Goal: Information Seeking & Learning: Learn about a topic

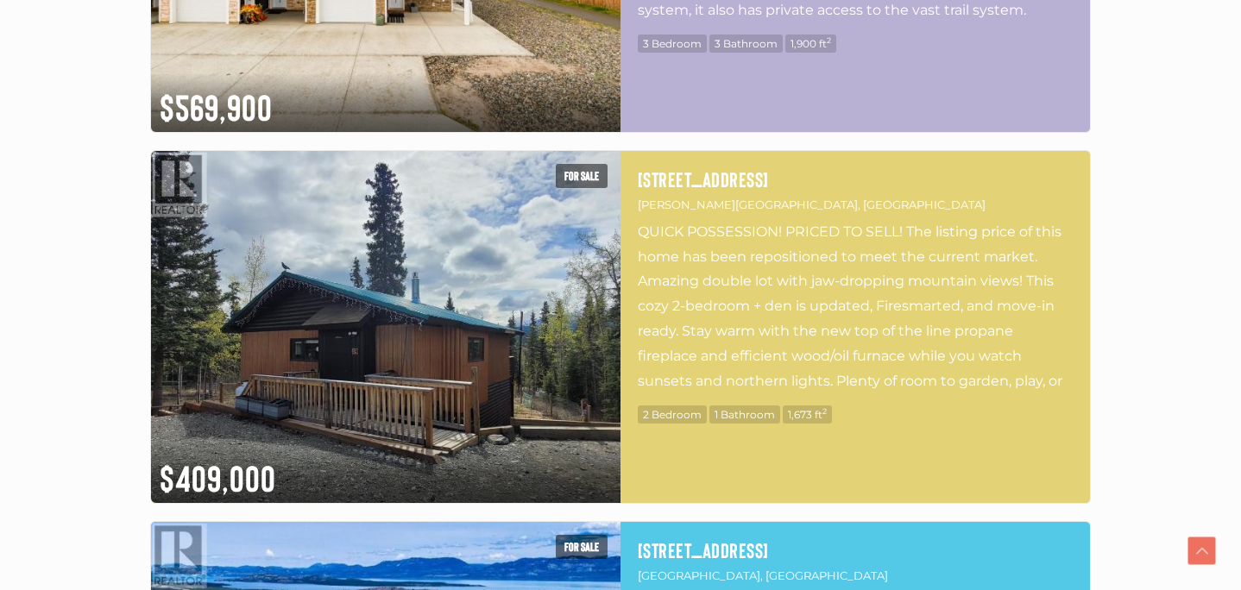
scroll to position [4937, 0]
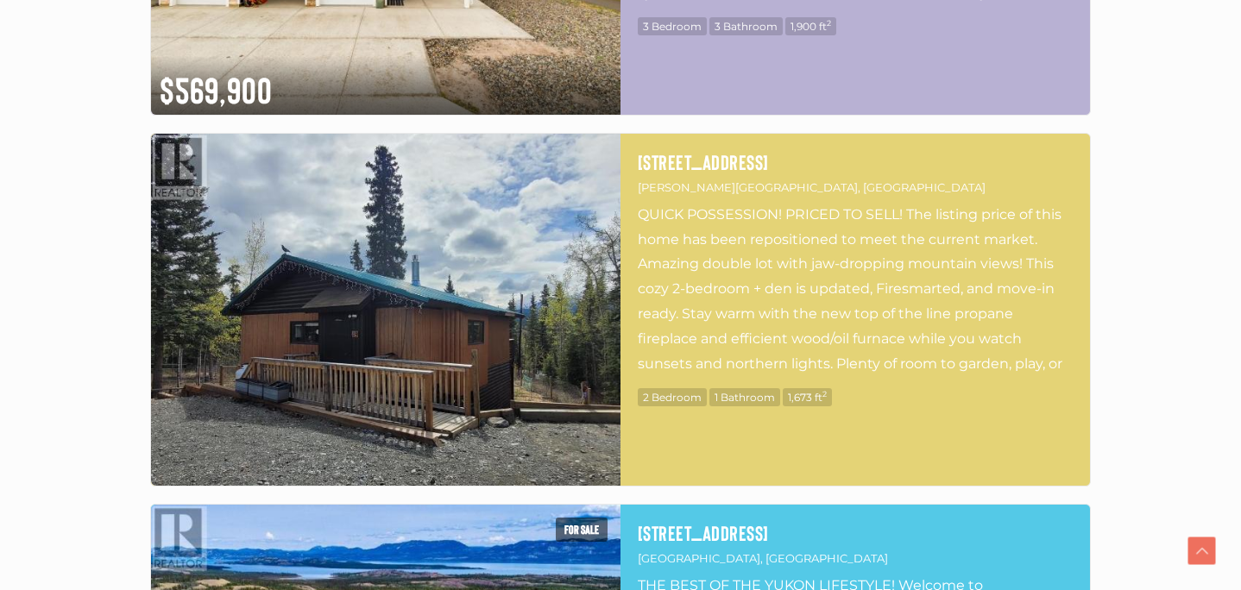
click at [318, 280] on img at bounding box center [385, 310] width 469 height 352
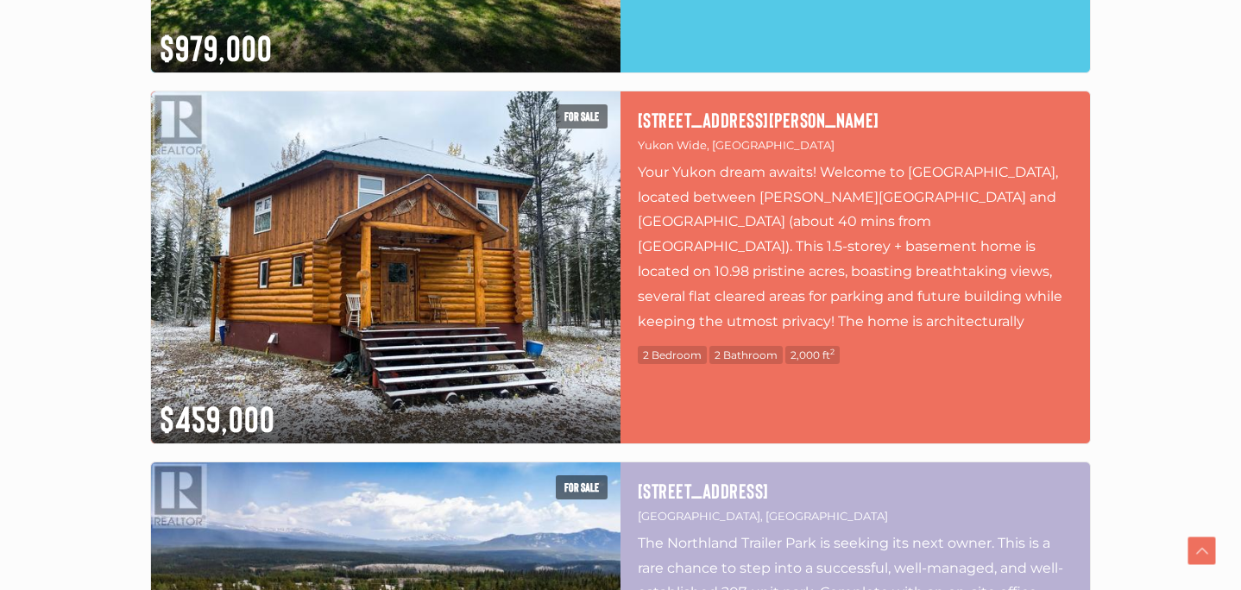
scroll to position [7212, 0]
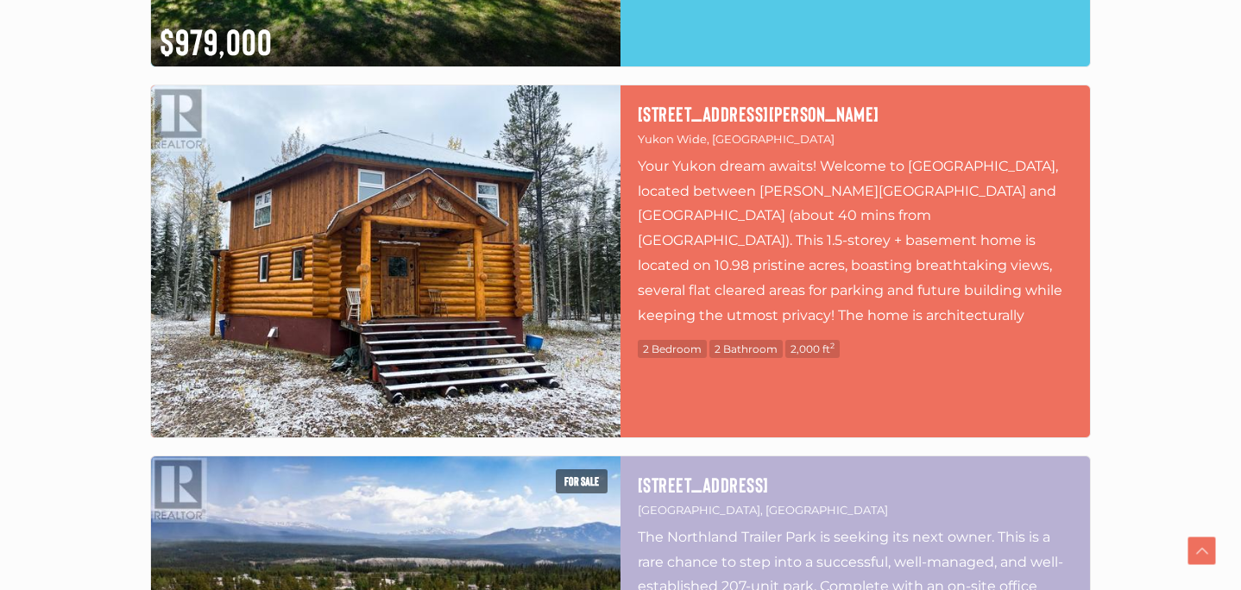
click at [406, 258] on img at bounding box center [385, 261] width 469 height 352
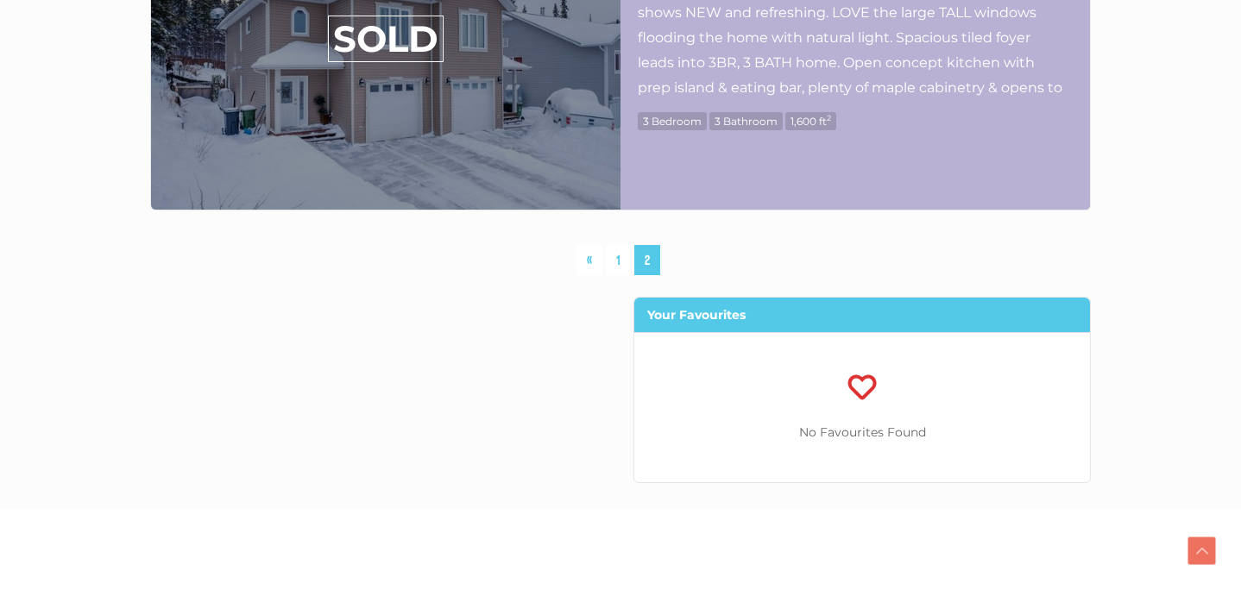
scroll to position [9285, 0]
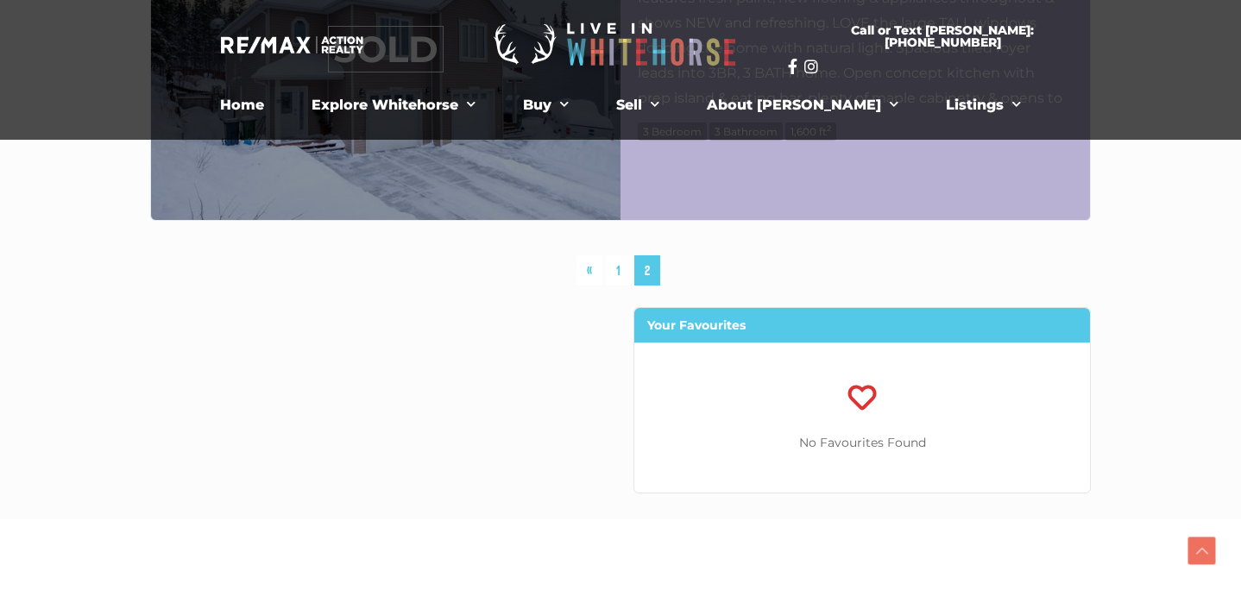
click at [651, 270] on span "2" at bounding box center [647, 270] width 26 height 30
click at [631, 275] on ul "« 1 2" at bounding box center [620, 270] width 87 height 30
click at [619, 271] on link "1" at bounding box center [618, 270] width 25 height 30
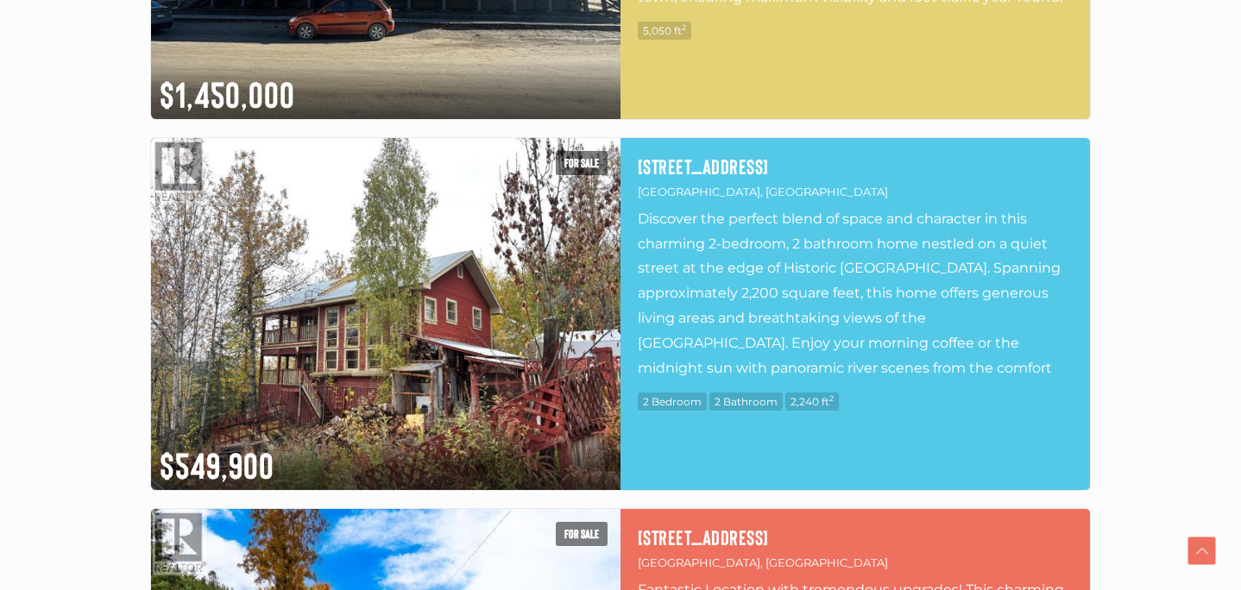
scroll to position [853, 0]
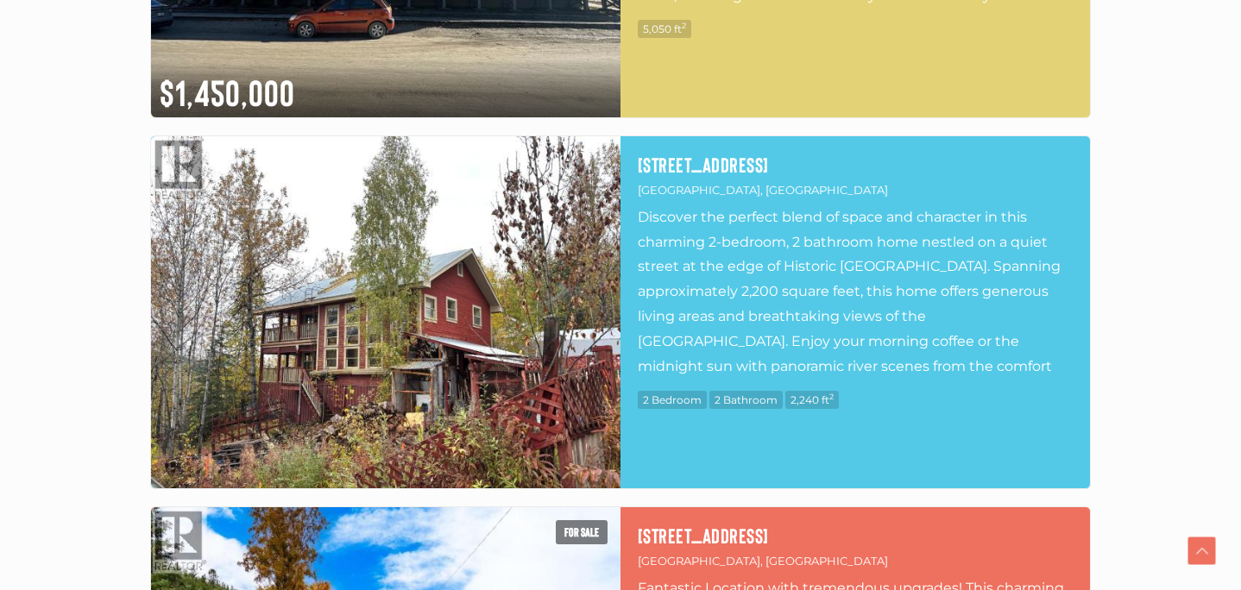
click at [418, 337] on img at bounding box center [385, 312] width 469 height 352
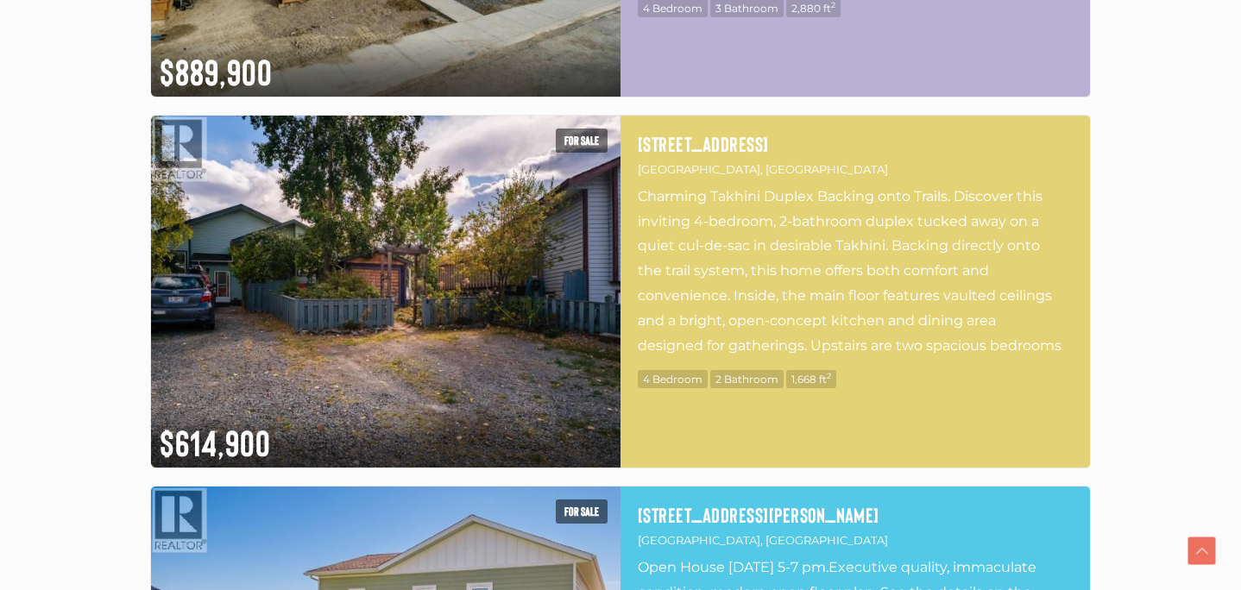
scroll to position [3474, 0]
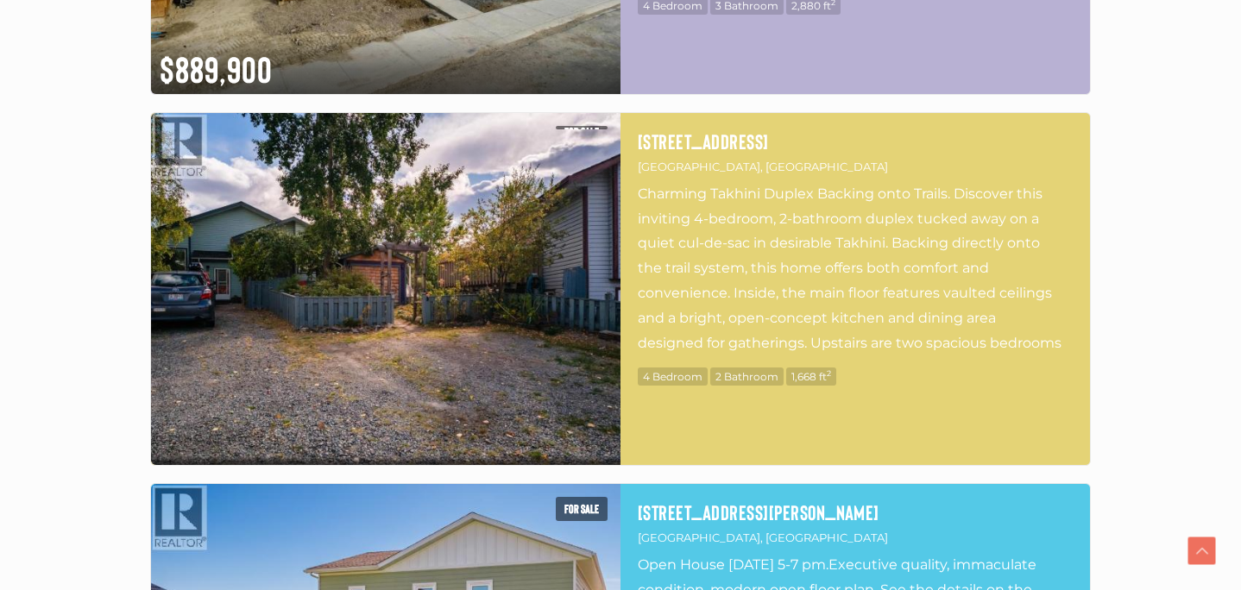
click at [462, 333] on img at bounding box center [385, 289] width 469 height 352
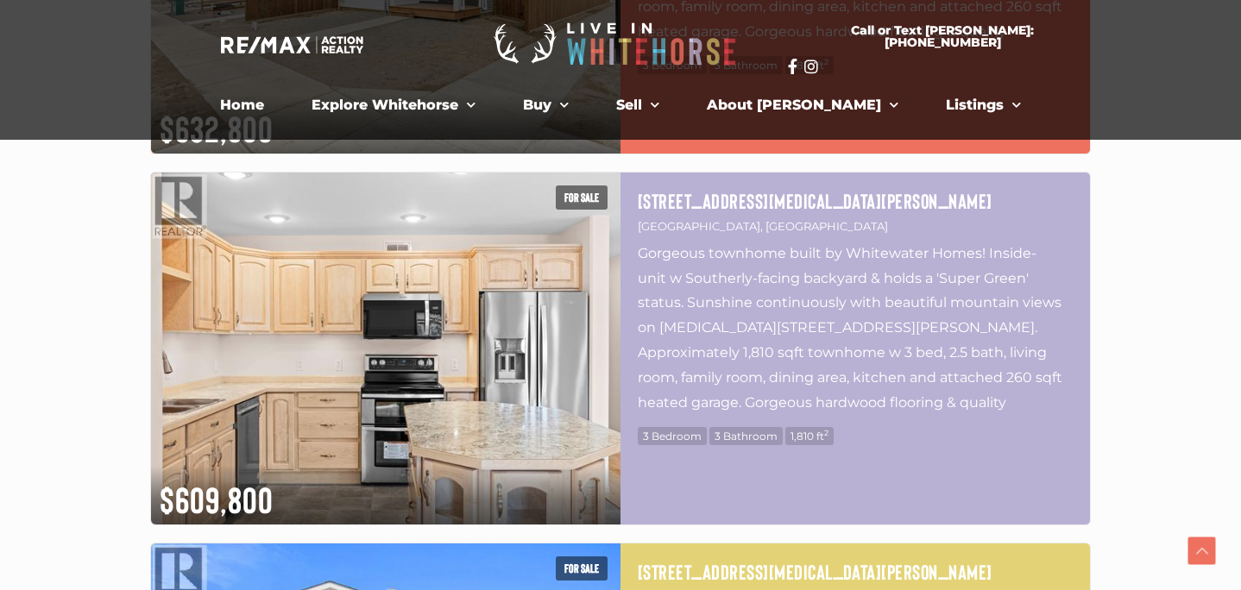
scroll to position [4157, 0]
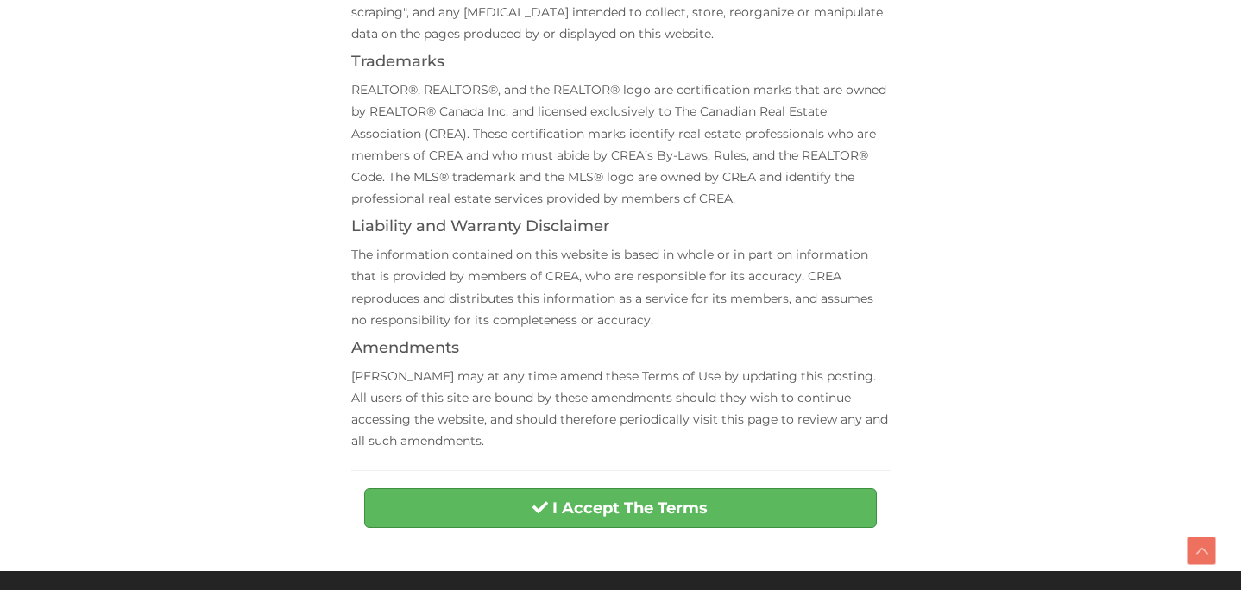
scroll to position [529, 0]
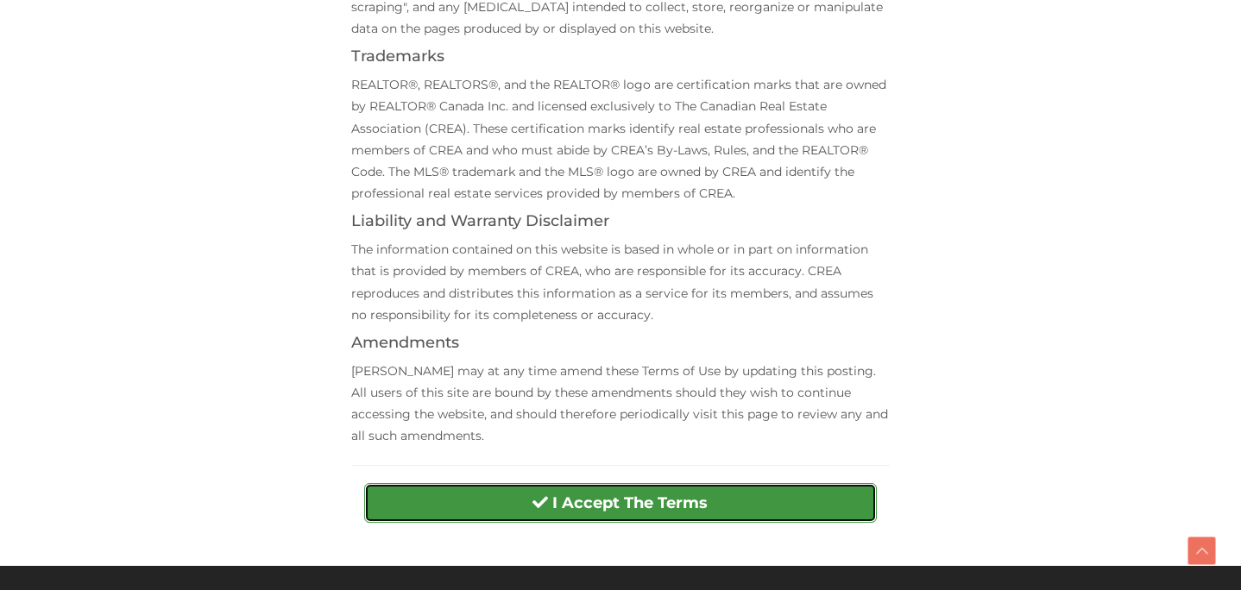
click at [663, 507] on strong "I Accept The Terms" at bounding box center [629, 503] width 155 height 19
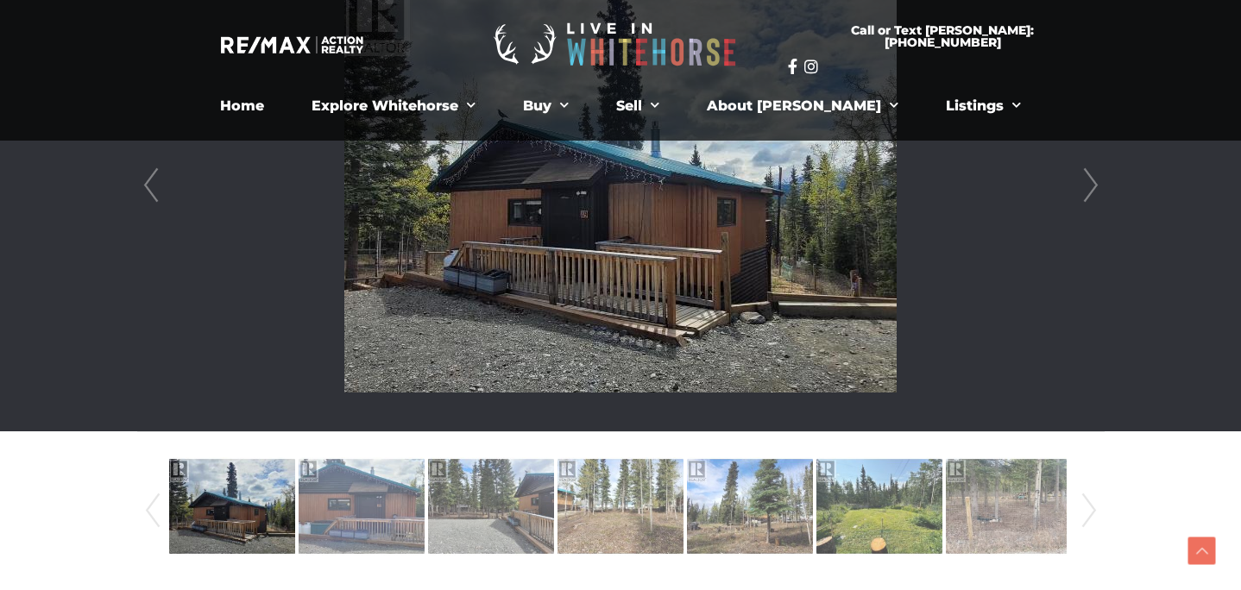
scroll to position [535, 0]
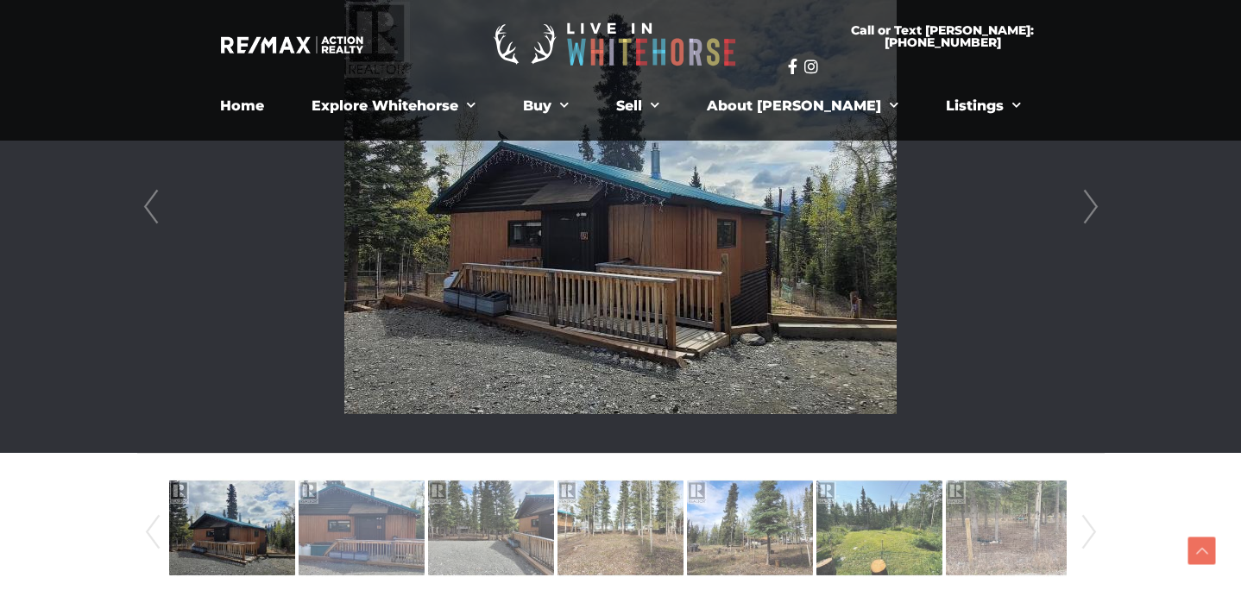
click at [1086, 217] on link "Next" at bounding box center [1091, 207] width 26 height 492
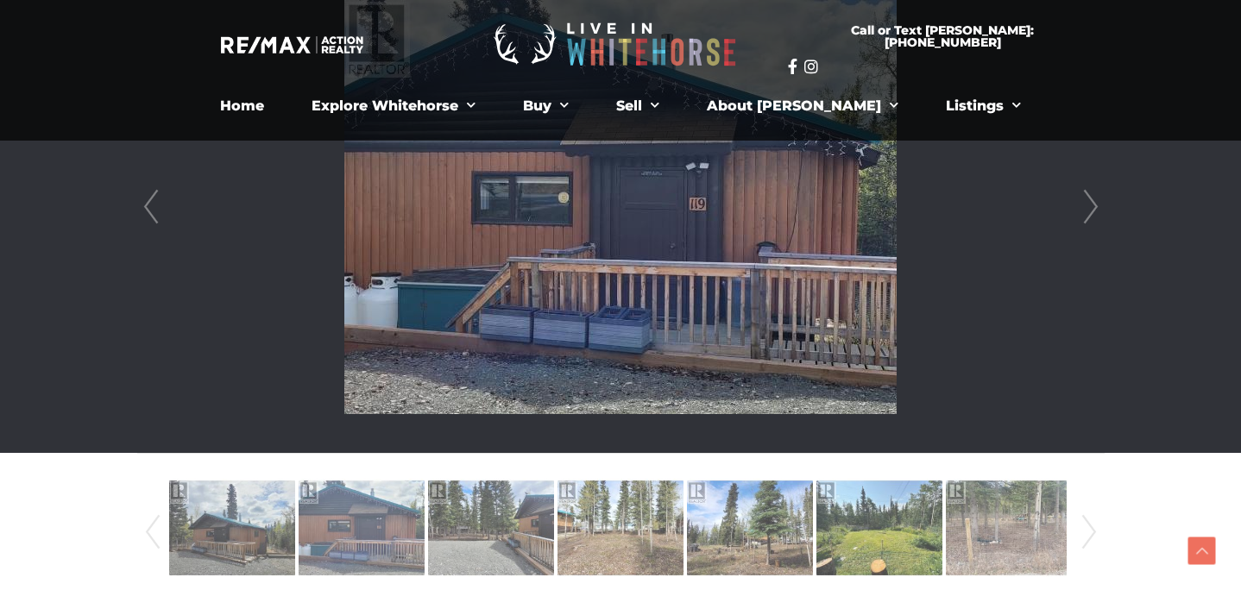
click at [1086, 217] on link "Next" at bounding box center [1091, 207] width 26 height 492
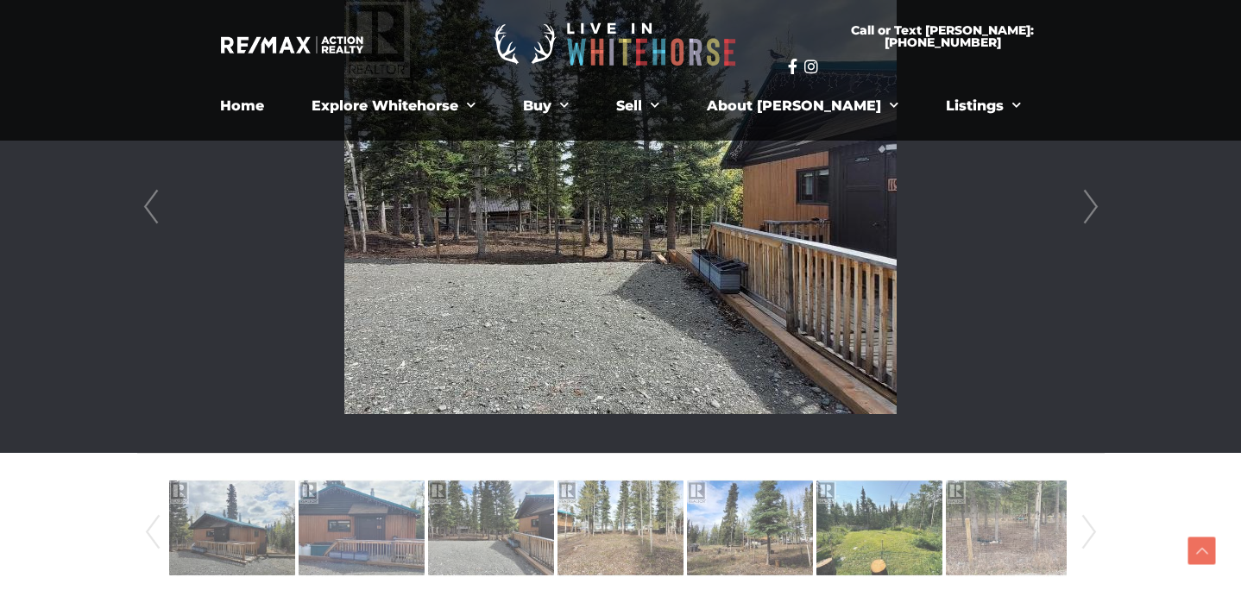
click at [1086, 217] on link "Next" at bounding box center [1091, 207] width 26 height 492
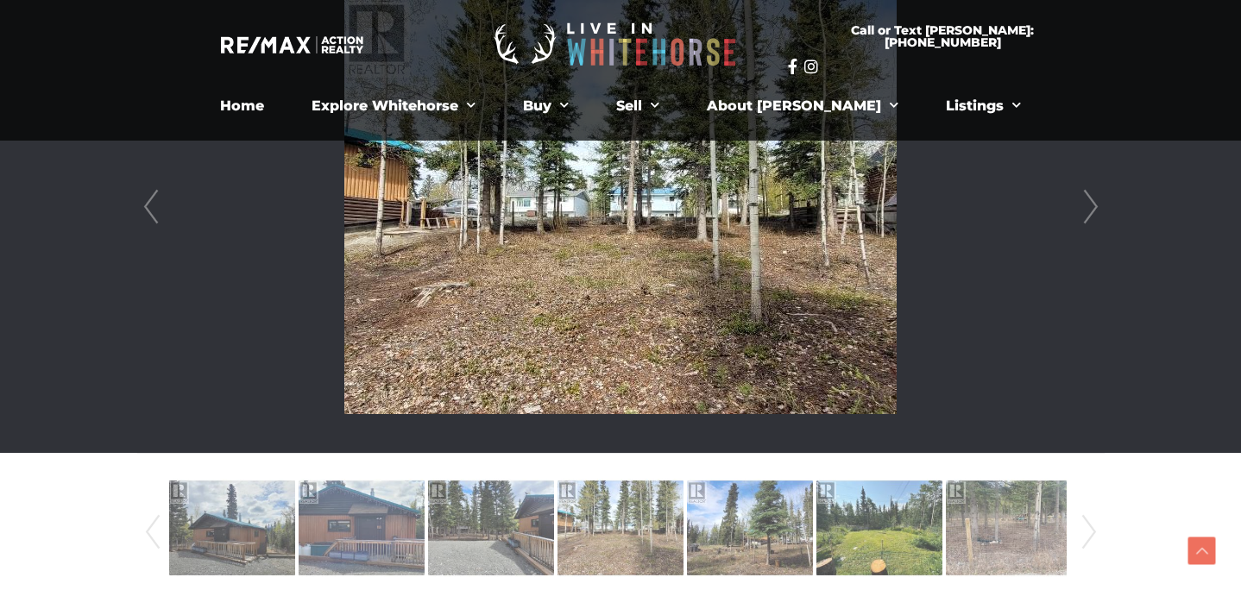
click at [1086, 217] on link "Next" at bounding box center [1091, 207] width 26 height 492
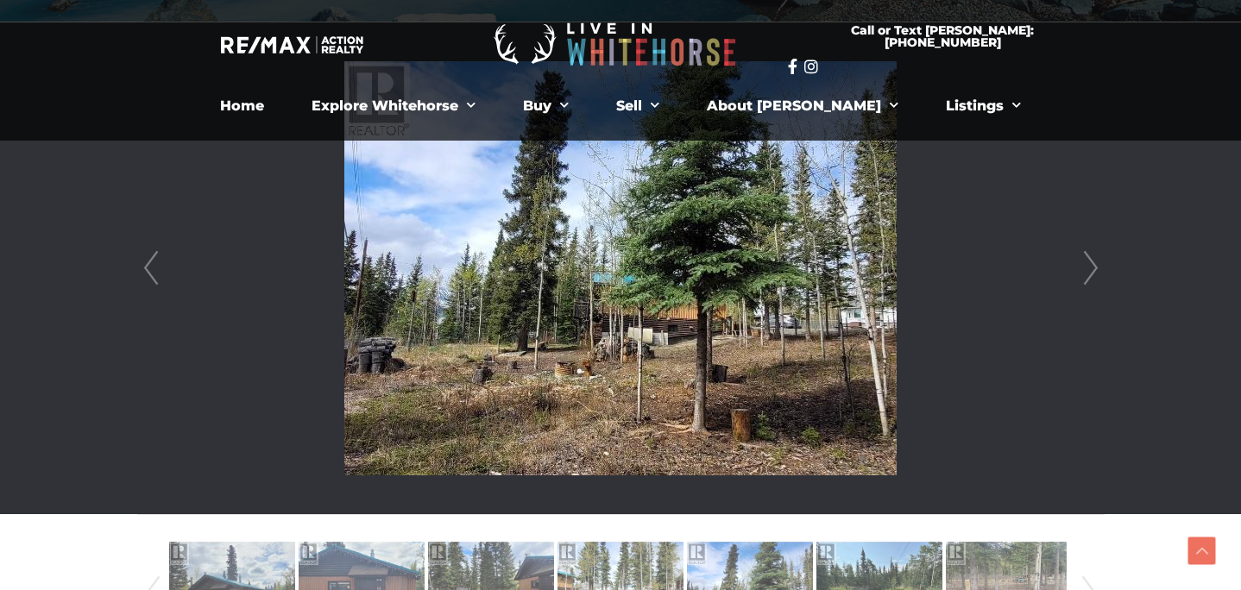
scroll to position [469, 0]
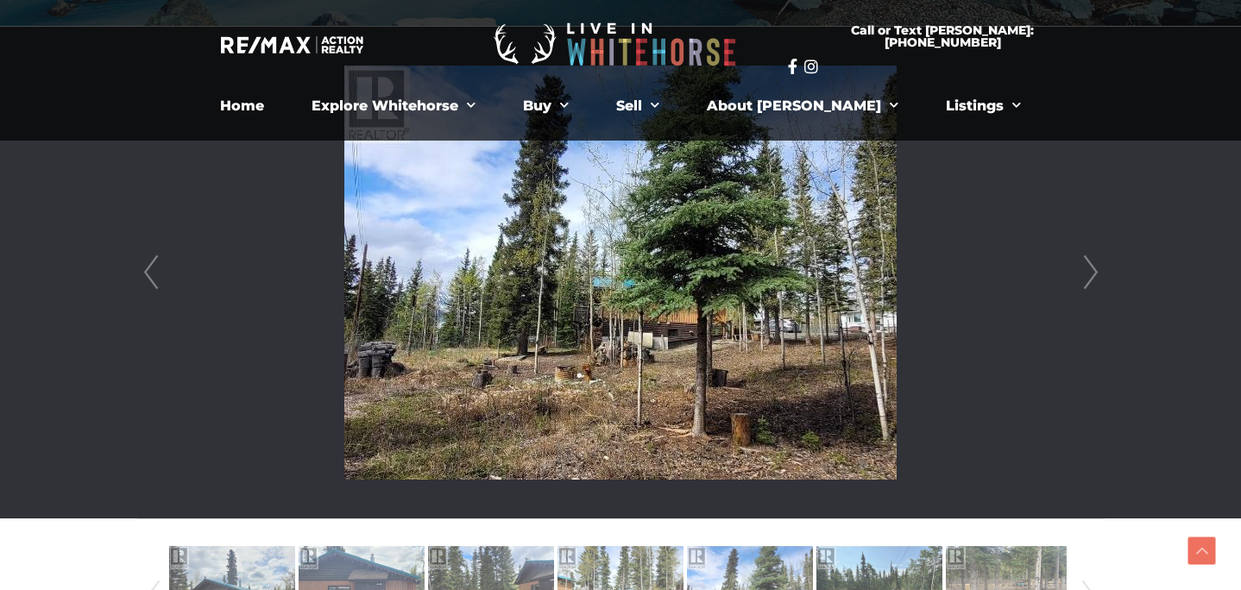
click at [1096, 269] on link "Next" at bounding box center [1091, 273] width 26 height 492
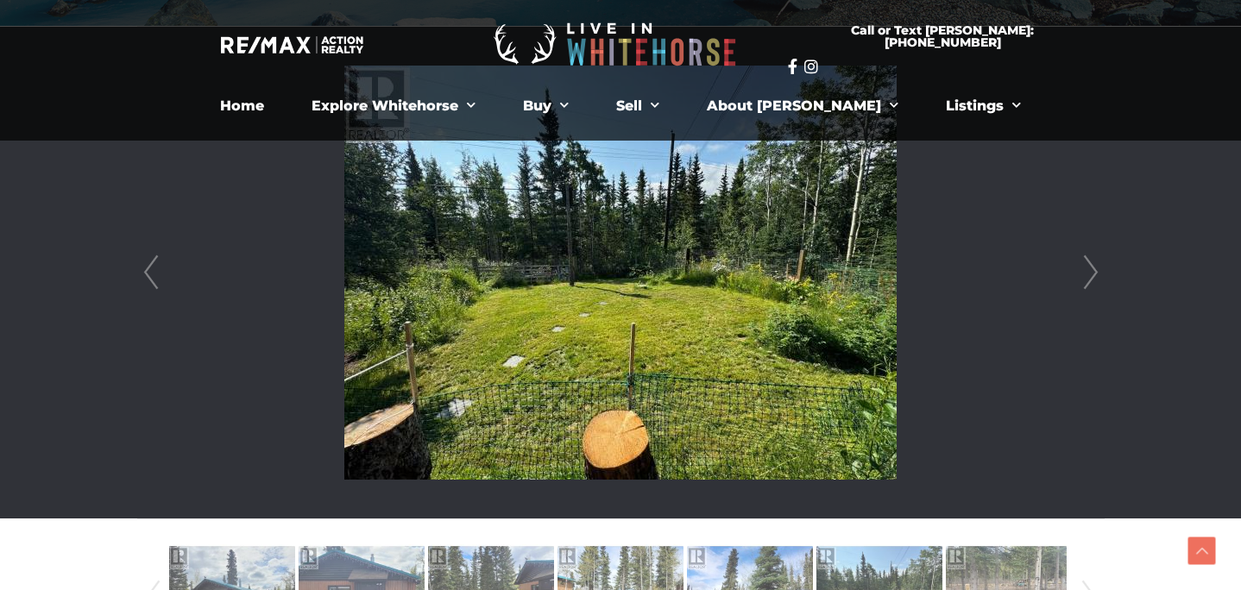
click at [1095, 270] on link "Next" at bounding box center [1091, 273] width 26 height 492
click at [1093, 272] on link "Next" at bounding box center [1091, 273] width 26 height 492
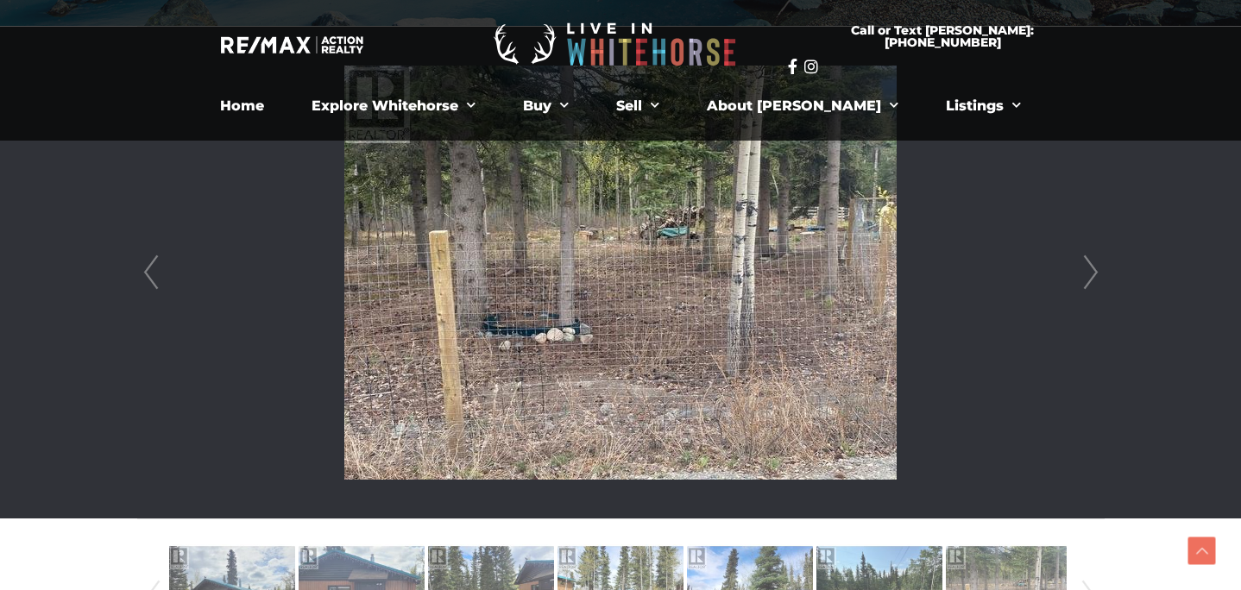
click at [1093, 272] on link "Next" at bounding box center [1091, 273] width 26 height 492
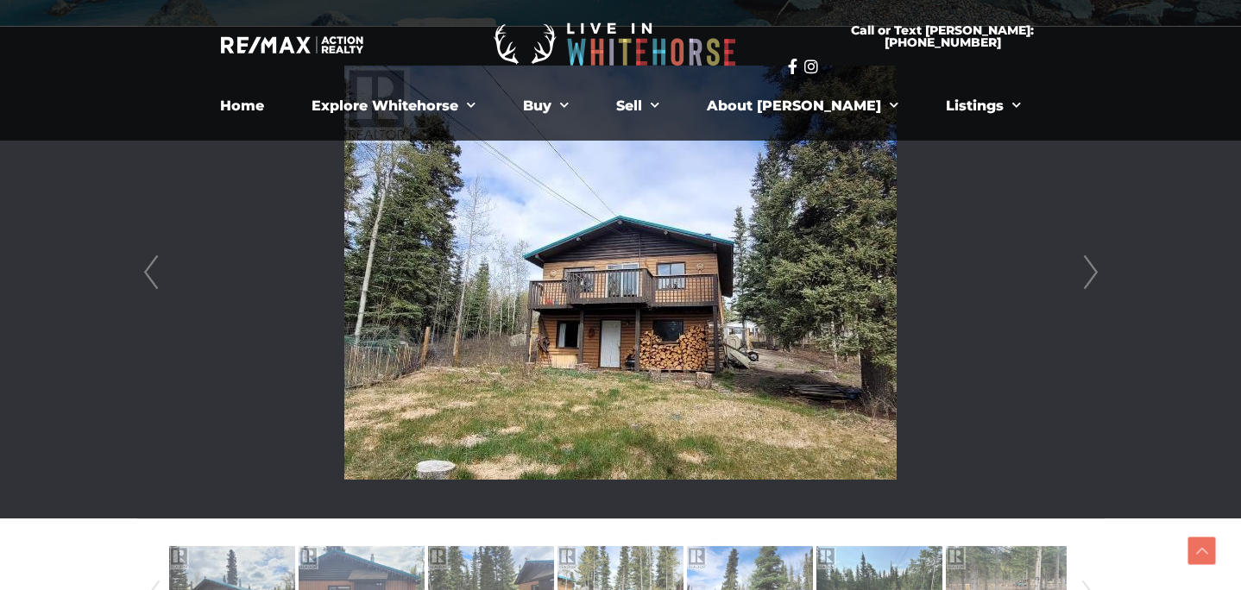
click at [1093, 272] on link "Next" at bounding box center [1091, 273] width 26 height 492
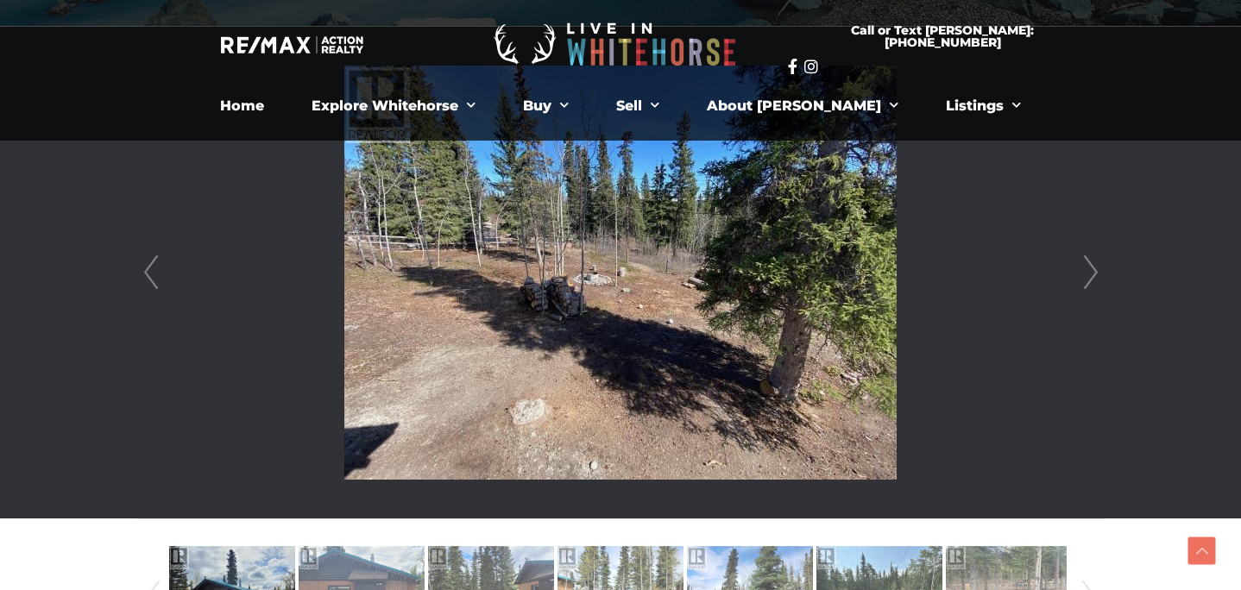
click at [1093, 272] on link "Next" at bounding box center [1091, 273] width 26 height 492
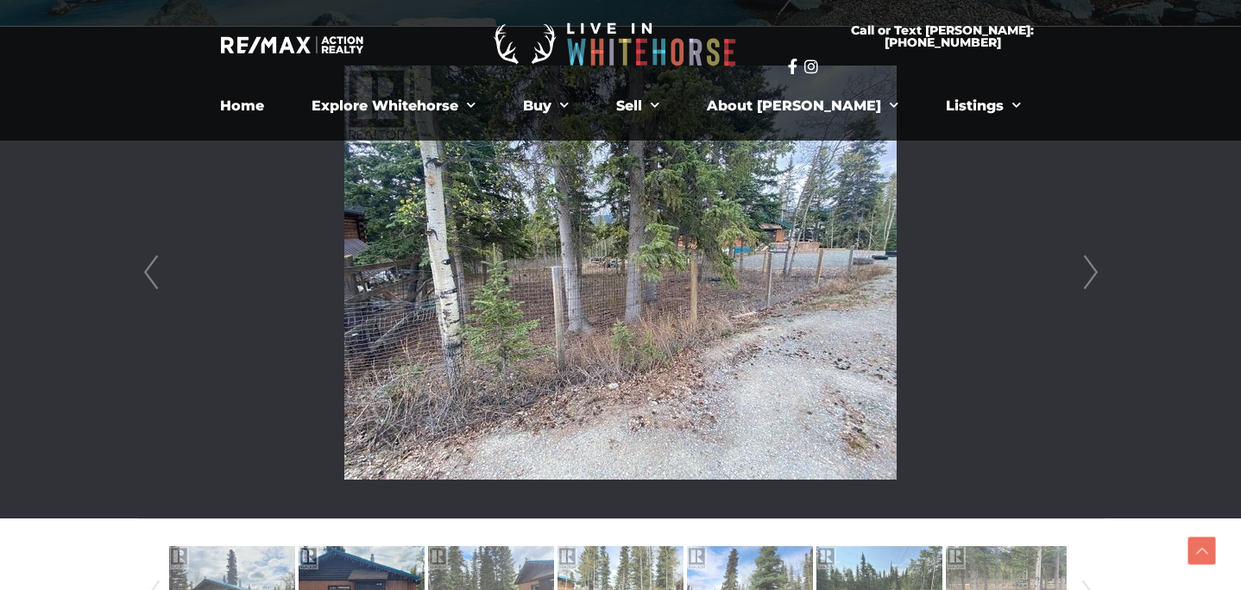
click at [1093, 272] on link "Next" at bounding box center [1091, 273] width 26 height 492
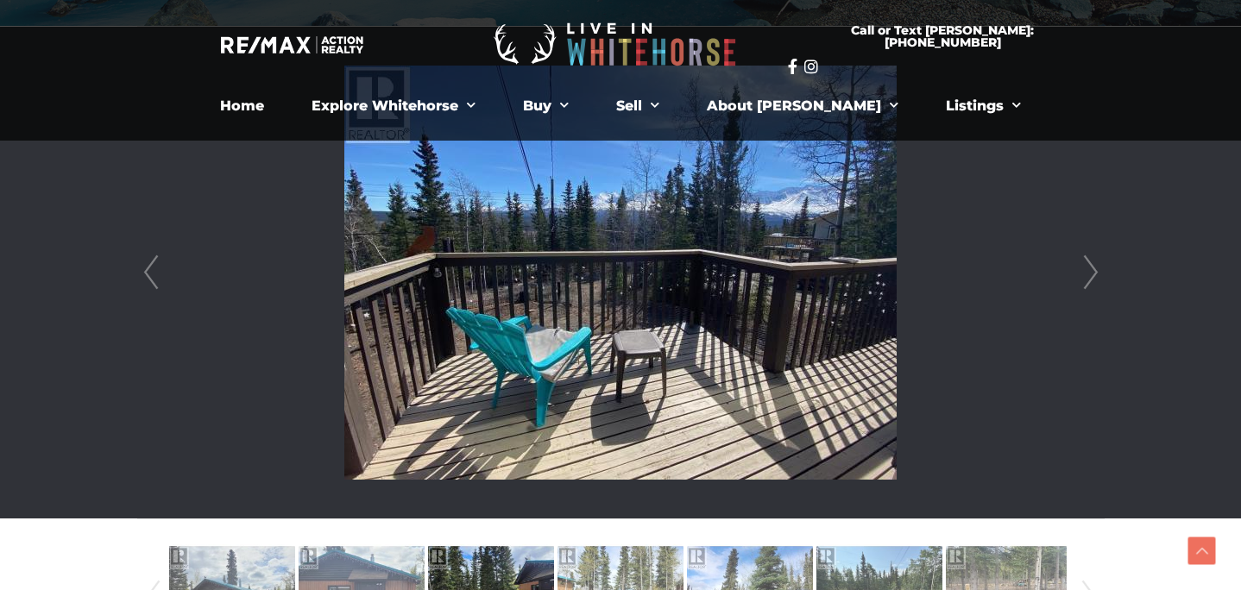
click at [1093, 272] on link "Next" at bounding box center [1091, 273] width 26 height 492
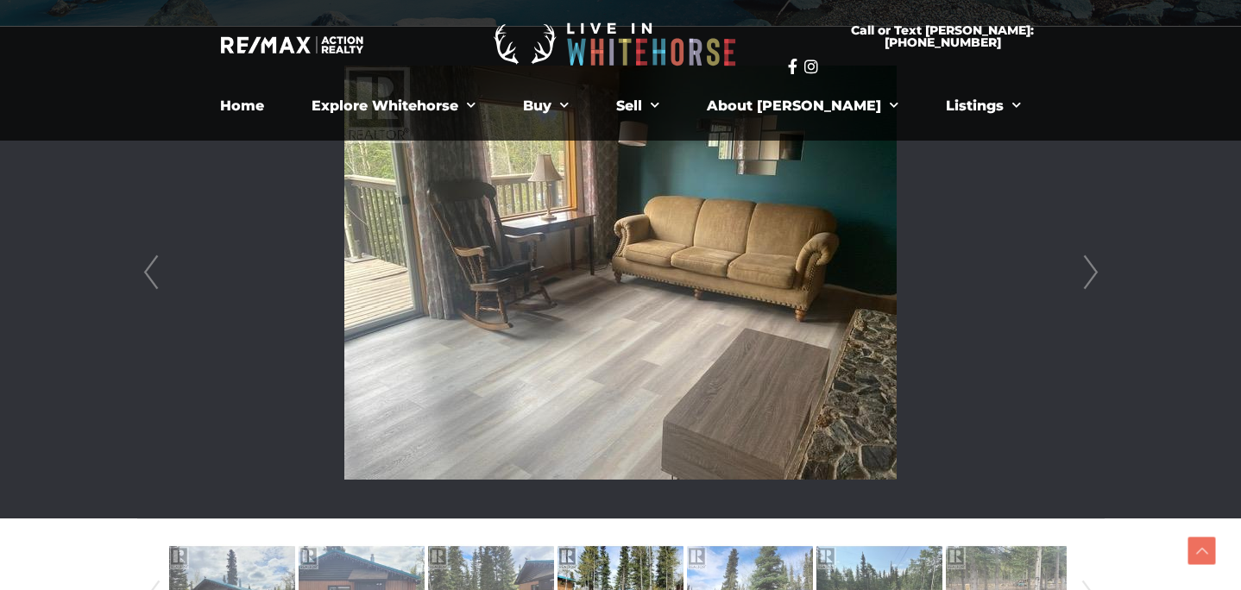
click at [1093, 272] on link "Next" at bounding box center [1091, 273] width 26 height 492
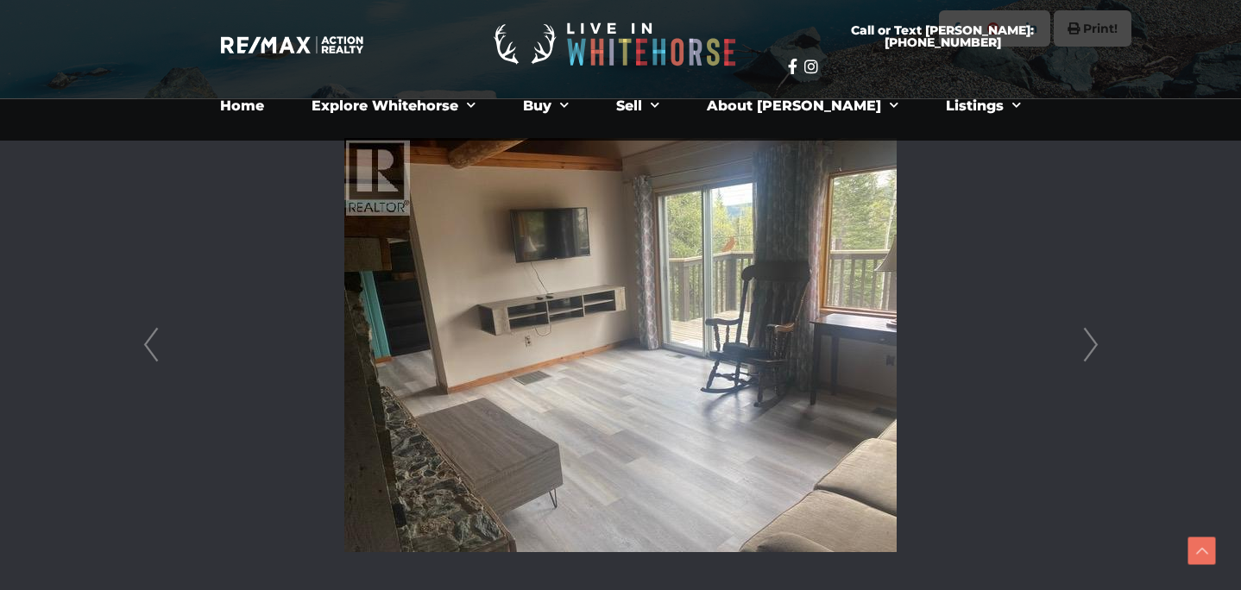
scroll to position [394, 0]
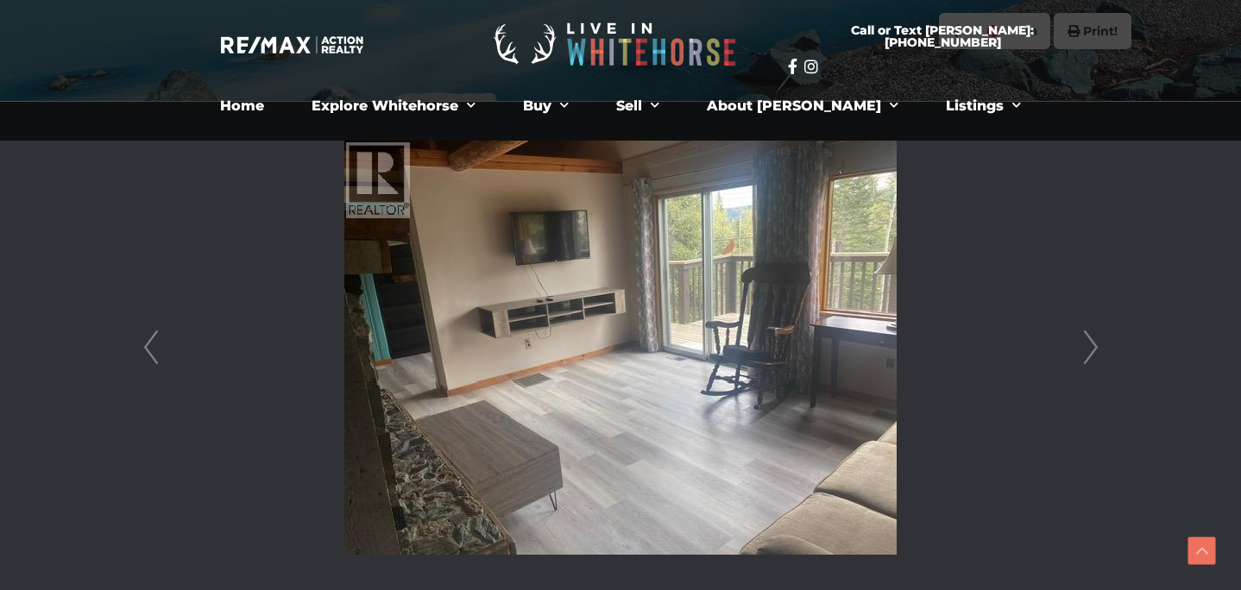
click at [1087, 343] on link "Next" at bounding box center [1091, 348] width 26 height 492
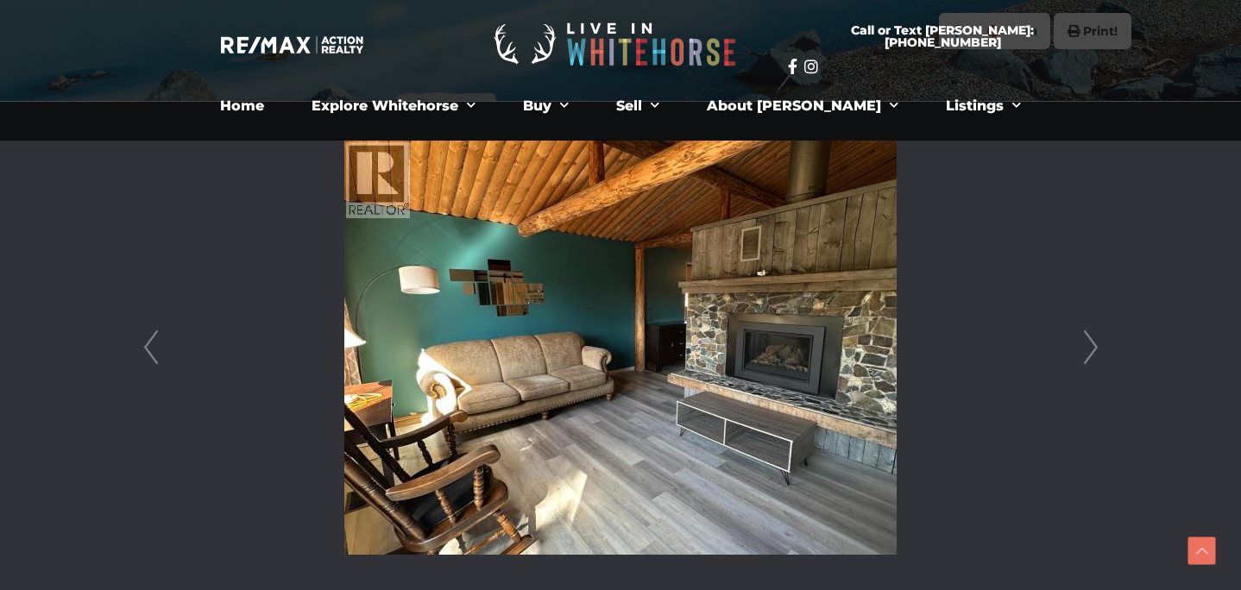
click at [1087, 343] on link "Next" at bounding box center [1091, 348] width 26 height 492
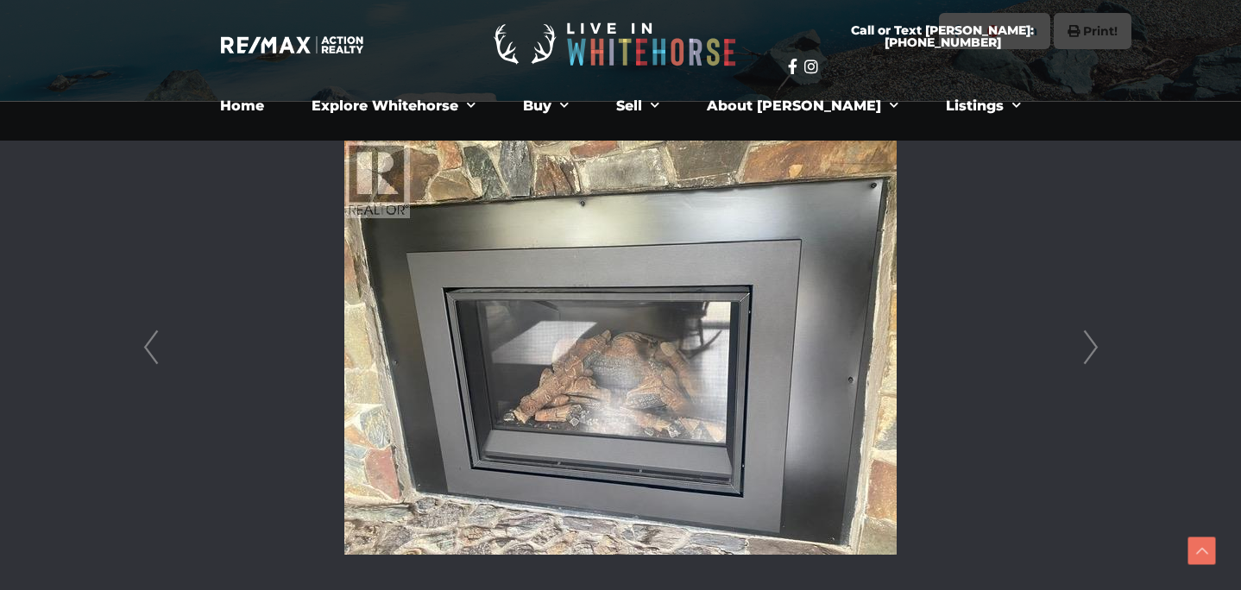
click at [1087, 343] on link "Next" at bounding box center [1091, 348] width 26 height 492
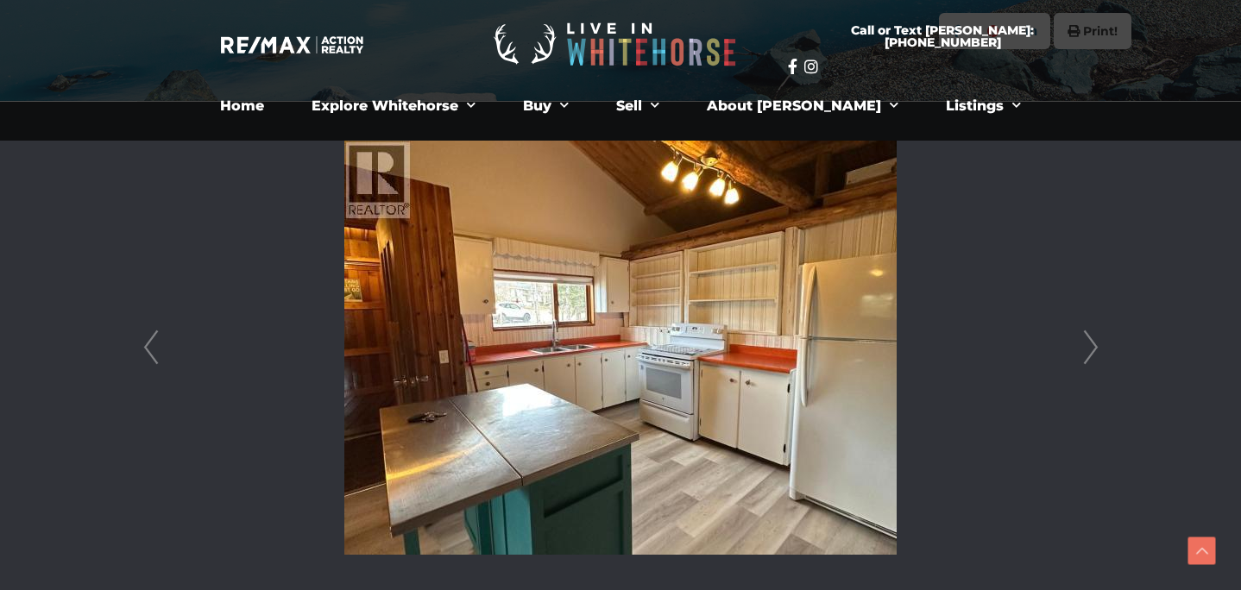
click at [1090, 342] on link "Next" at bounding box center [1091, 348] width 26 height 492
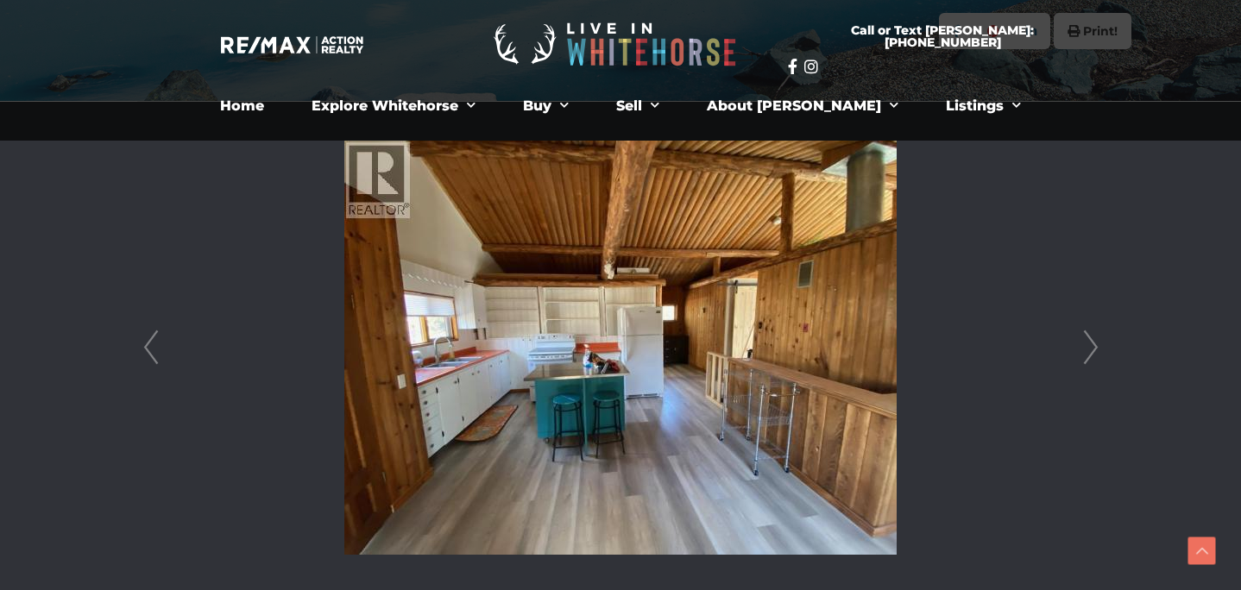
click at [1090, 342] on link "Next" at bounding box center [1091, 348] width 26 height 492
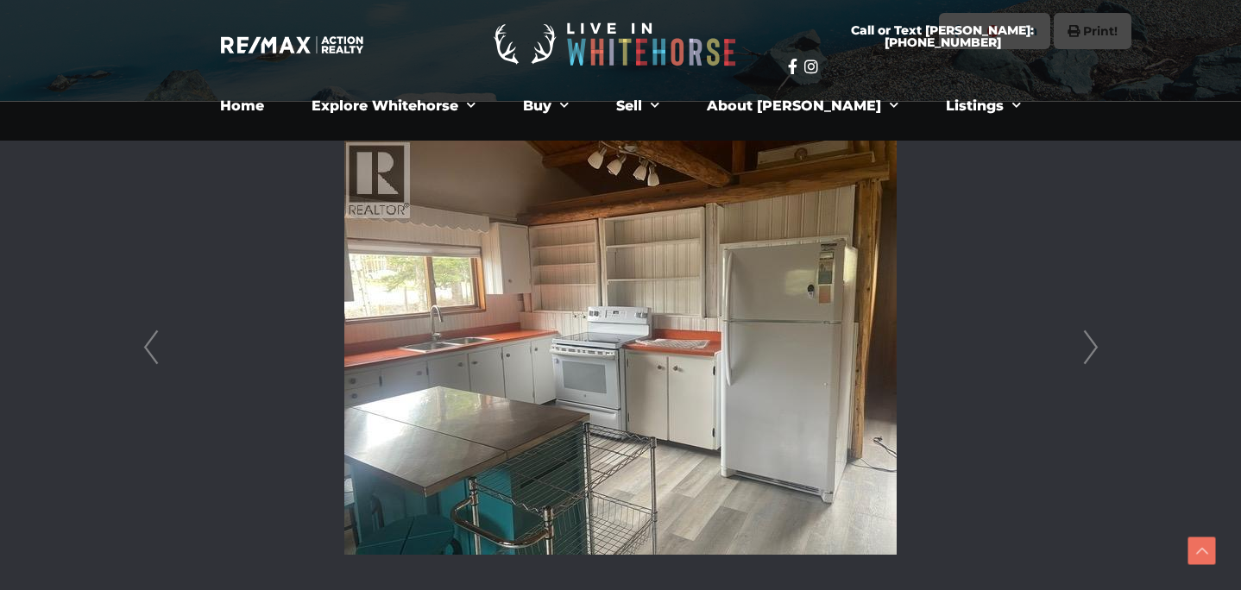
click at [1090, 342] on link "Next" at bounding box center [1091, 348] width 26 height 492
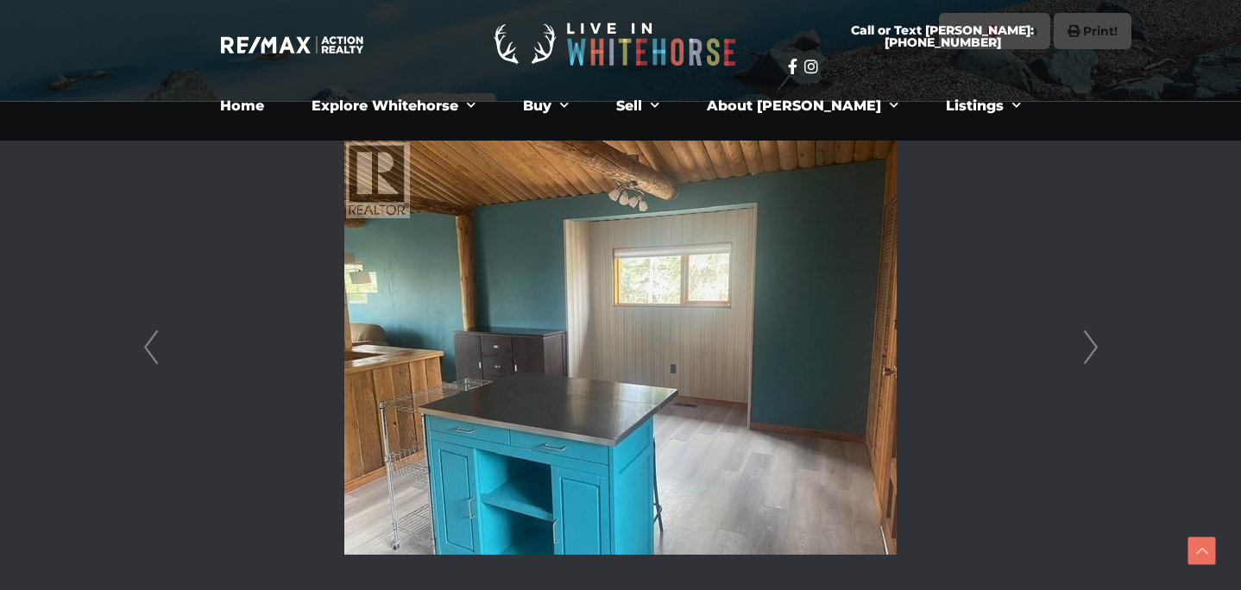
click at [1090, 342] on link "Next" at bounding box center [1091, 348] width 26 height 492
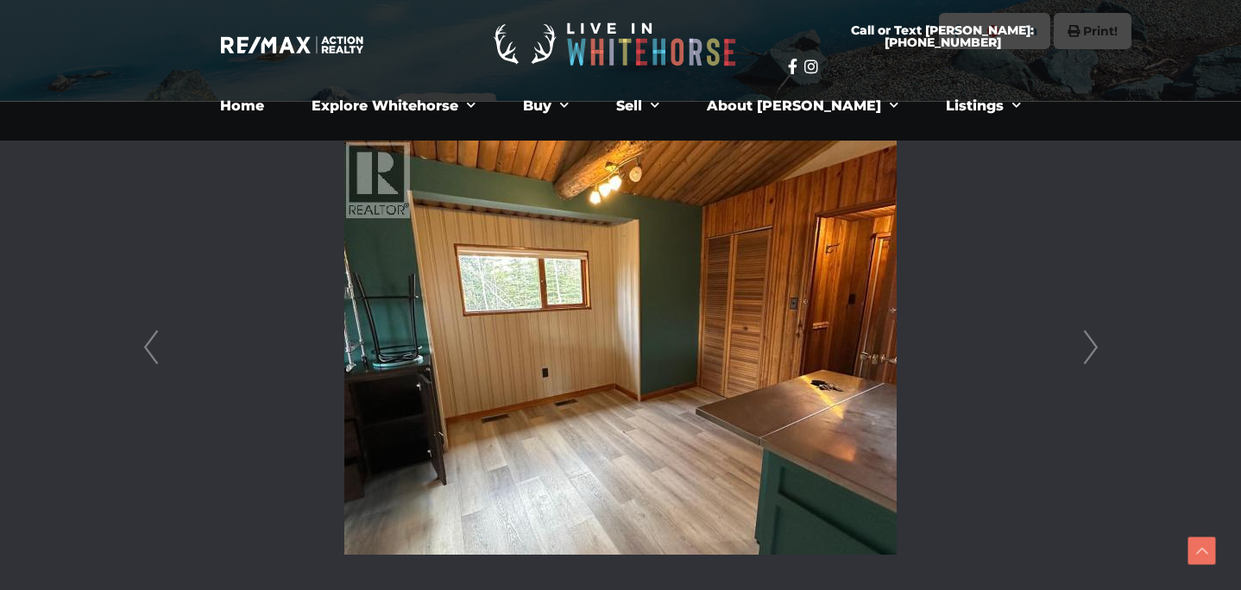
click at [1090, 342] on link "Next" at bounding box center [1091, 348] width 26 height 492
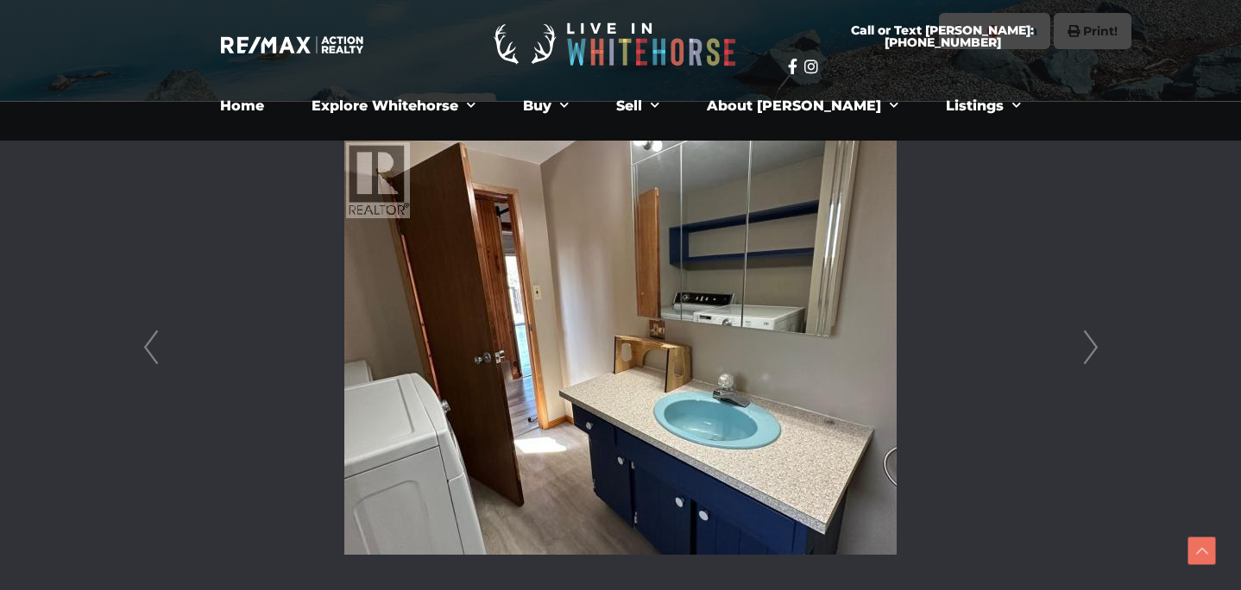
click at [1090, 342] on link "Next" at bounding box center [1091, 348] width 26 height 492
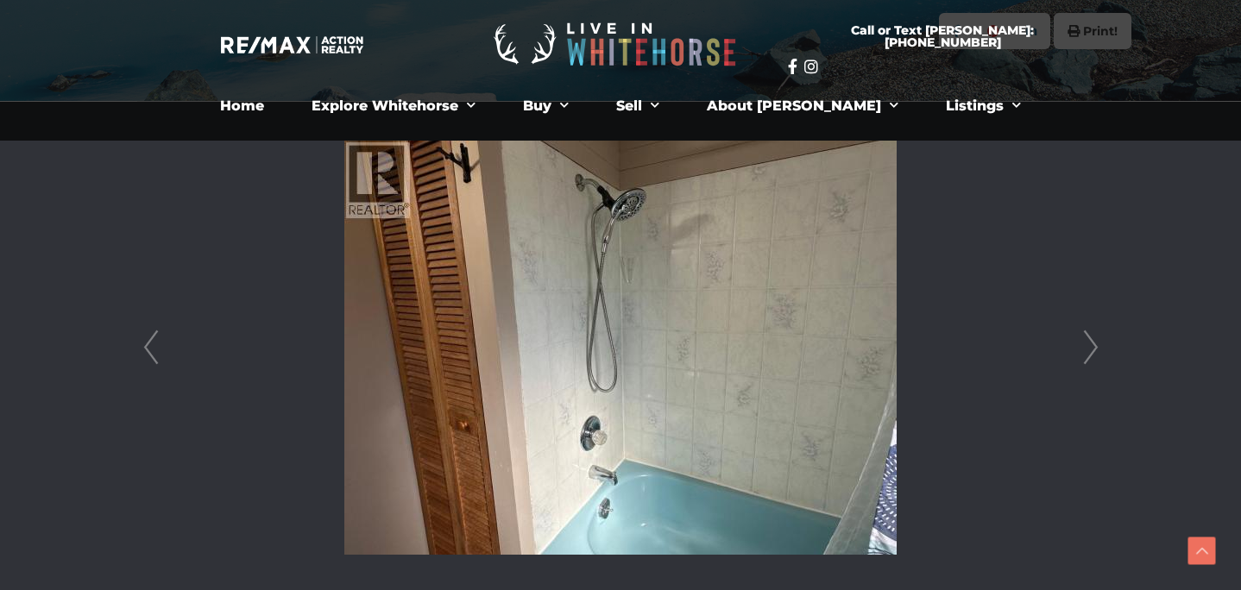
click at [1090, 342] on link "Next" at bounding box center [1091, 348] width 26 height 492
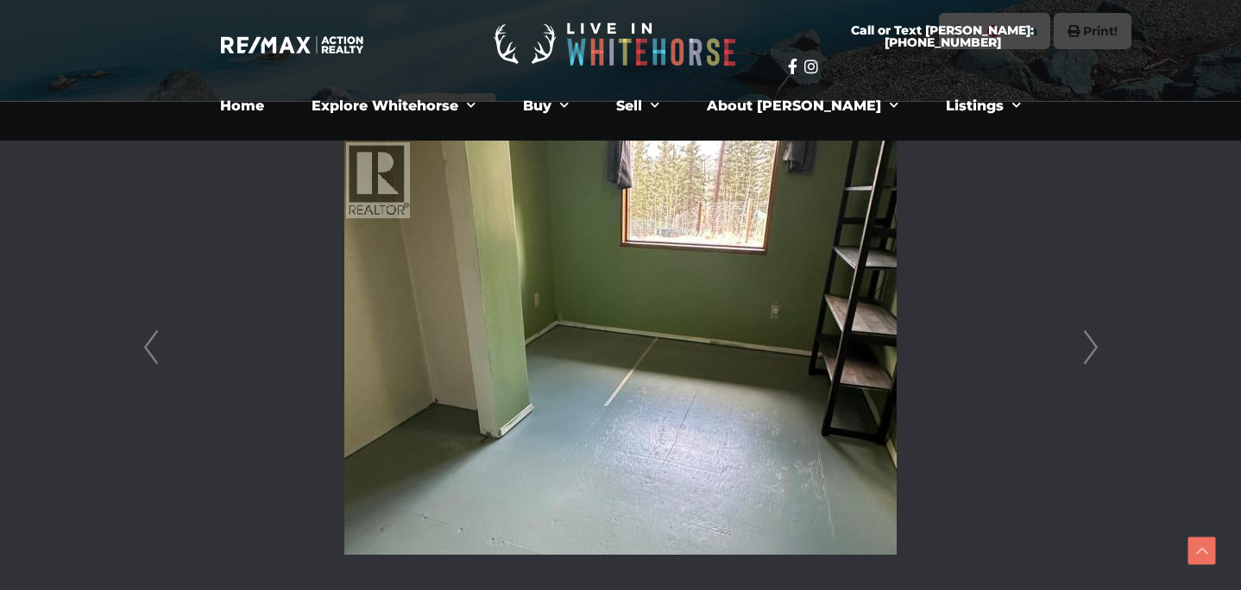
click at [1090, 342] on link "Next" at bounding box center [1091, 348] width 26 height 492
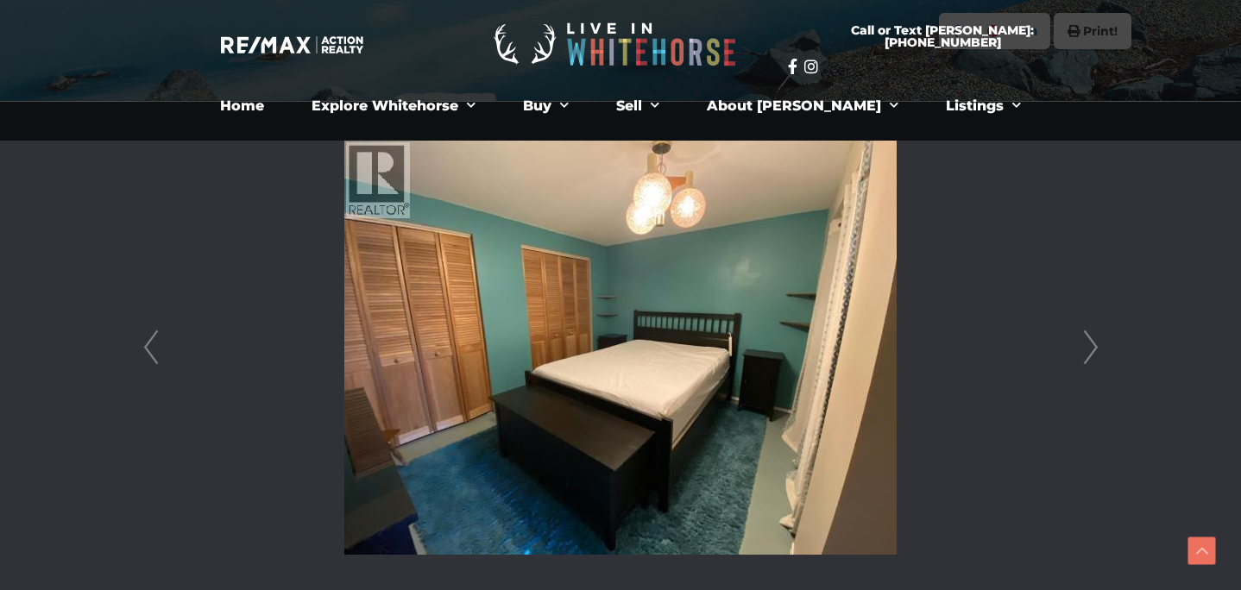
click at [1090, 342] on link "Next" at bounding box center [1091, 348] width 26 height 492
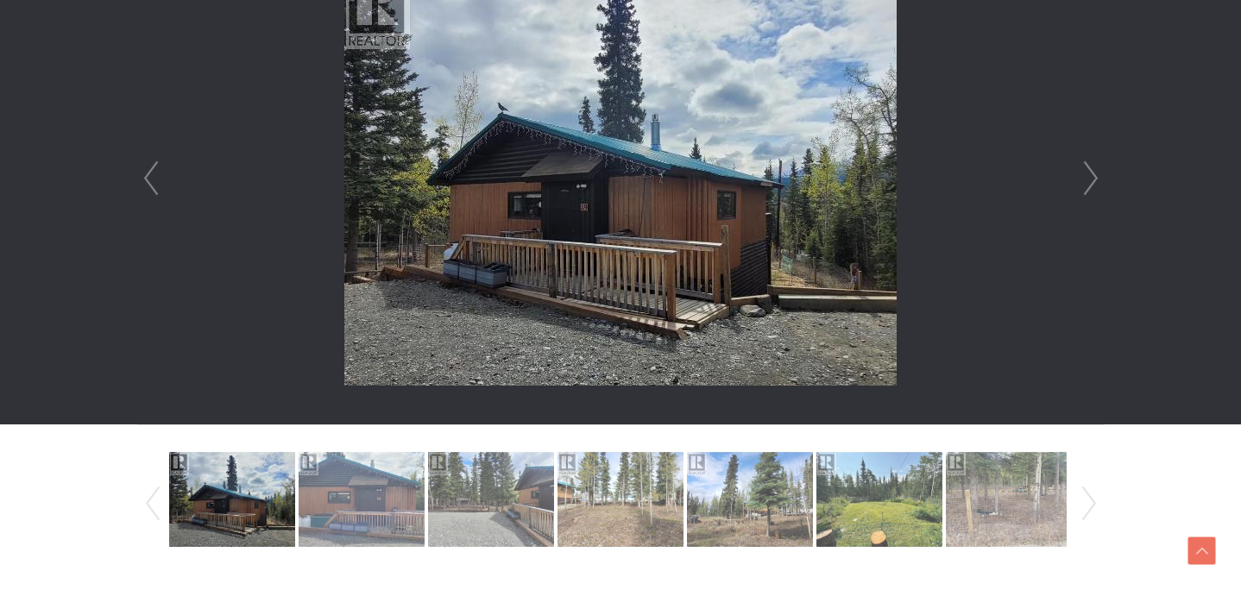
scroll to position [577, 0]
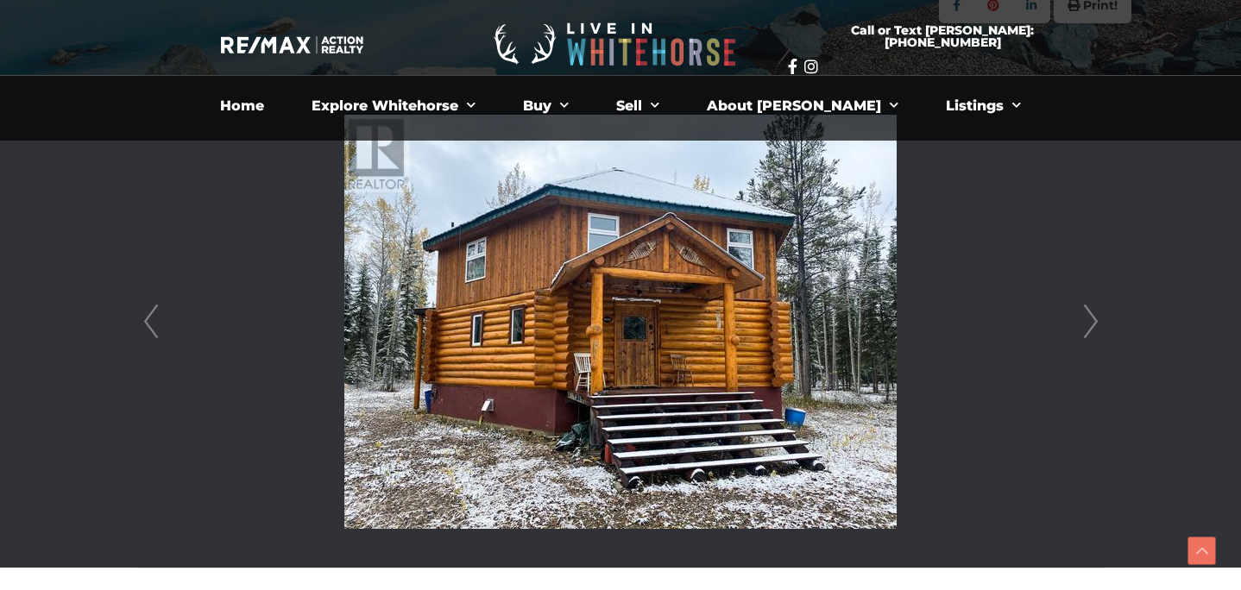
scroll to position [412, 0]
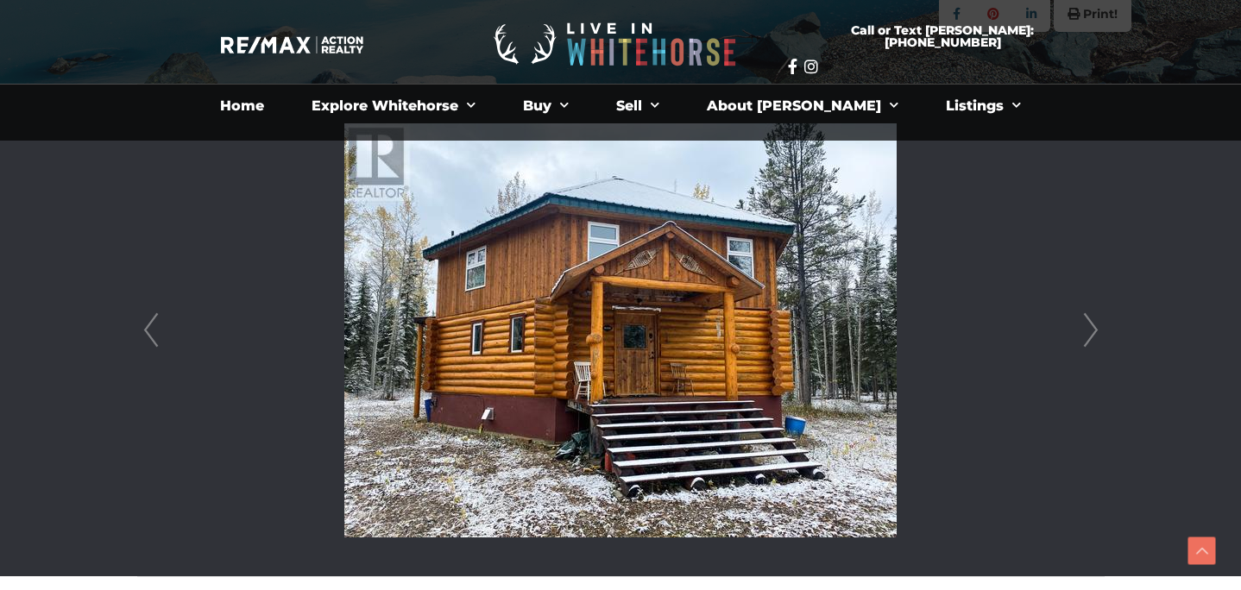
click at [1098, 320] on link "Next" at bounding box center [1091, 331] width 26 height 492
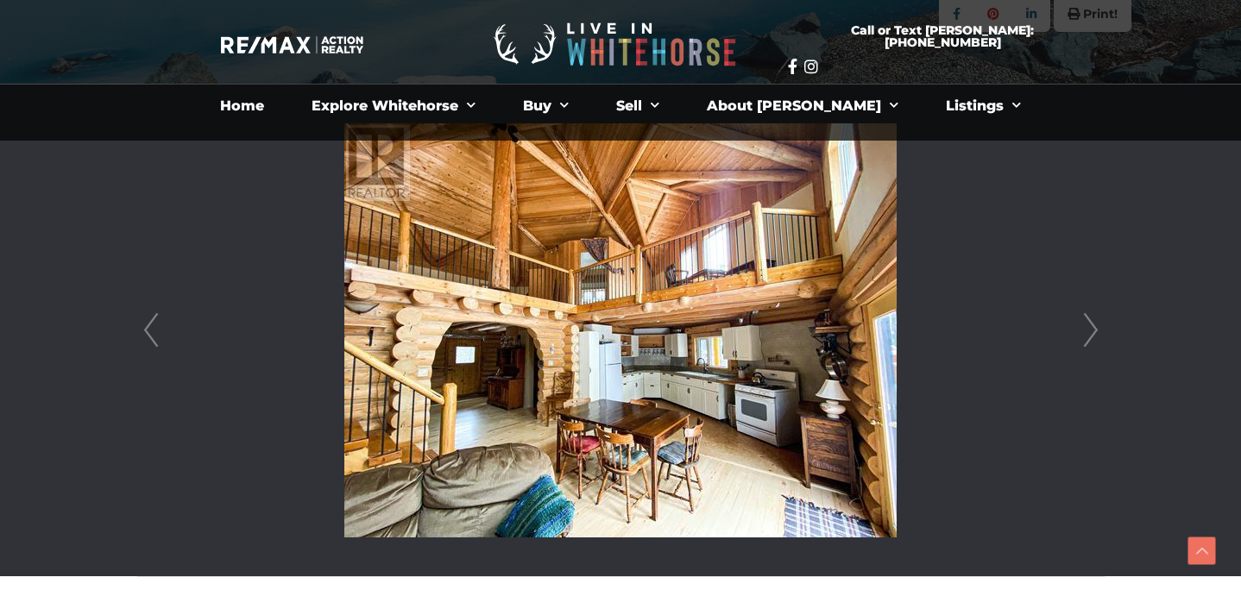
click at [1099, 320] on link "Next" at bounding box center [1091, 331] width 26 height 492
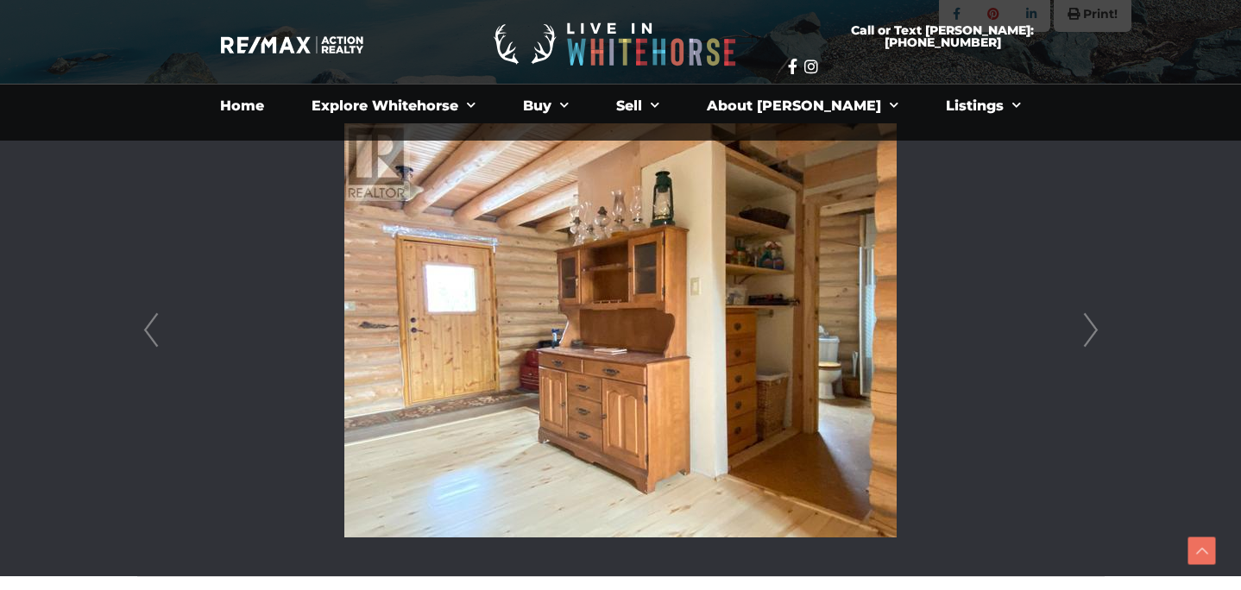
click at [1099, 320] on link "Next" at bounding box center [1091, 331] width 26 height 492
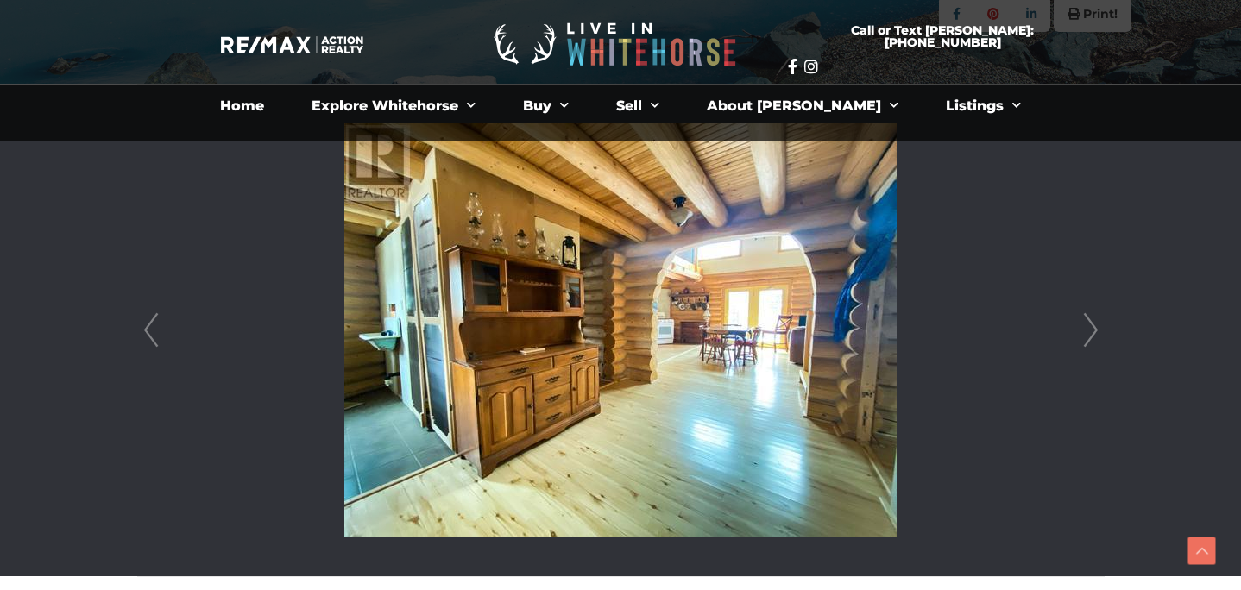
click at [1099, 320] on link "Next" at bounding box center [1091, 331] width 26 height 492
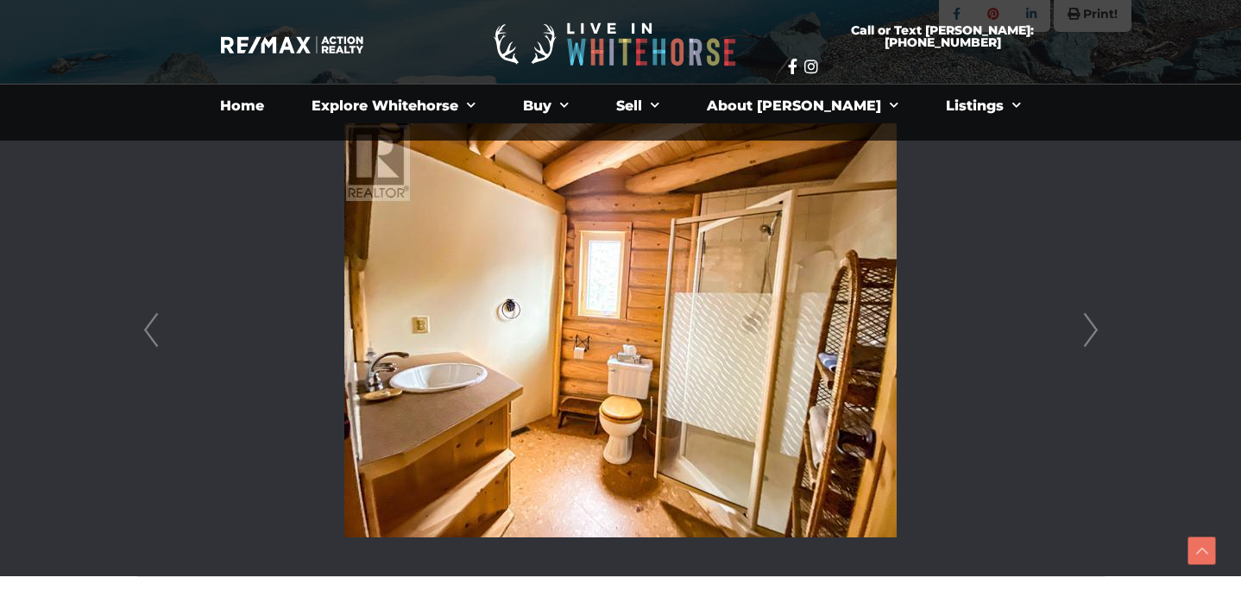
click at [1099, 320] on link "Next" at bounding box center [1091, 331] width 26 height 492
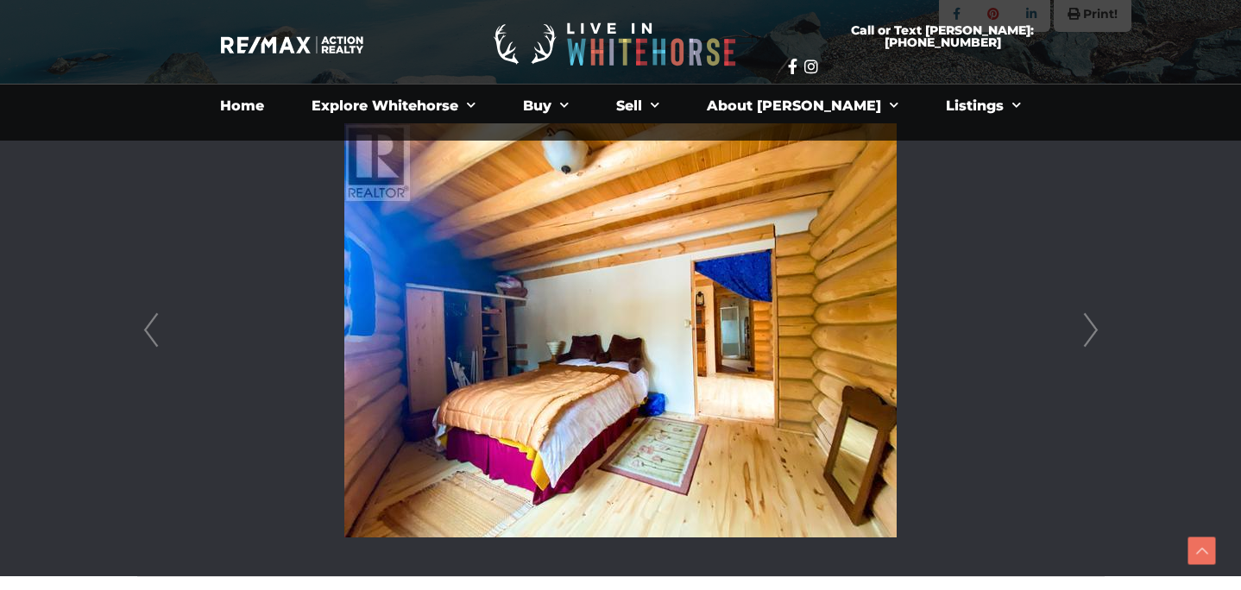
click at [1099, 320] on link "Next" at bounding box center [1091, 331] width 26 height 492
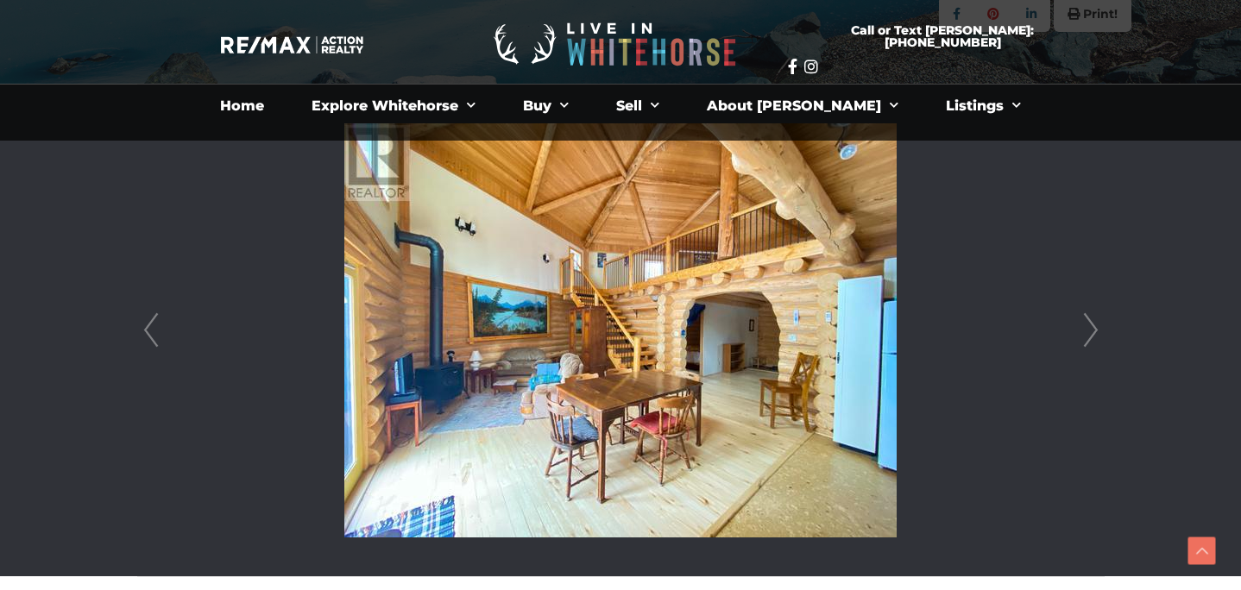
click at [1099, 320] on link "Next" at bounding box center [1091, 331] width 26 height 492
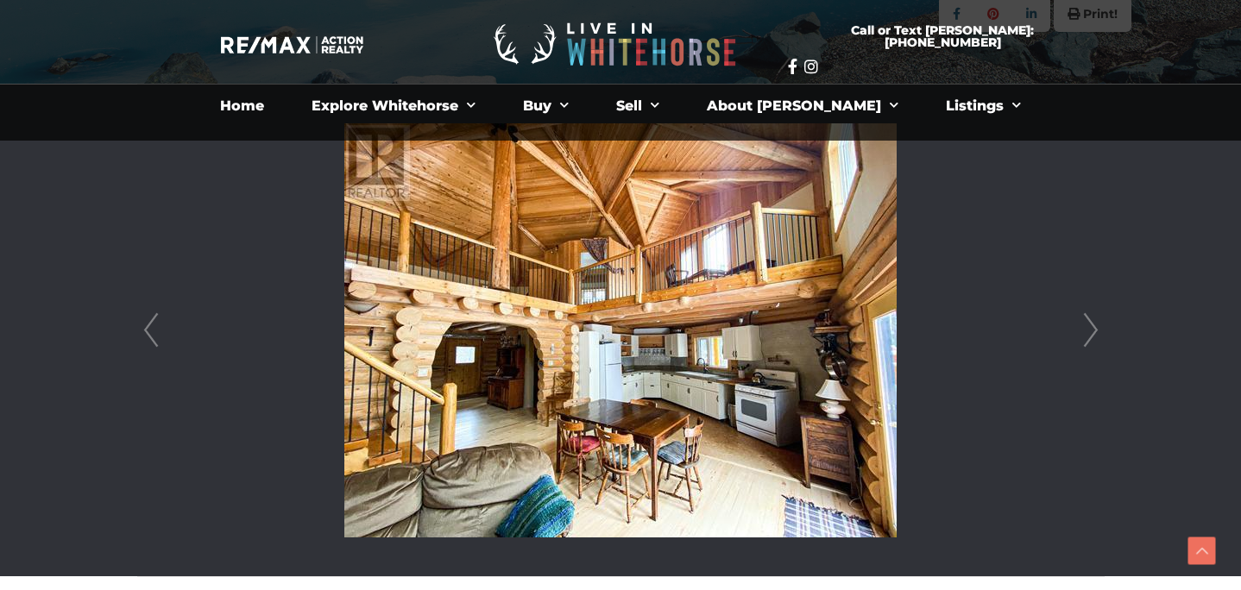
click at [1099, 320] on link "Next" at bounding box center [1091, 331] width 26 height 492
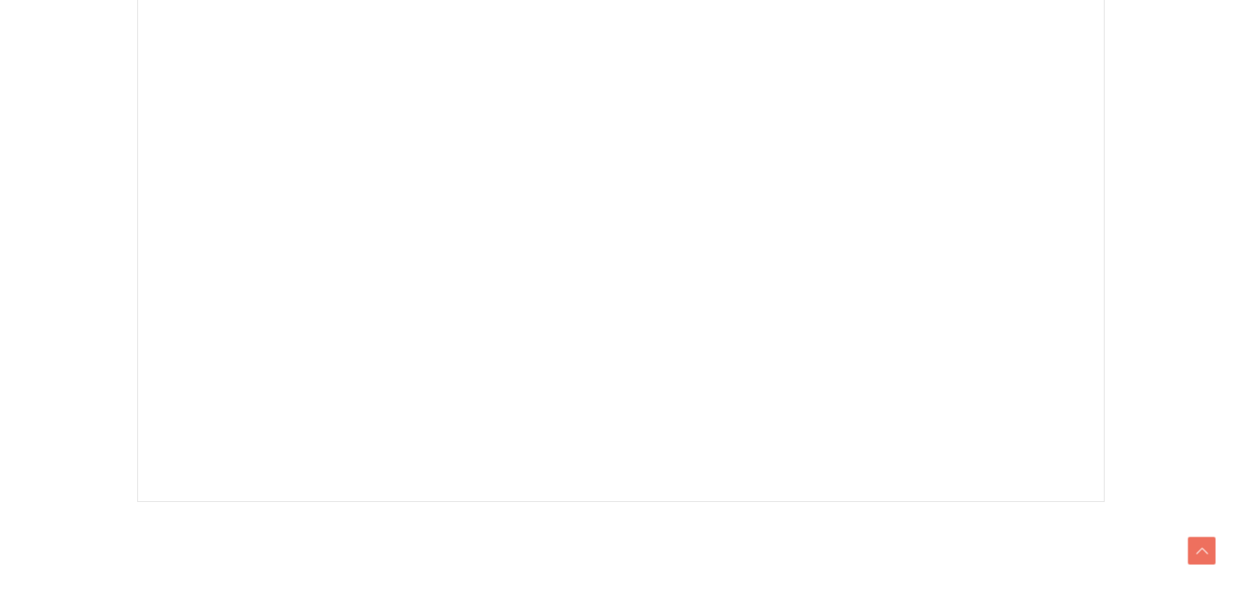
scroll to position [504, 0]
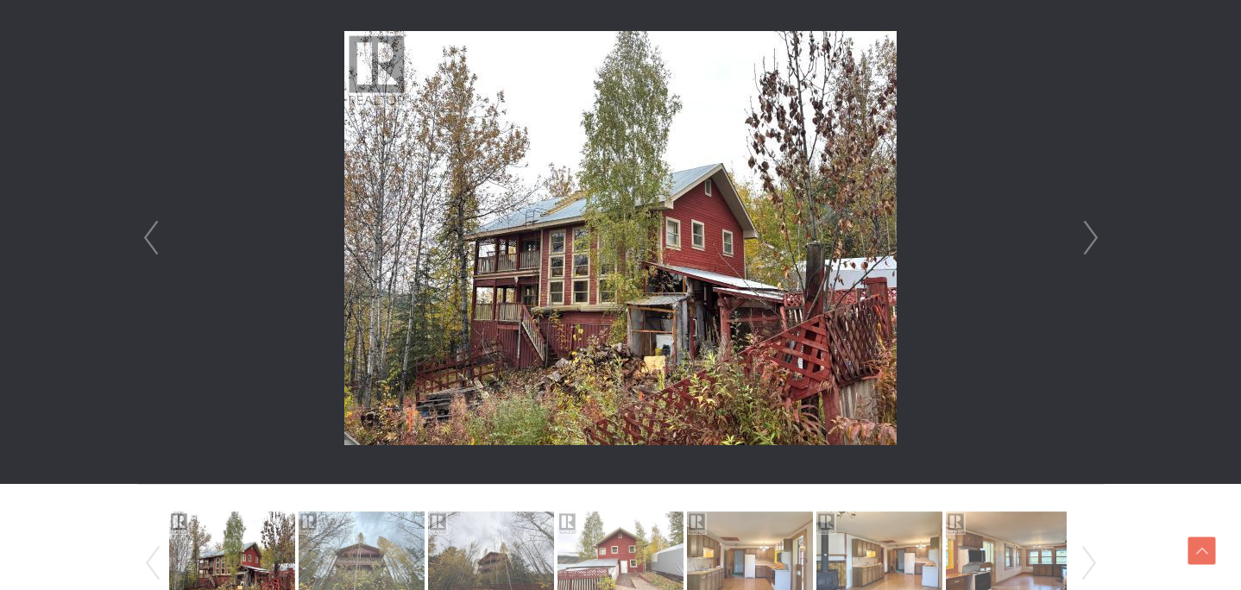
click at [1088, 245] on link "Next" at bounding box center [1091, 238] width 26 height 492
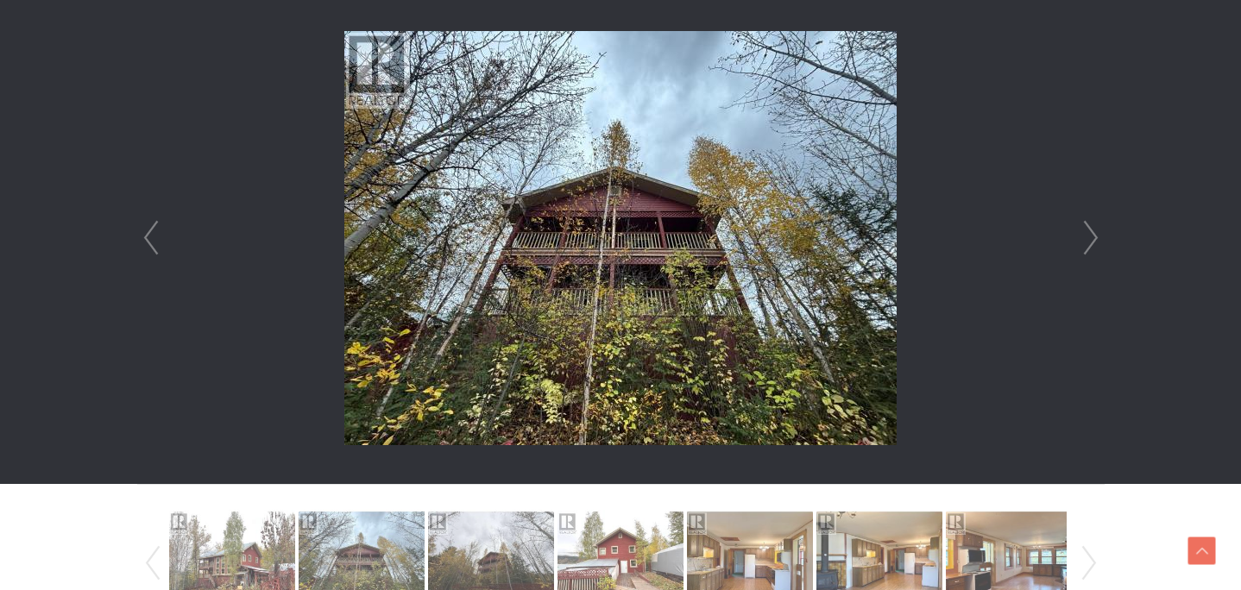
click at [1088, 245] on link "Next" at bounding box center [1091, 238] width 26 height 492
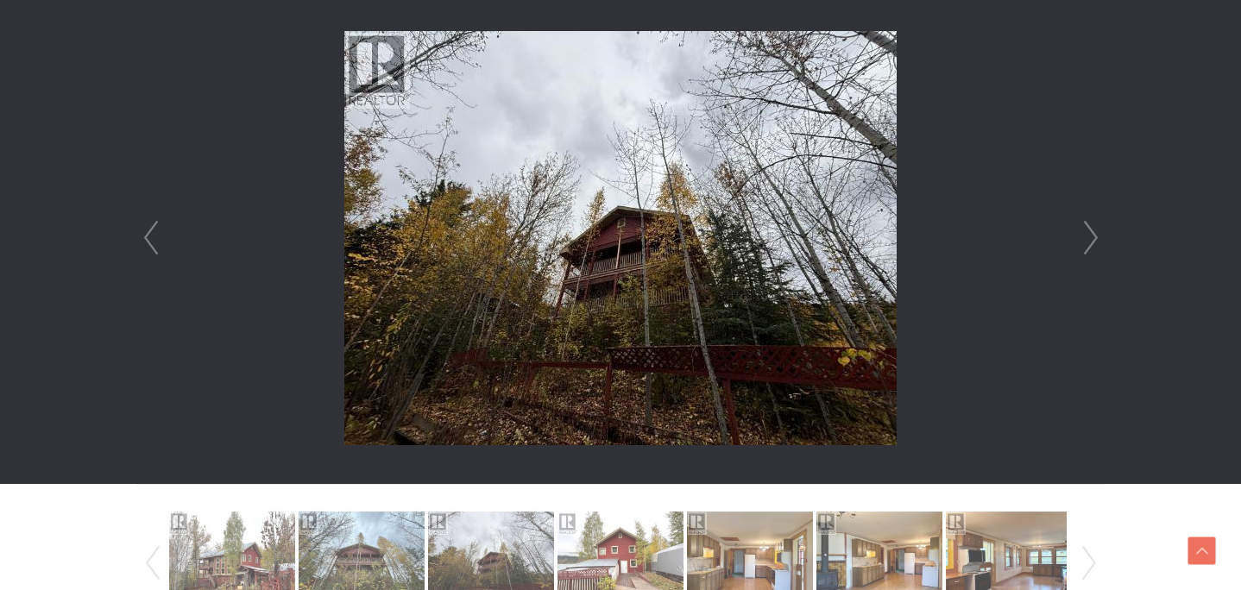
click at [1088, 245] on link "Next" at bounding box center [1091, 238] width 26 height 492
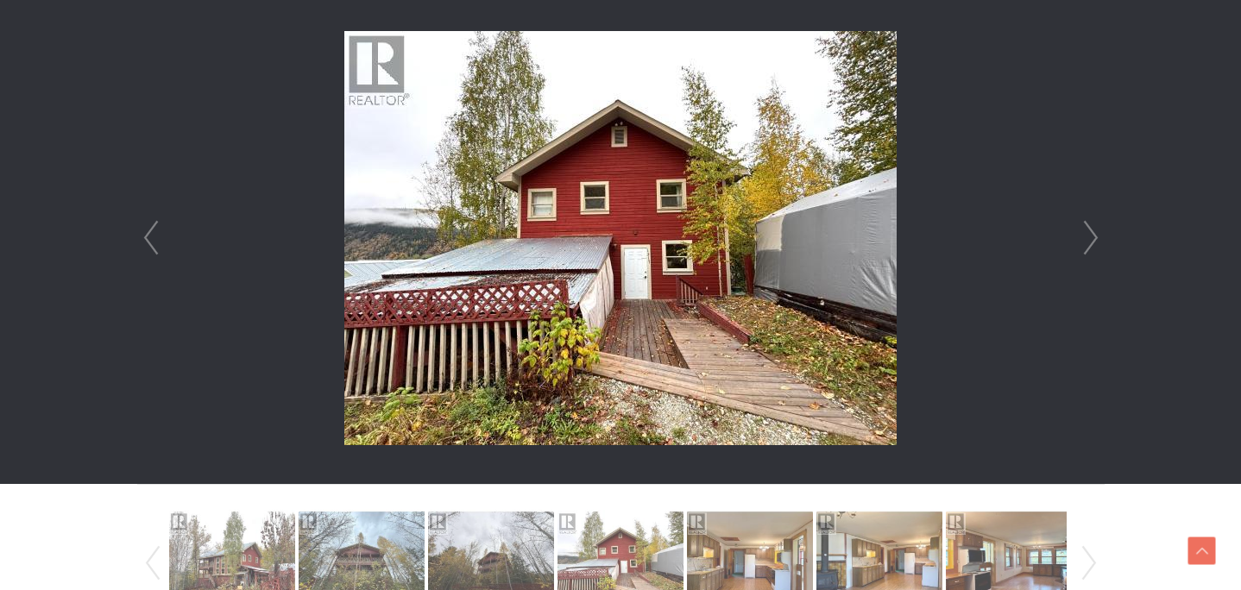
click at [1088, 245] on link "Next" at bounding box center [1091, 238] width 26 height 492
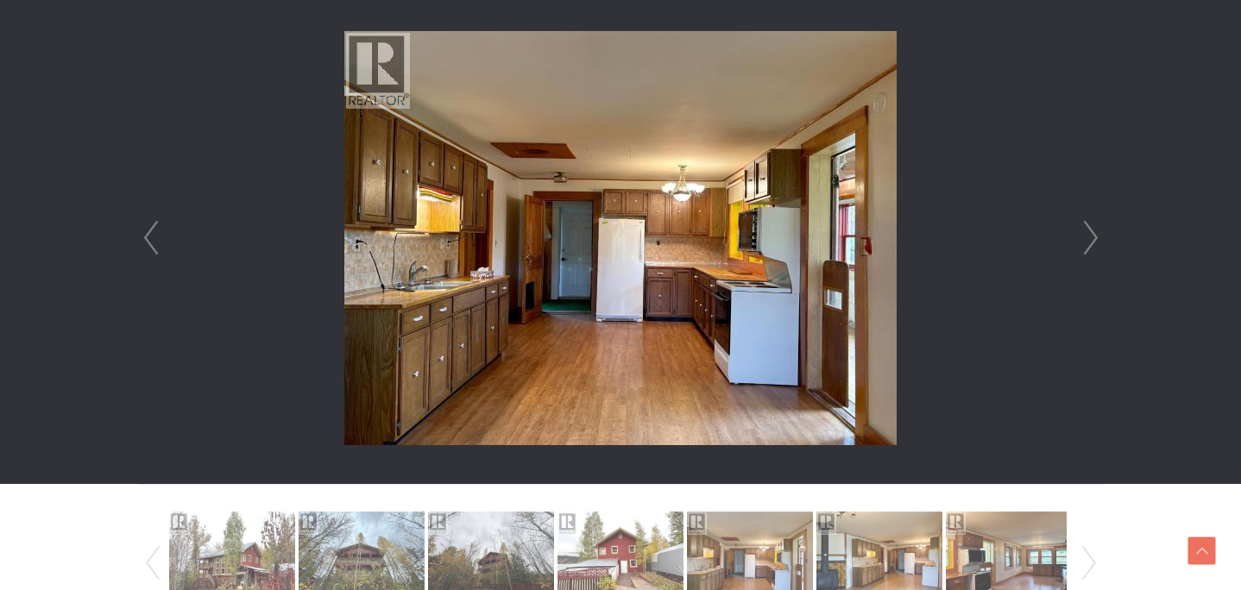
click at [1088, 245] on link "Next" at bounding box center [1091, 238] width 26 height 492
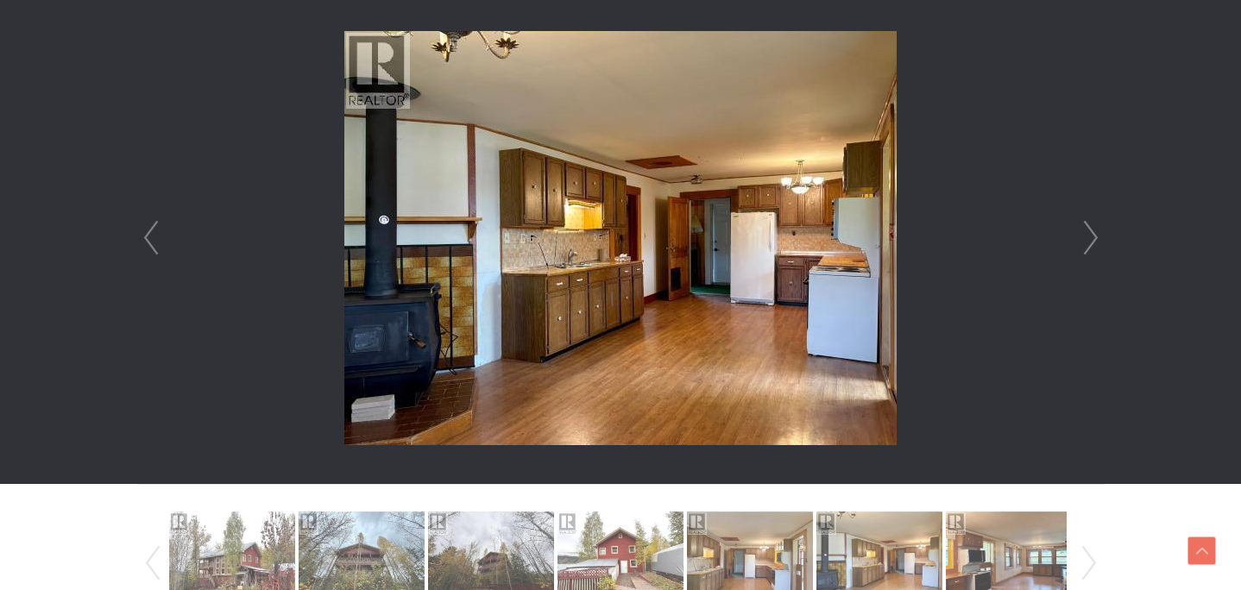
click at [1088, 245] on link "Next" at bounding box center [1091, 238] width 26 height 492
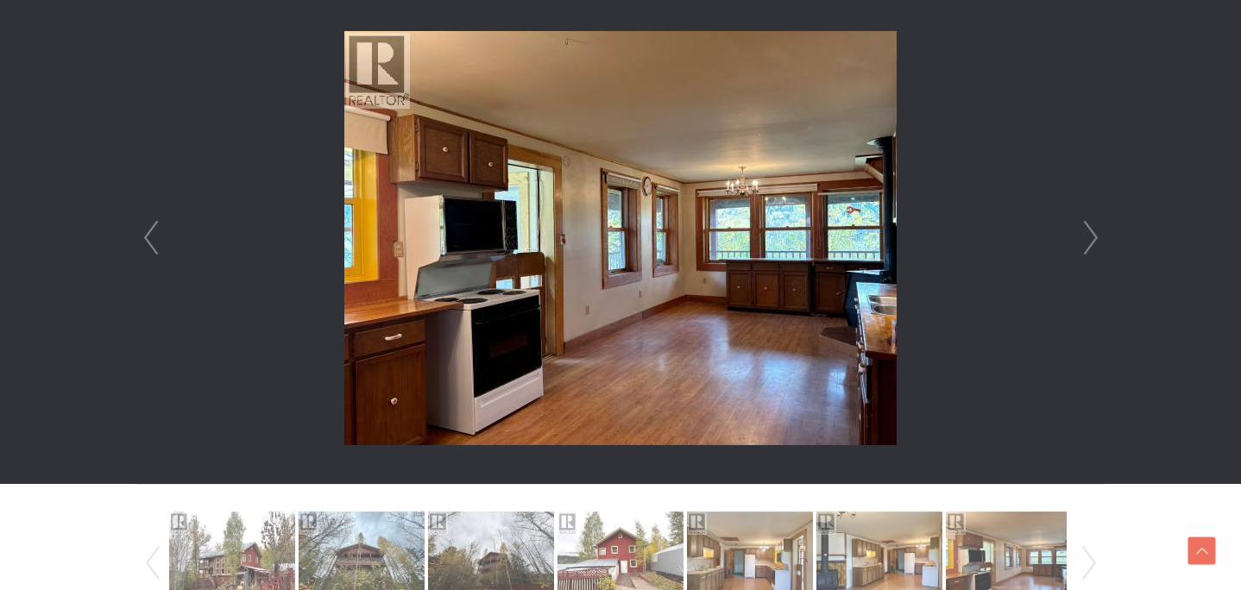
click at [1088, 245] on link "Next" at bounding box center [1091, 238] width 26 height 492
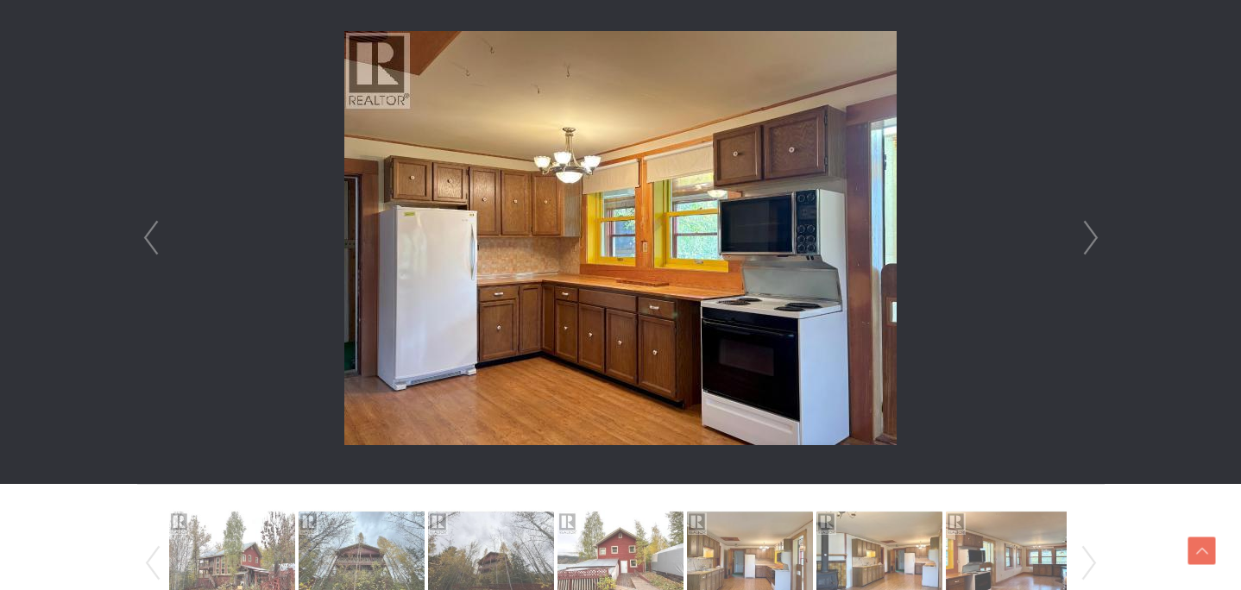
click at [1088, 245] on link "Next" at bounding box center [1091, 238] width 26 height 492
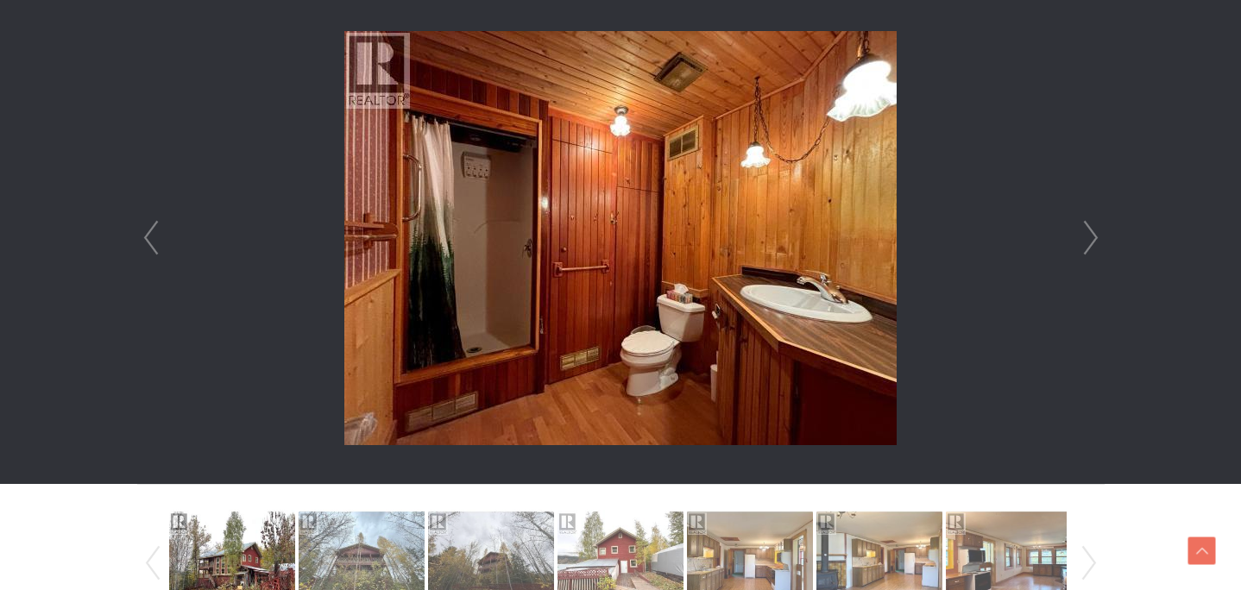
click at [1088, 245] on link "Next" at bounding box center [1091, 238] width 26 height 492
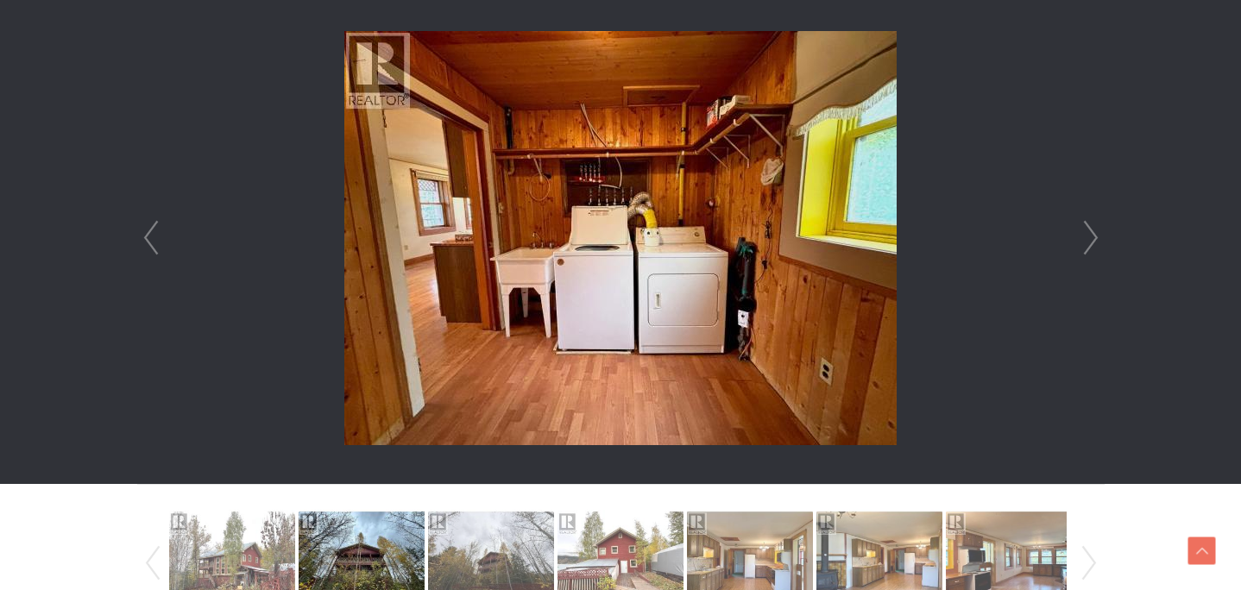
click at [1088, 245] on link "Next" at bounding box center [1091, 238] width 26 height 492
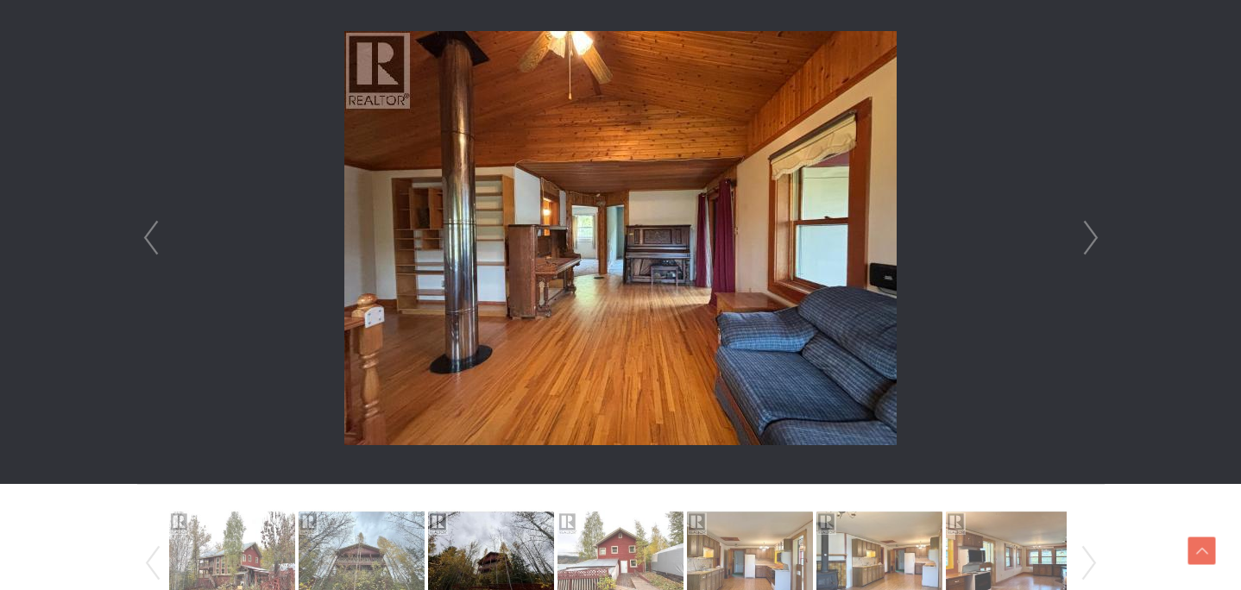
click at [1088, 245] on link "Next" at bounding box center [1091, 238] width 26 height 492
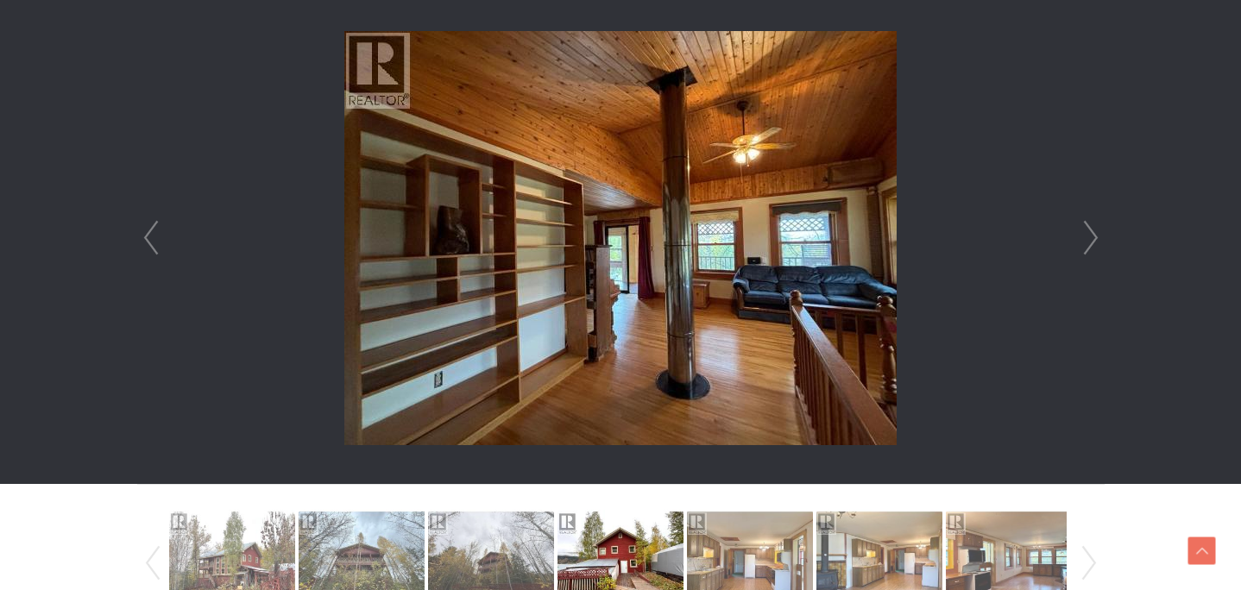
click at [1088, 245] on link "Next" at bounding box center [1091, 238] width 26 height 492
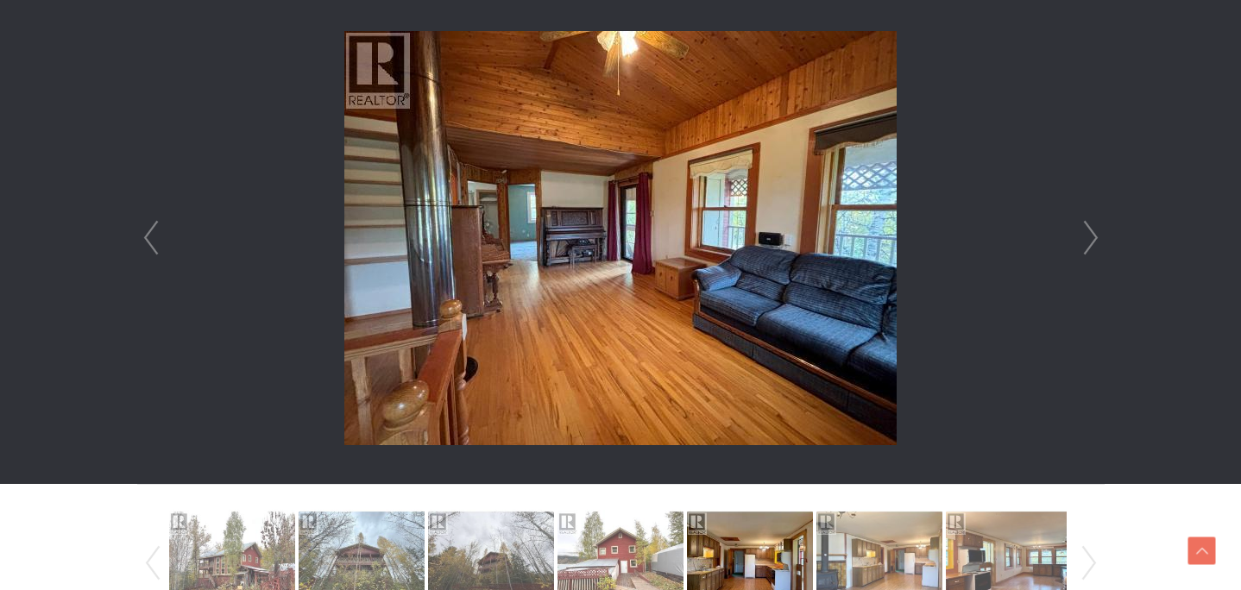
click at [1089, 246] on link "Next" at bounding box center [1091, 238] width 26 height 492
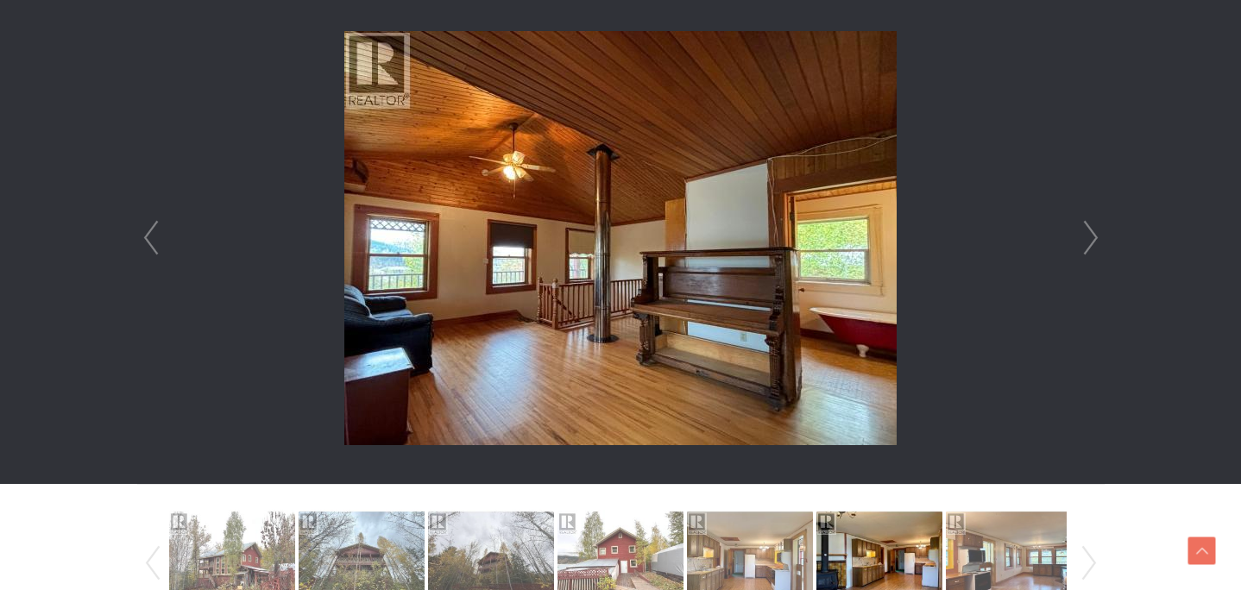
click at [1089, 246] on link "Next" at bounding box center [1091, 238] width 26 height 492
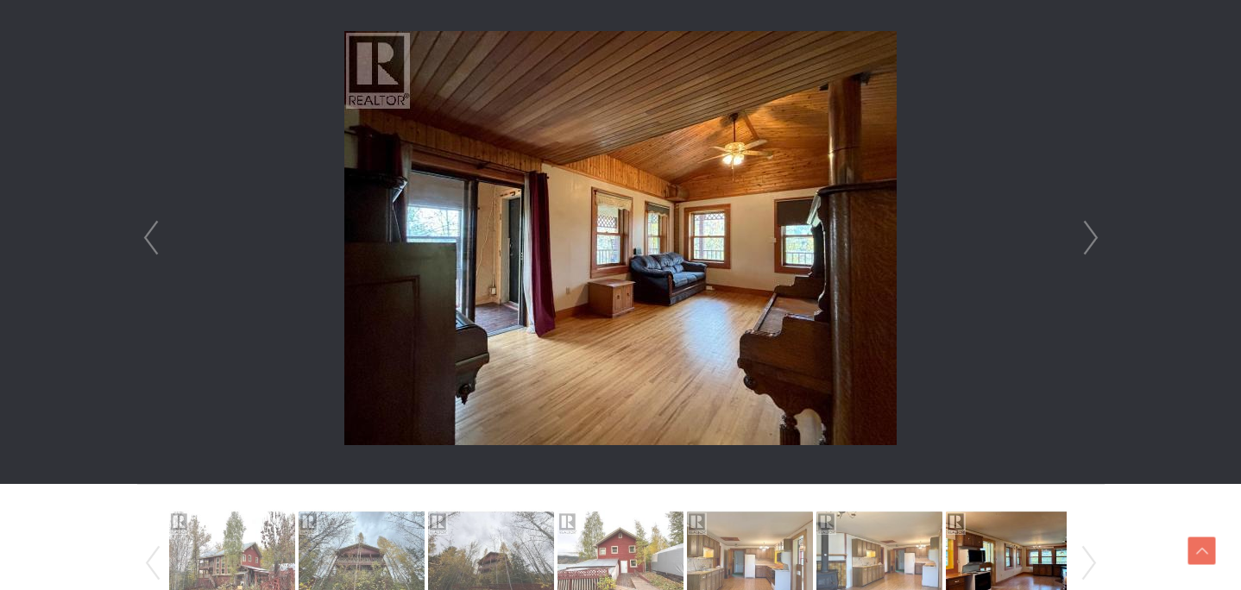
click at [1089, 246] on link "Next" at bounding box center [1091, 238] width 26 height 492
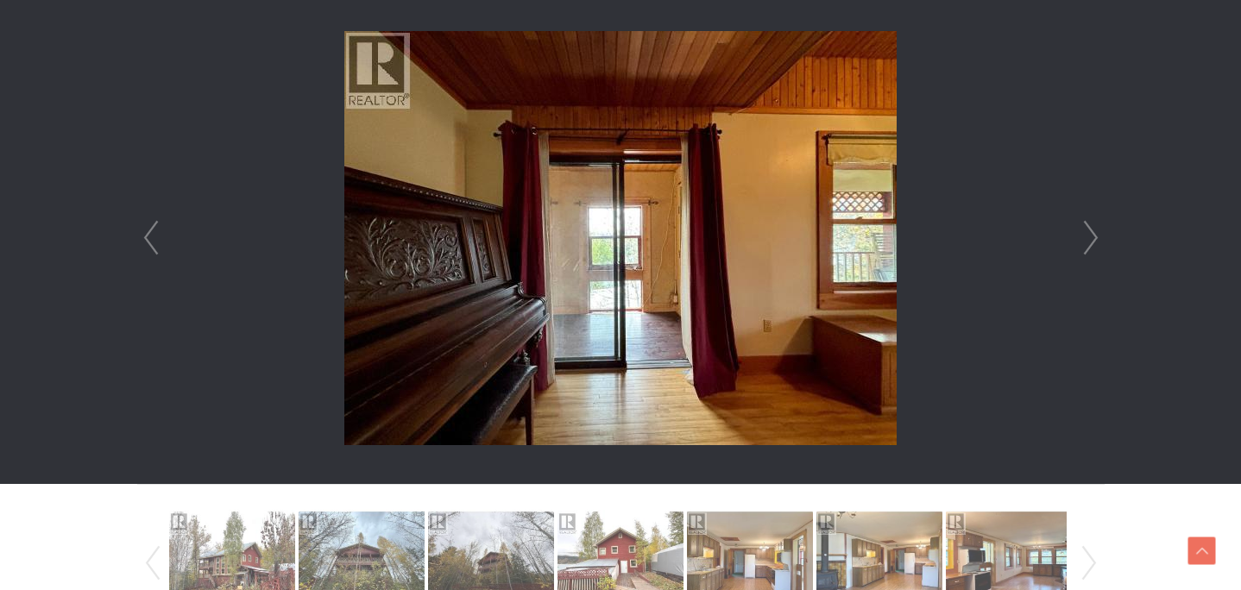
click at [1089, 246] on link "Next" at bounding box center [1091, 238] width 26 height 492
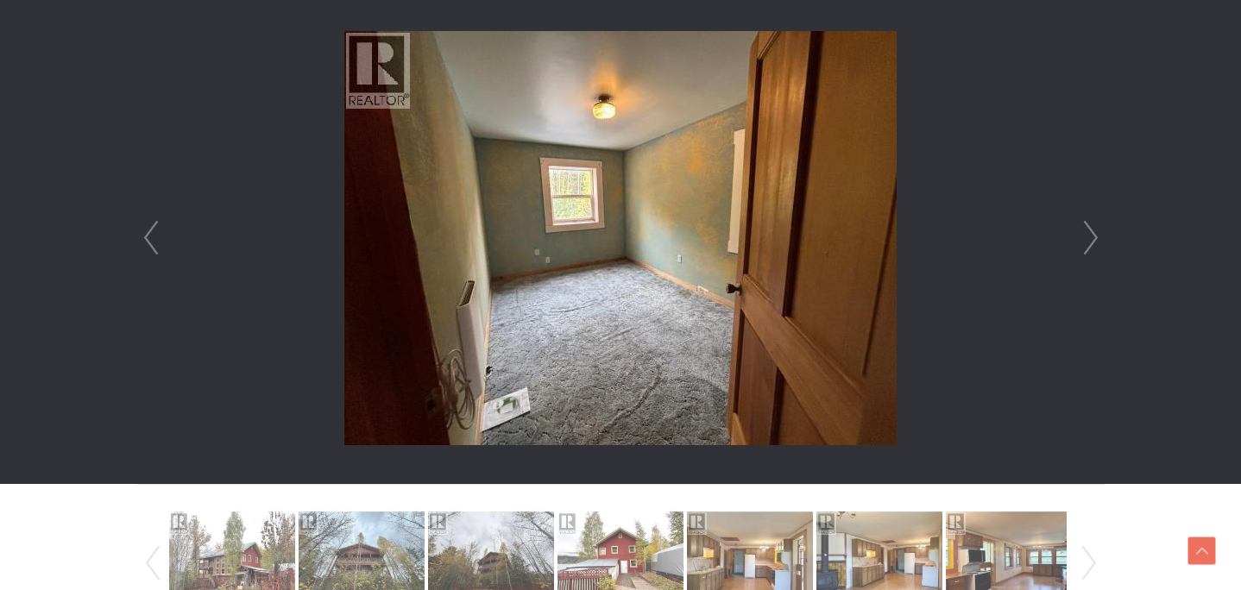
click at [1089, 246] on link "Next" at bounding box center [1091, 238] width 26 height 492
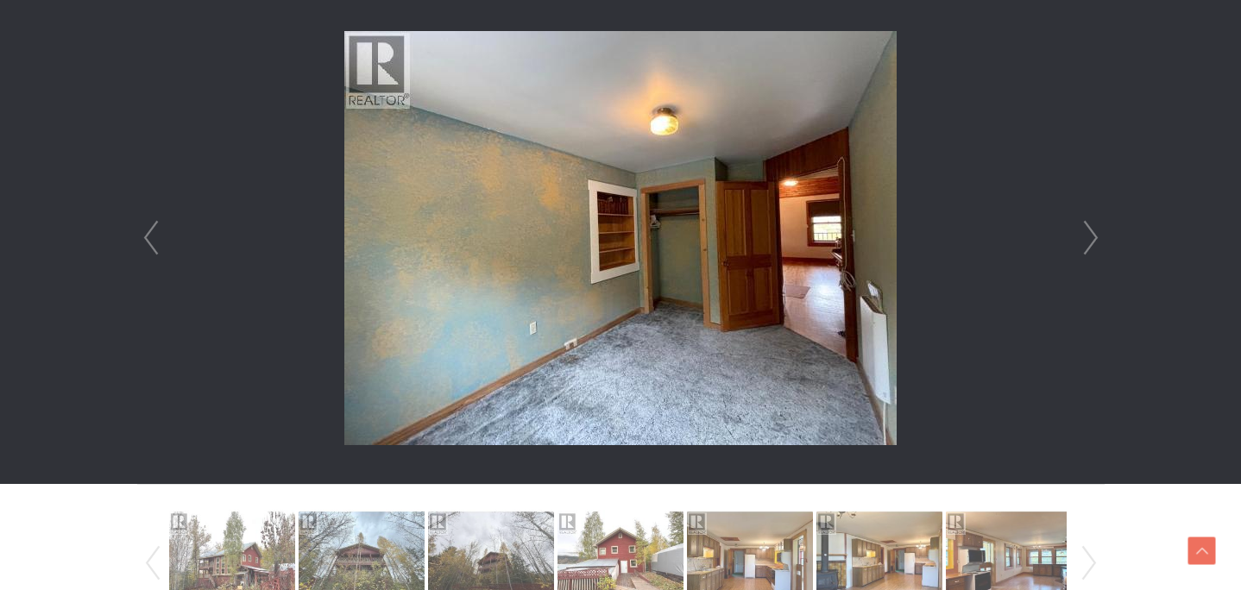
click at [1089, 246] on link "Next" at bounding box center [1091, 238] width 26 height 492
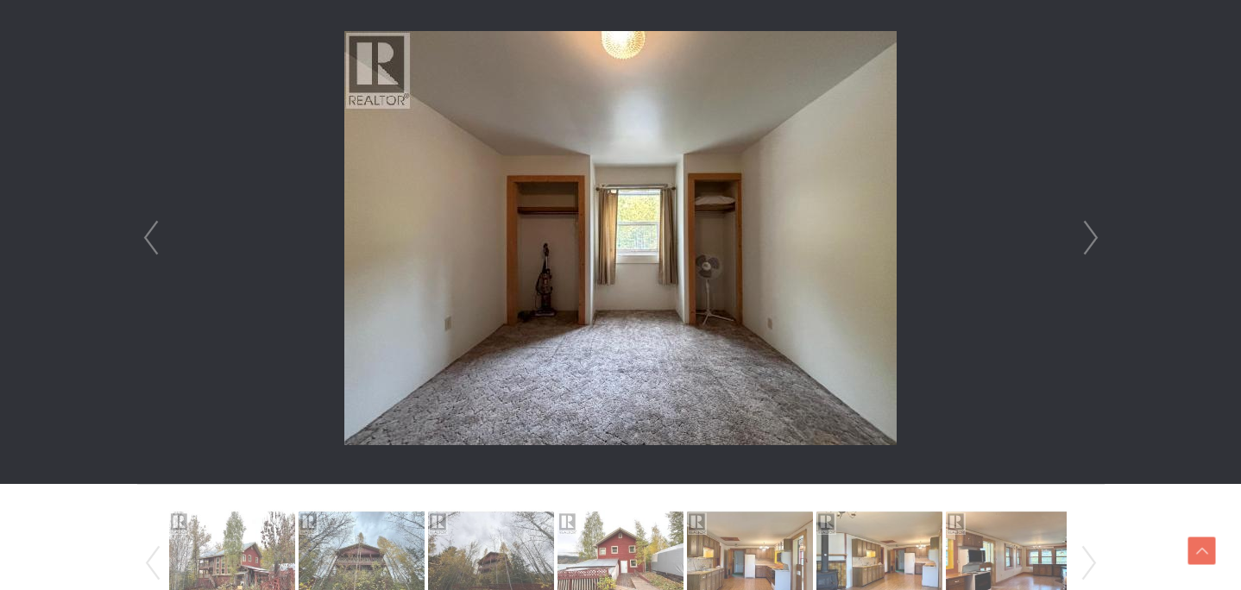
click at [1089, 246] on link "Next" at bounding box center [1091, 238] width 26 height 492
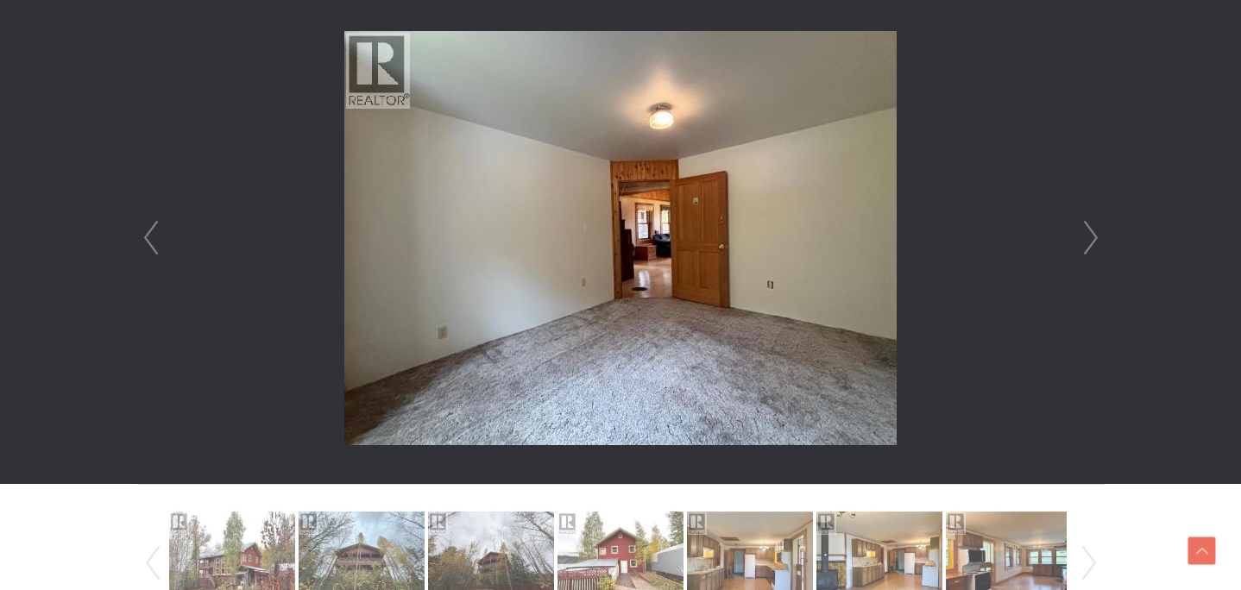
click at [1089, 246] on link "Next" at bounding box center [1091, 238] width 26 height 492
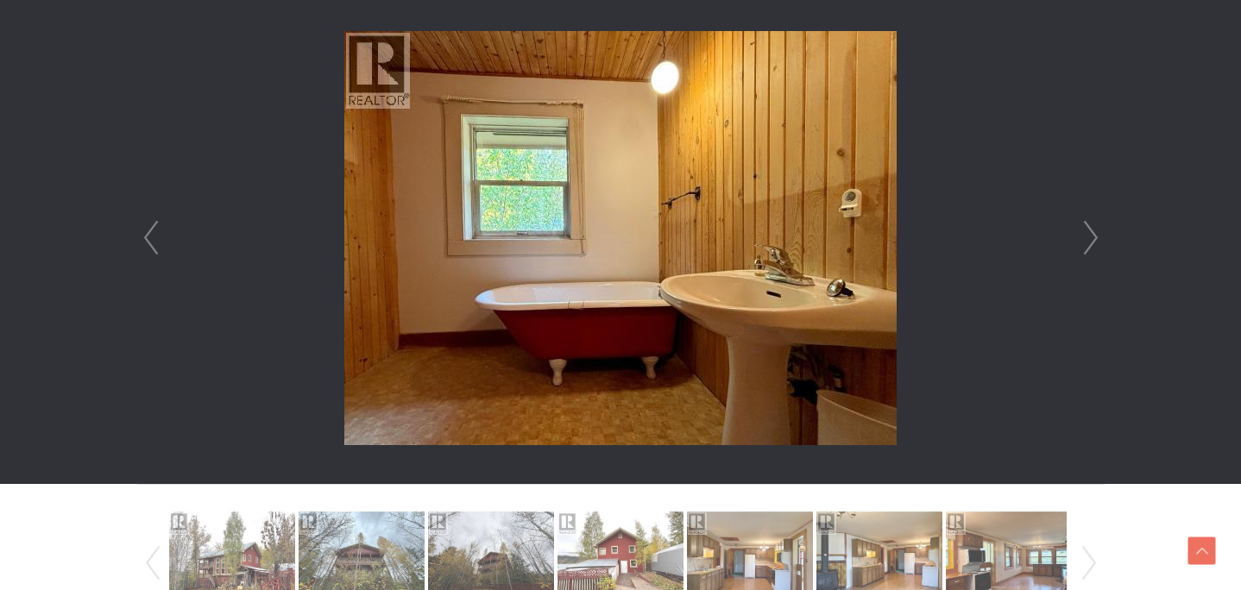
click at [1089, 246] on link "Next" at bounding box center [1091, 238] width 26 height 492
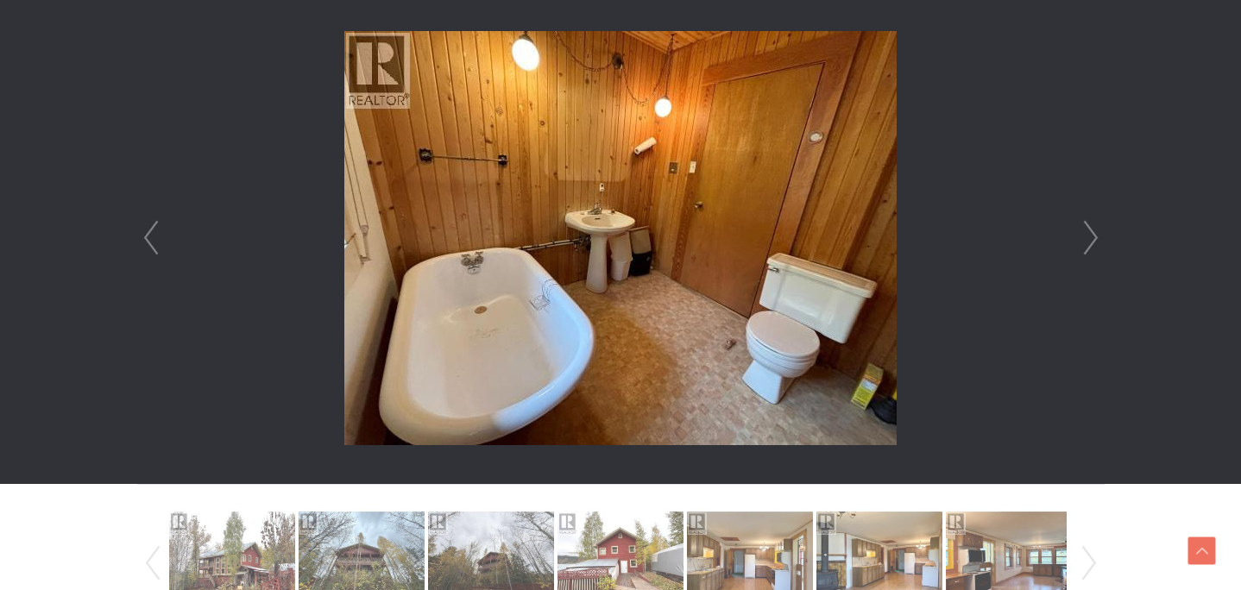
click at [1089, 246] on link "Next" at bounding box center [1091, 238] width 26 height 492
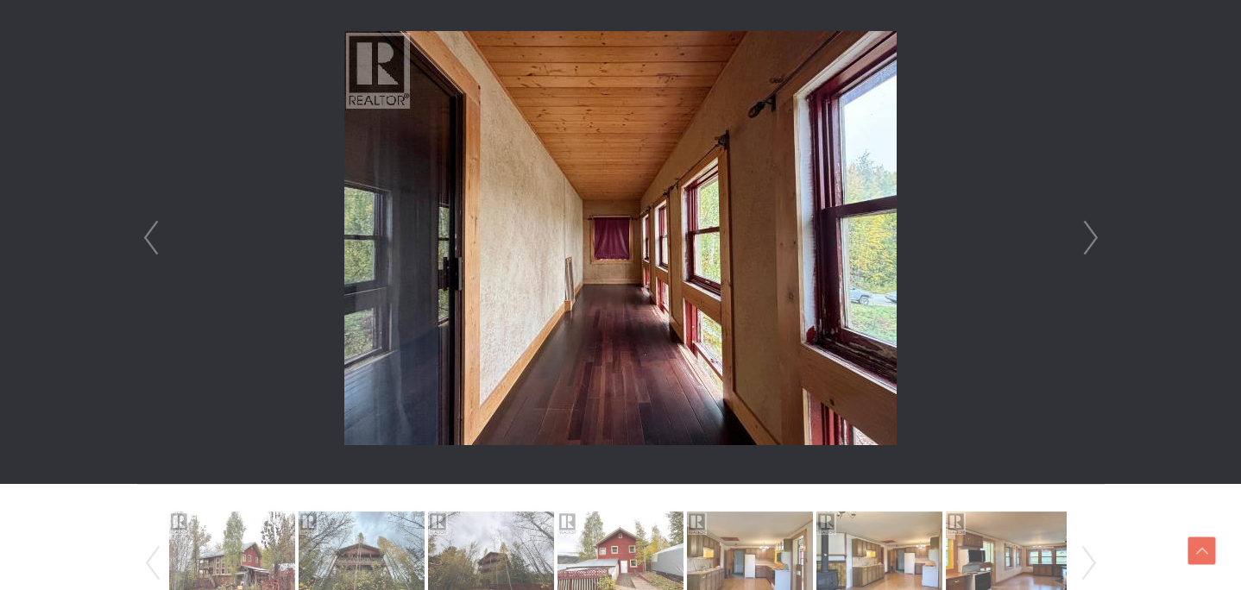
click at [1089, 246] on link "Next" at bounding box center [1091, 238] width 26 height 492
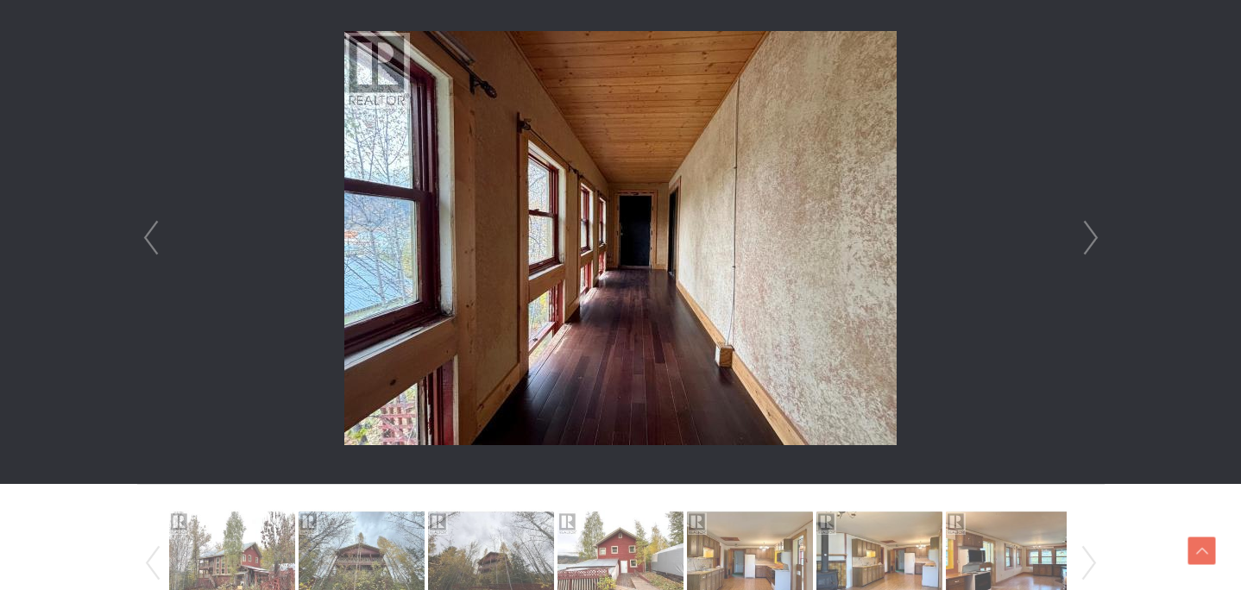
click at [1089, 246] on link "Next" at bounding box center [1091, 238] width 26 height 492
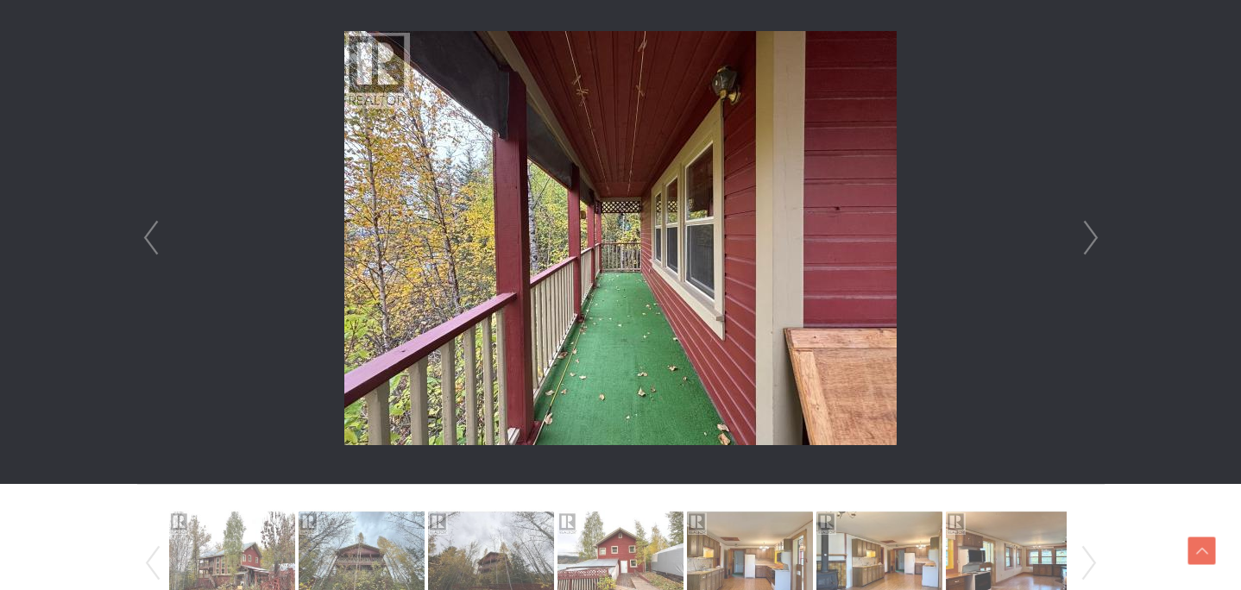
click at [1089, 246] on link "Next" at bounding box center [1091, 238] width 26 height 492
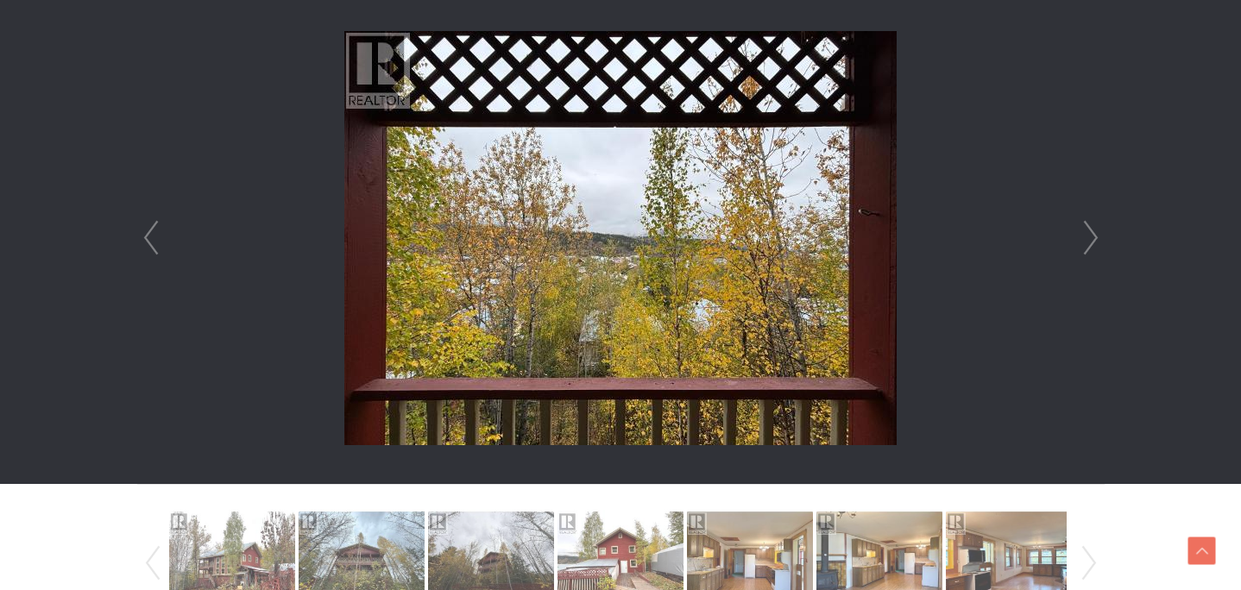
click at [1089, 246] on link "Next" at bounding box center [1091, 238] width 26 height 492
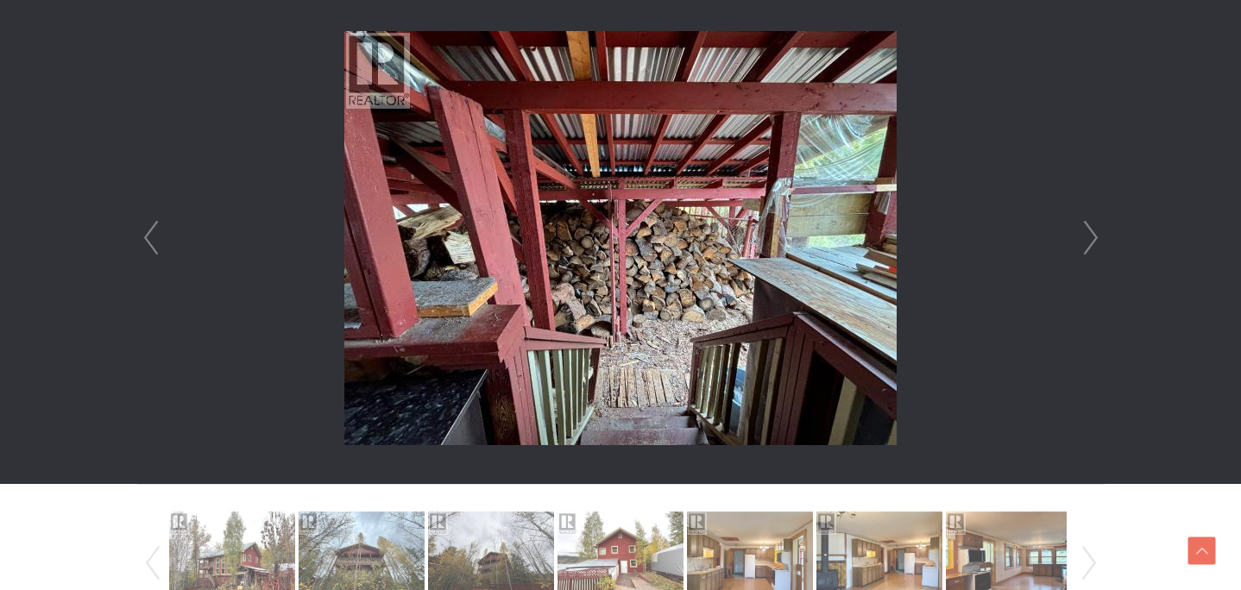
click at [1089, 246] on link "Next" at bounding box center [1091, 238] width 26 height 492
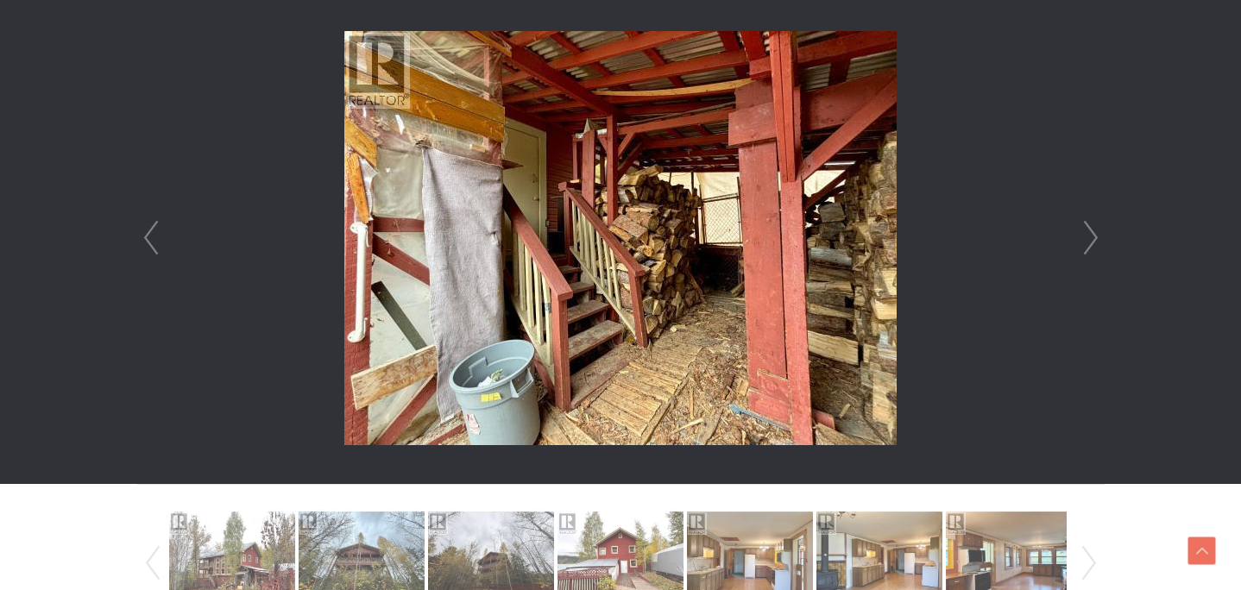
click at [1089, 246] on link "Next" at bounding box center [1091, 238] width 26 height 492
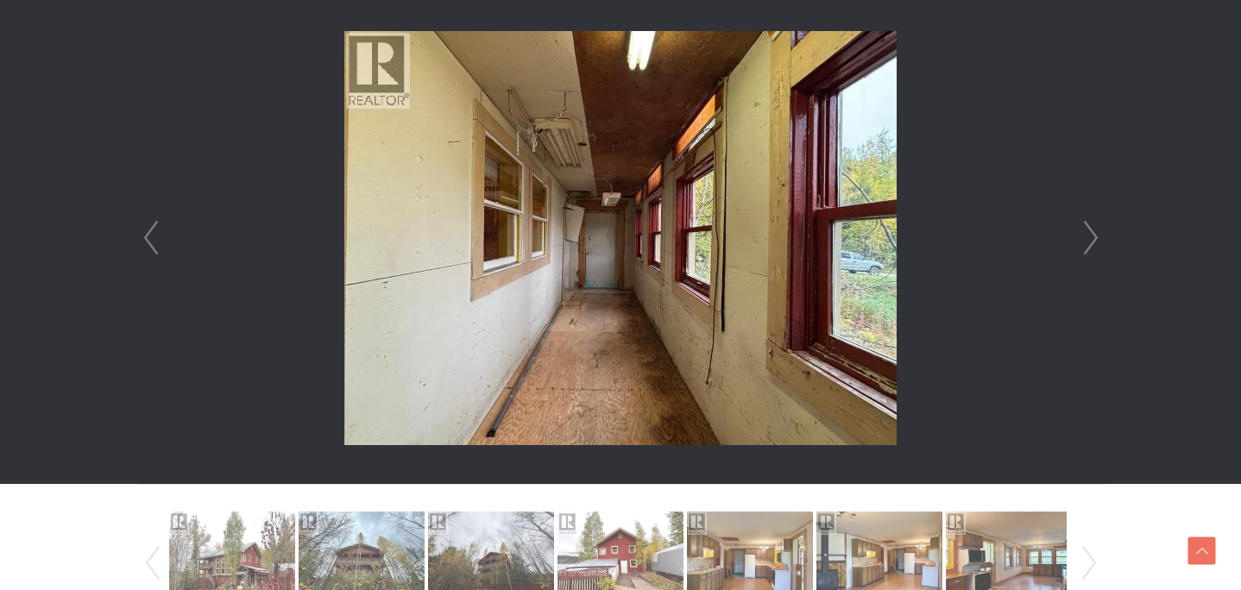
click at [1089, 246] on link "Next" at bounding box center [1091, 238] width 26 height 492
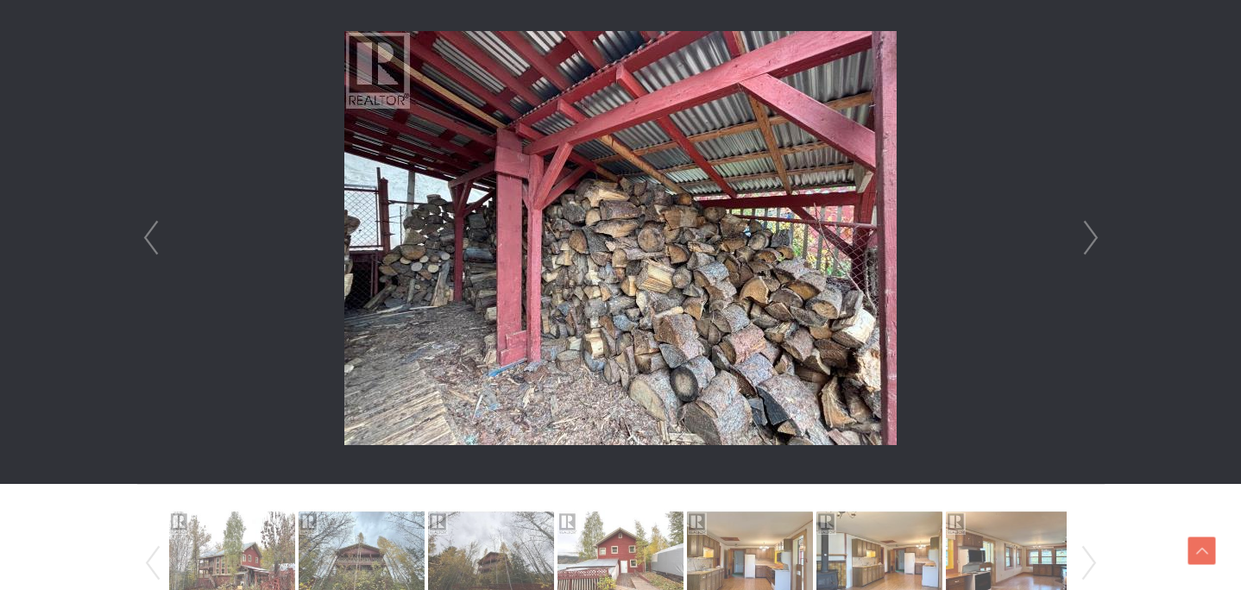
click at [1089, 246] on link "Next" at bounding box center [1091, 238] width 26 height 492
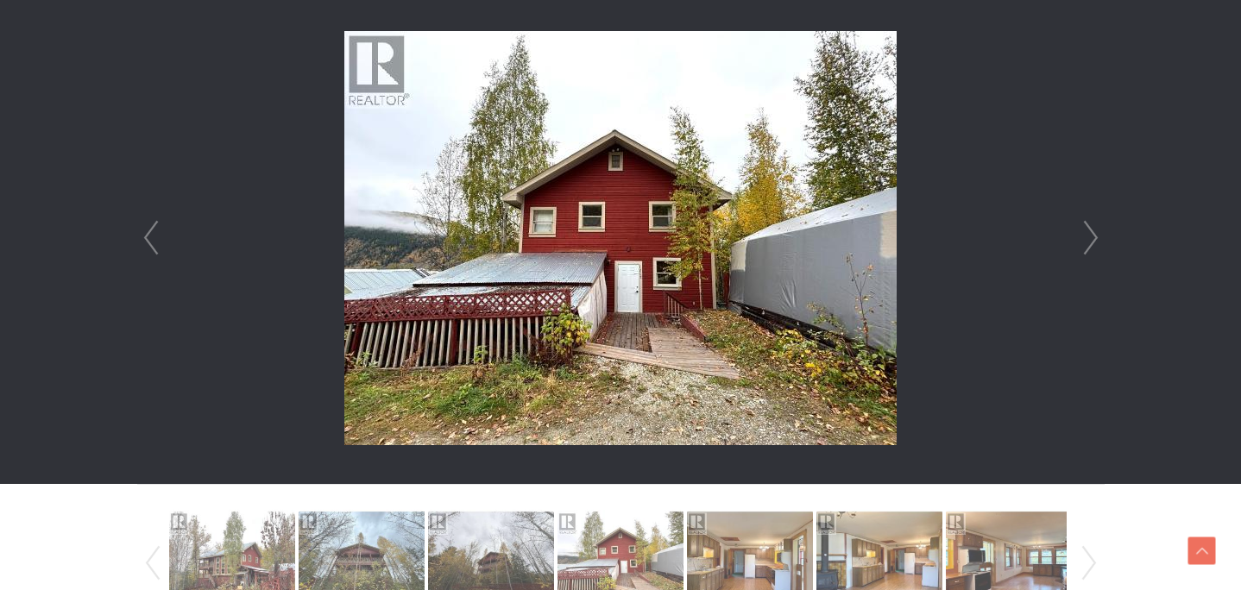
click at [1089, 246] on link "Next" at bounding box center [1091, 238] width 26 height 492
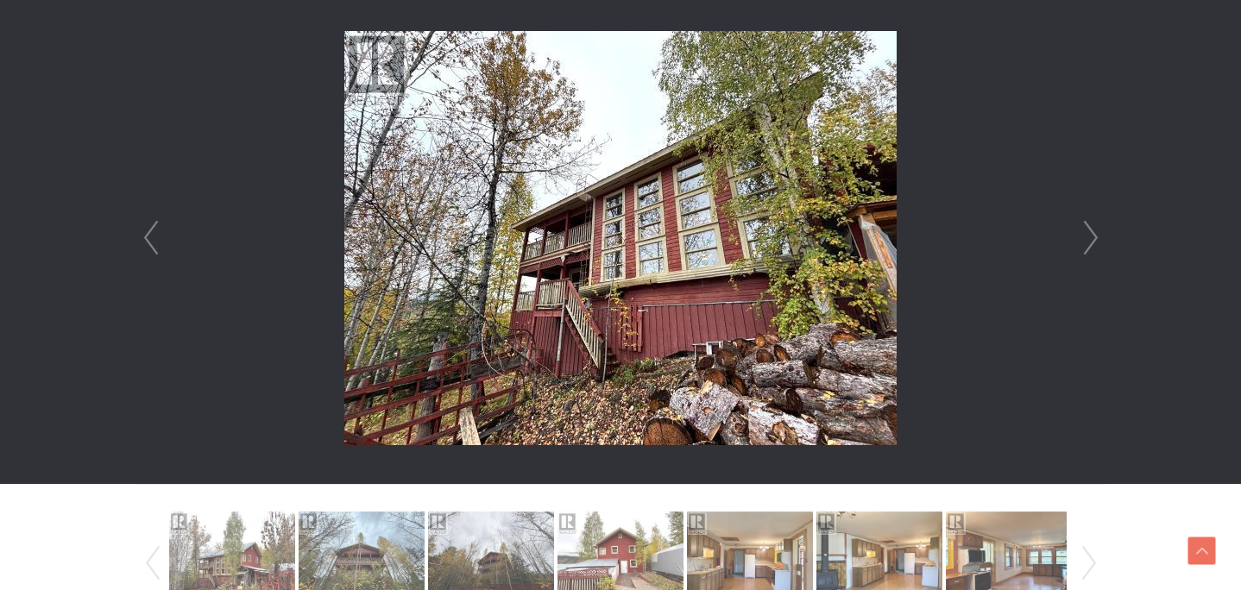
click at [1089, 246] on link "Next" at bounding box center [1091, 238] width 26 height 492
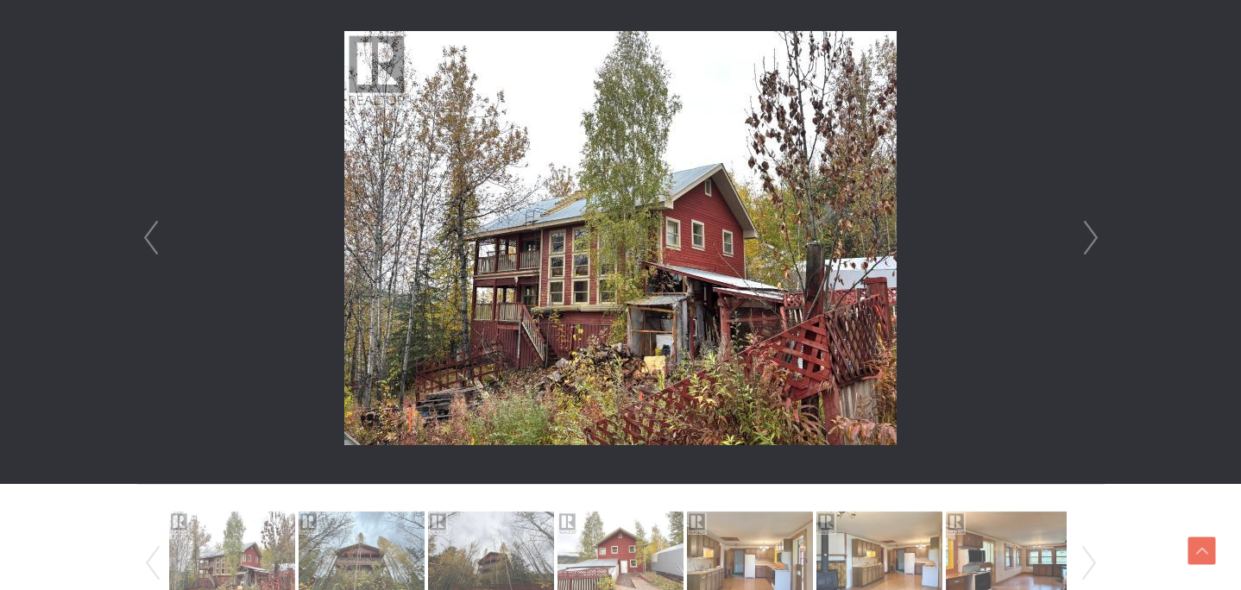
click at [1089, 246] on link "Next" at bounding box center [1091, 238] width 26 height 492
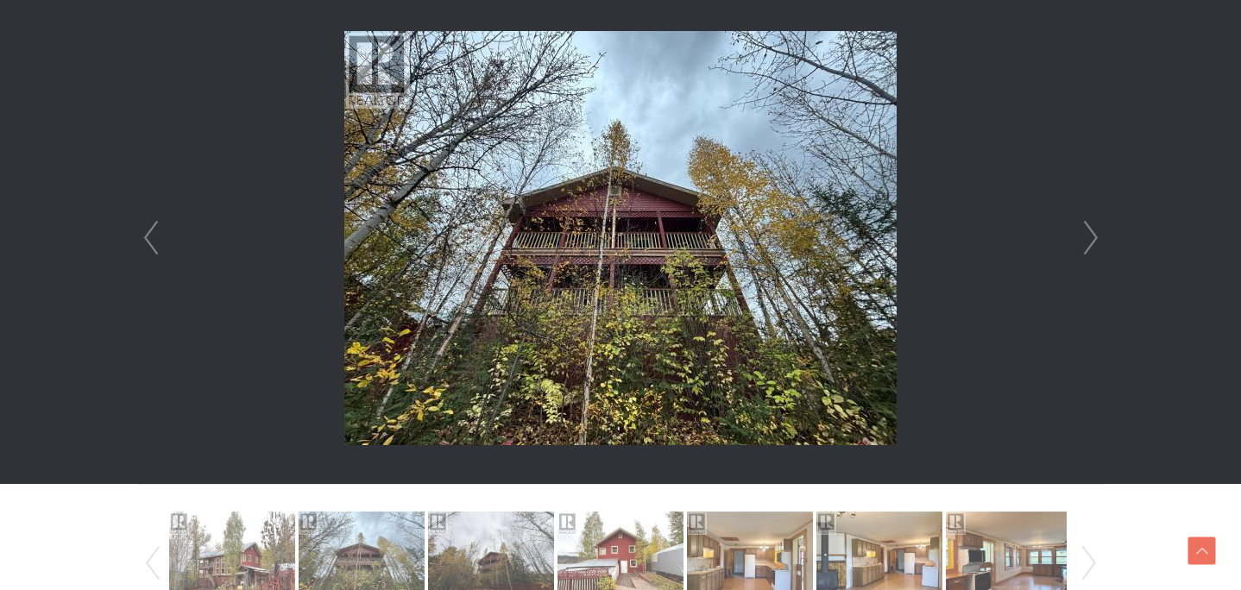
click at [1089, 246] on link "Next" at bounding box center [1091, 238] width 26 height 492
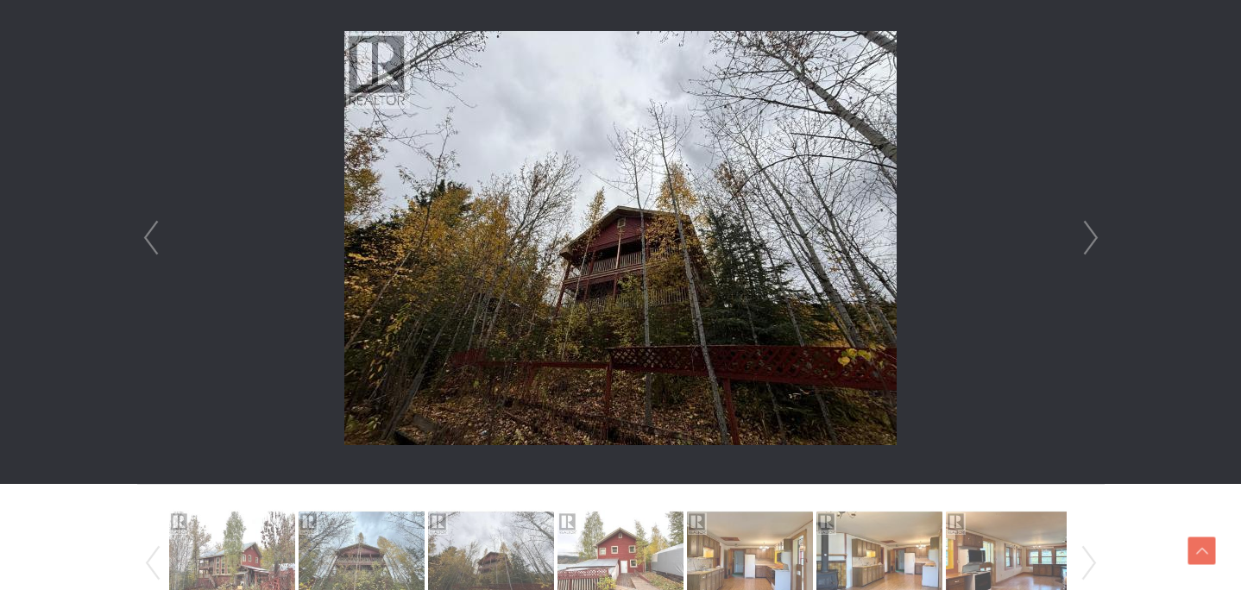
click at [1089, 246] on link "Next" at bounding box center [1091, 238] width 26 height 492
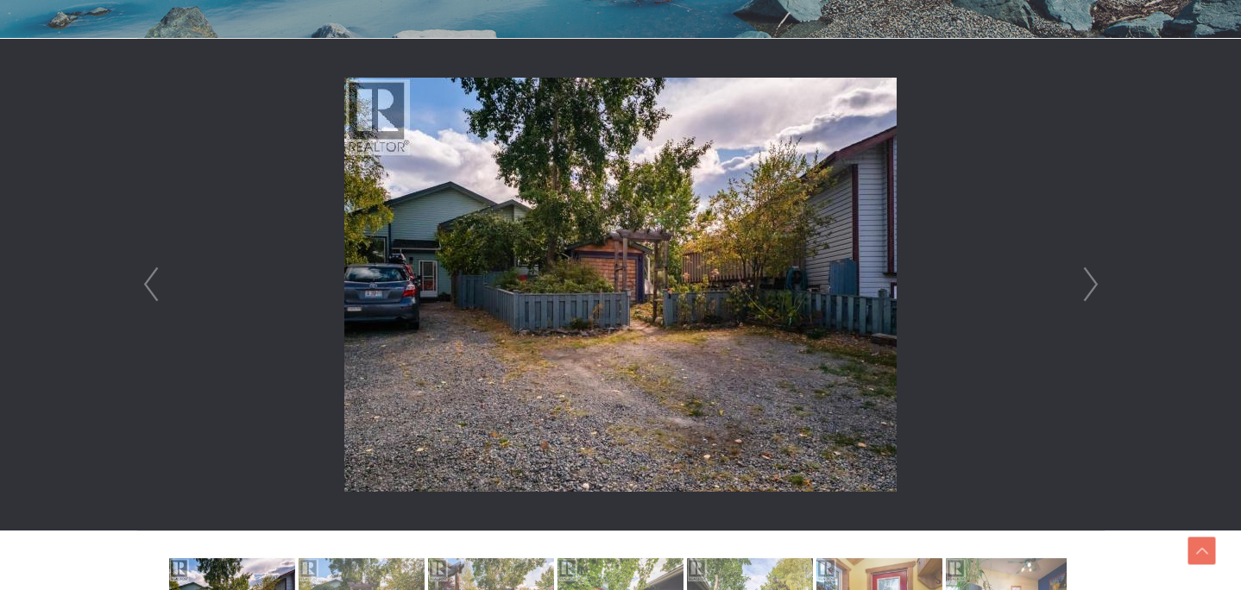
scroll to position [476, 0]
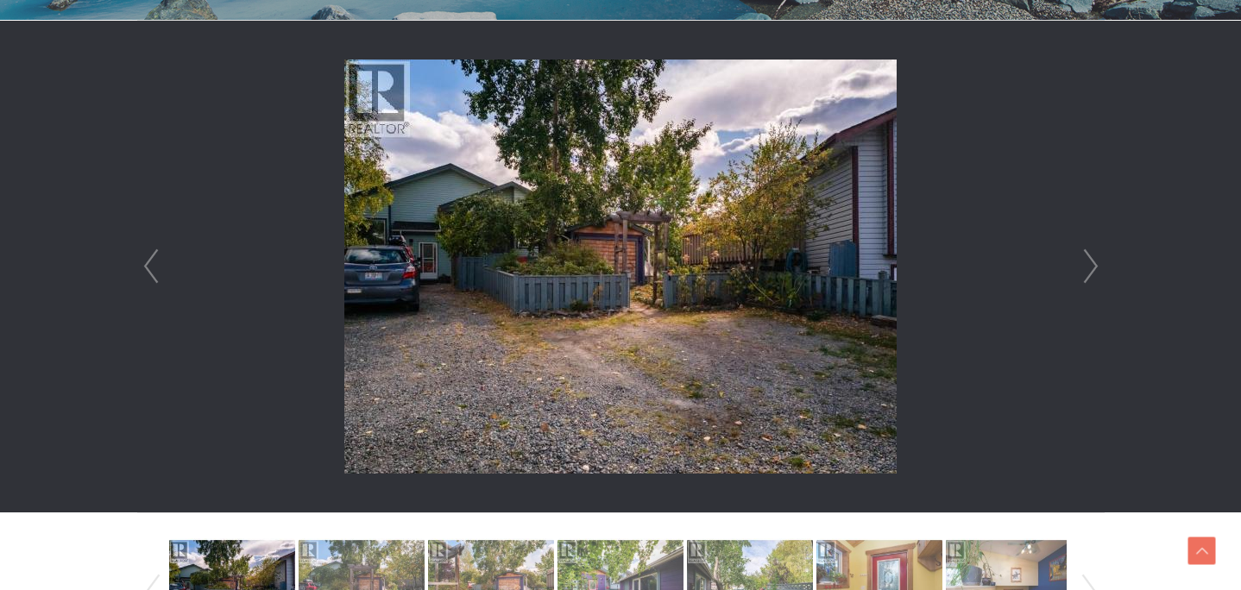
click at [1091, 274] on link "Next" at bounding box center [1091, 267] width 26 height 492
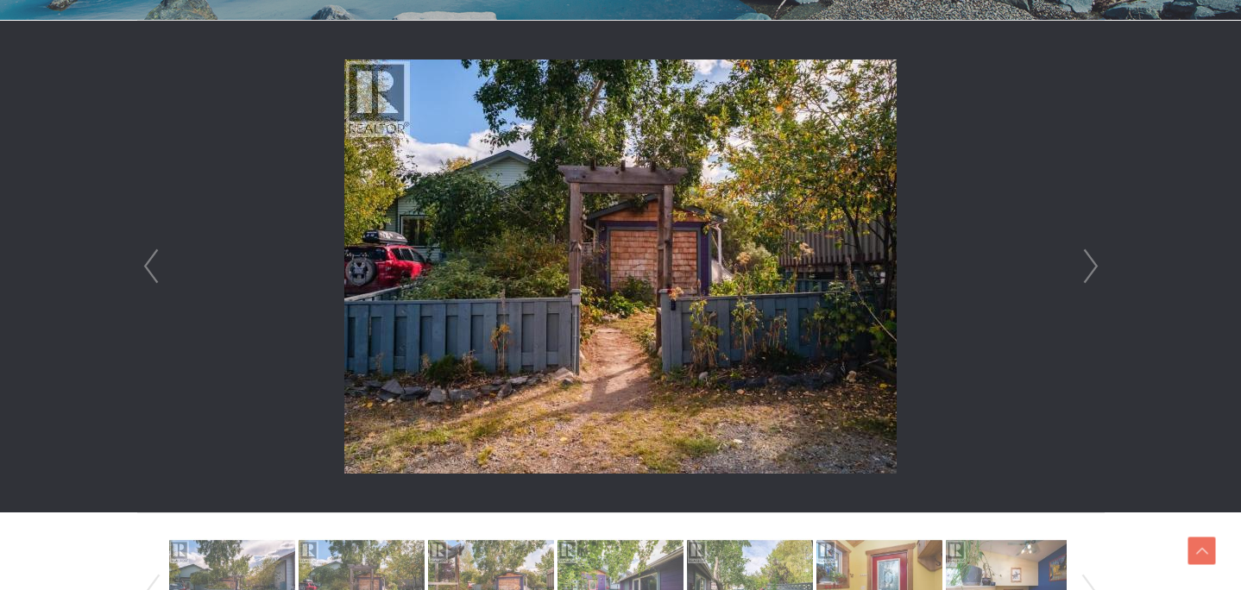
click at [1091, 274] on link "Next" at bounding box center [1091, 267] width 26 height 492
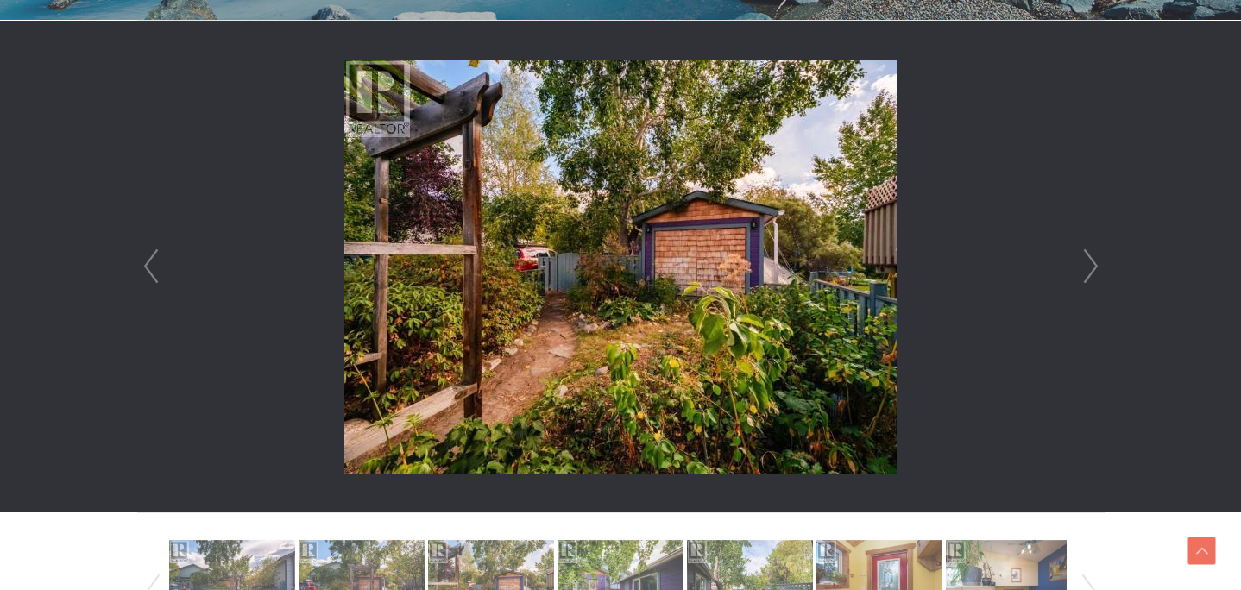
click at [1091, 274] on link "Next" at bounding box center [1091, 267] width 26 height 492
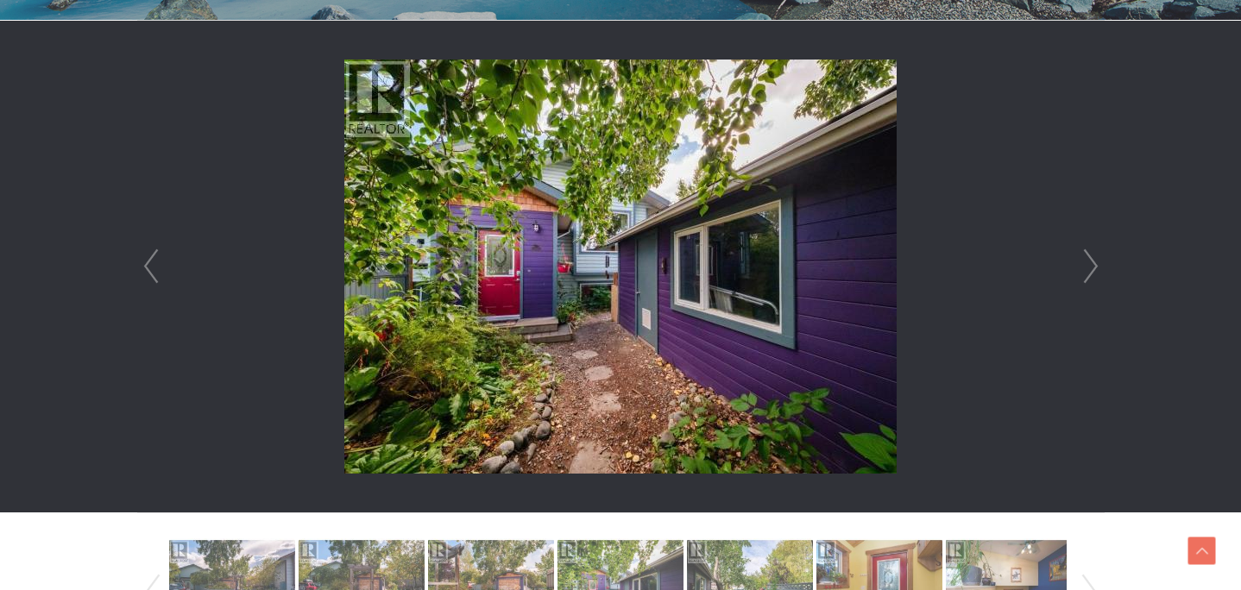
click at [1091, 274] on link "Next" at bounding box center [1091, 267] width 26 height 492
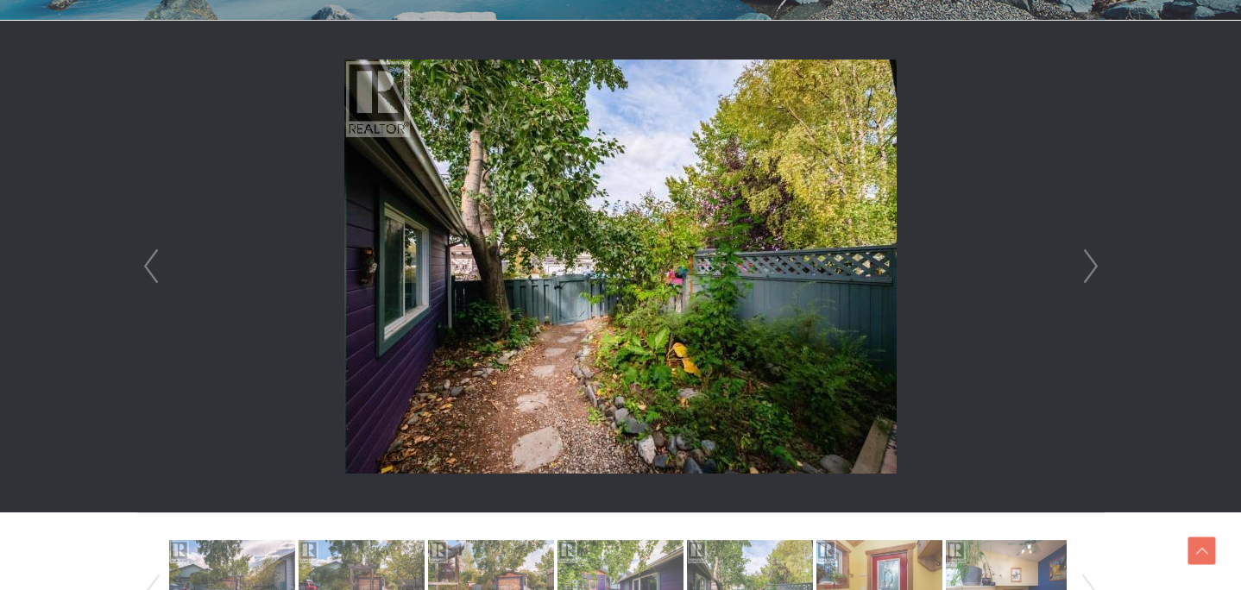
click at [1091, 274] on link "Next" at bounding box center [1091, 267] width 26 height 492
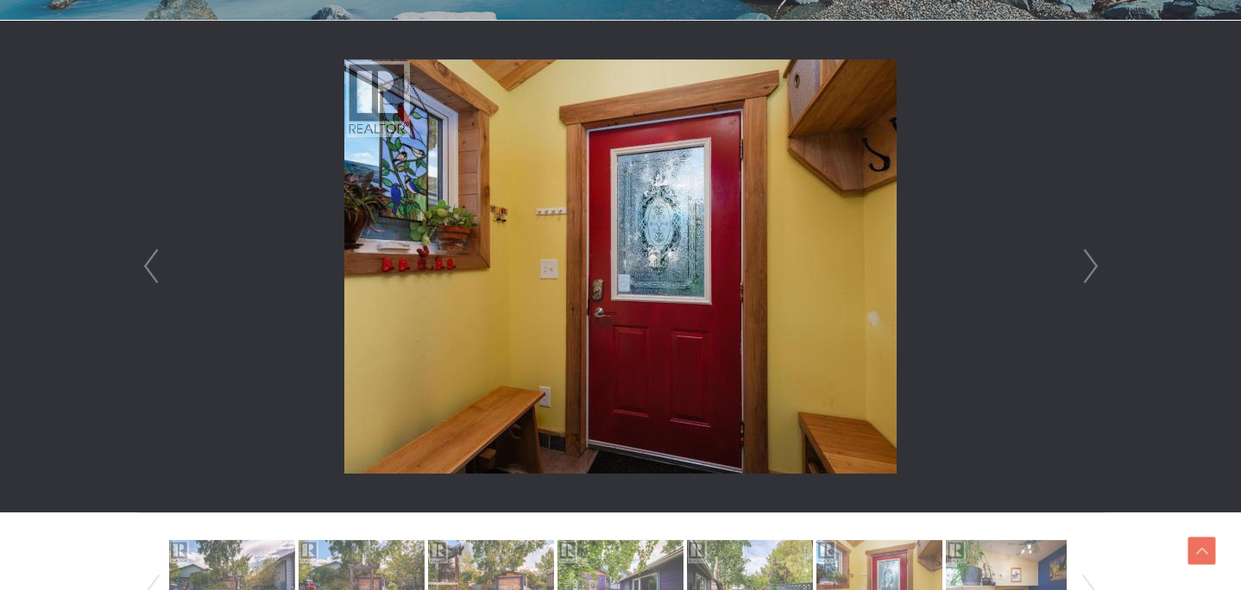
click at [1091, 274] on link "Next" at bounding box center [1091, 267] width 26 height 492
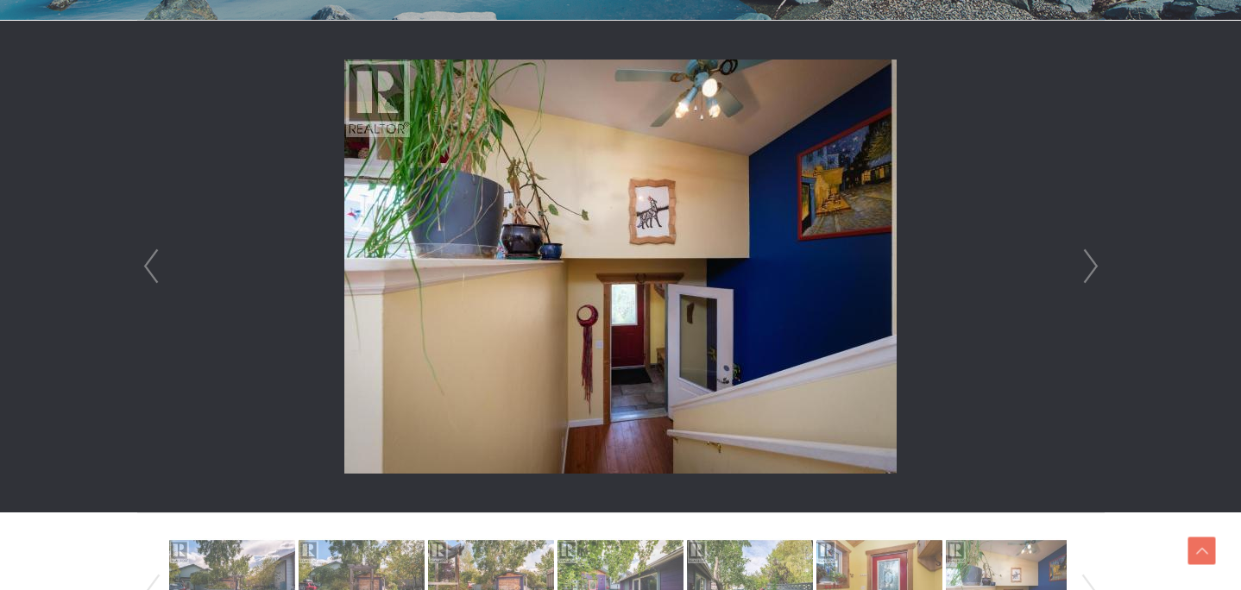
click at [1091, 274] on link "Next" at bounding box center [1091, 267] width 26 height 492
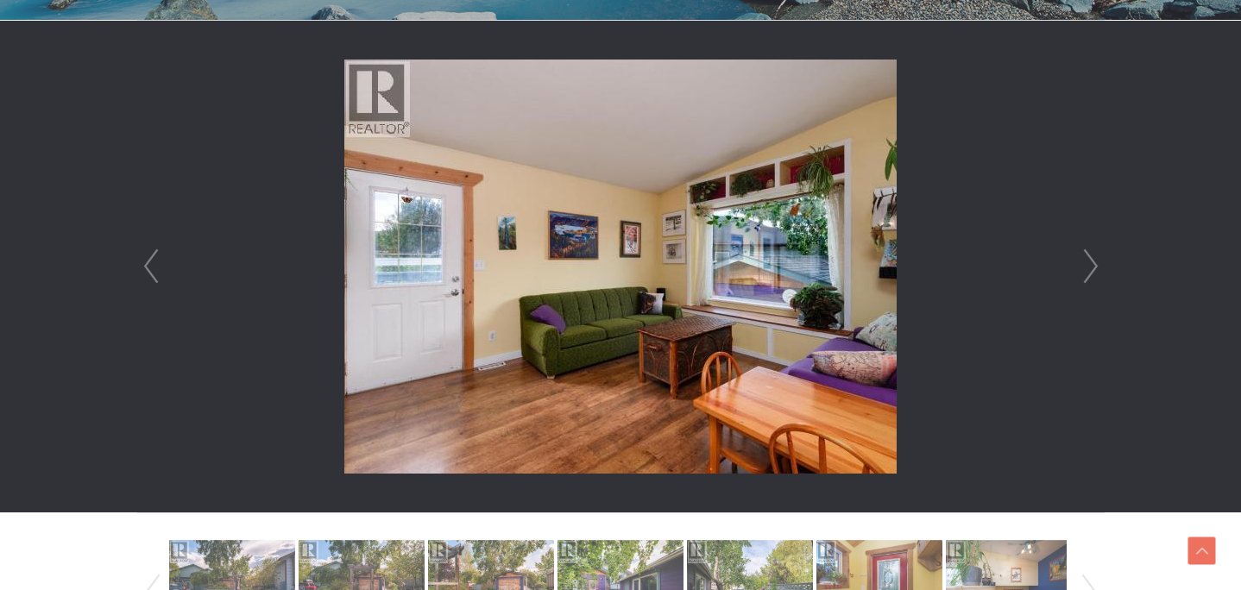
click at [1091, 274] on link "Next" at bounding box center [1091, 267] width 26 height 492
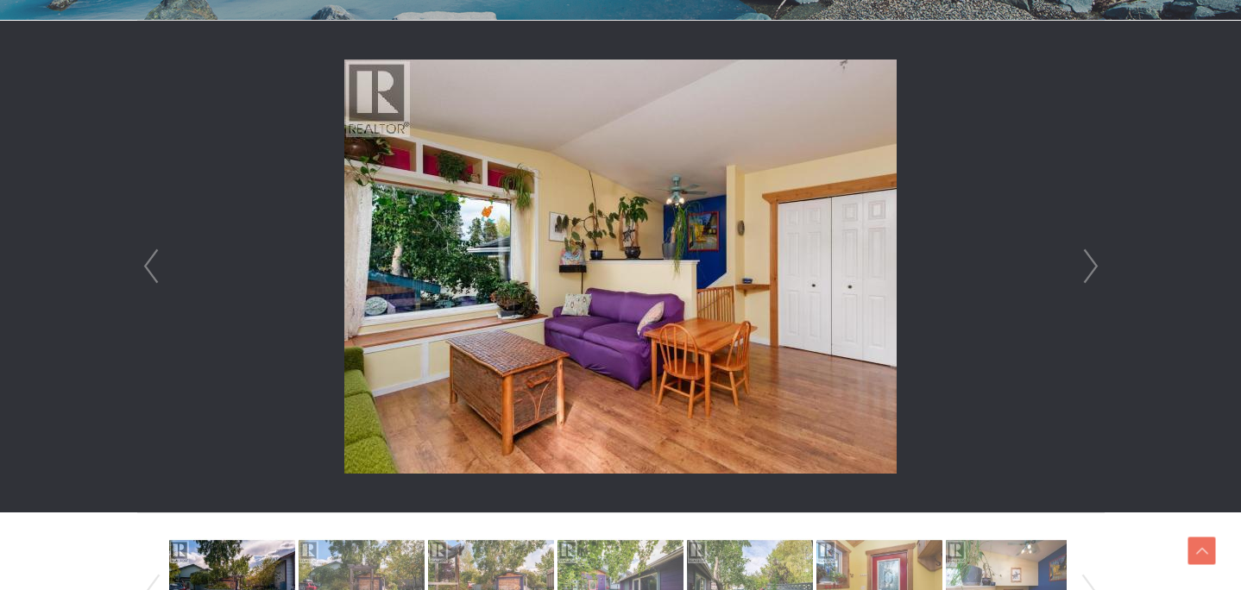
click at [1091, 273] on link "Next" at bounding box center [1091, 267] width 26 height 492
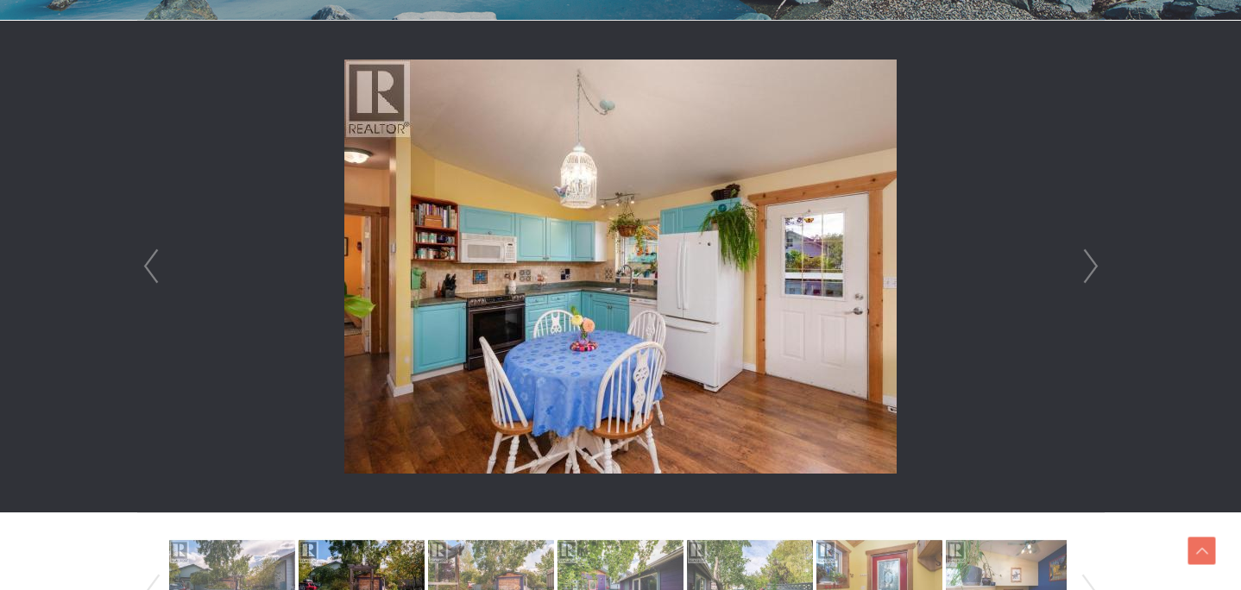
click at [1091, 273] on link "Next" at bounding box center [1091, 267] width 26 height 492
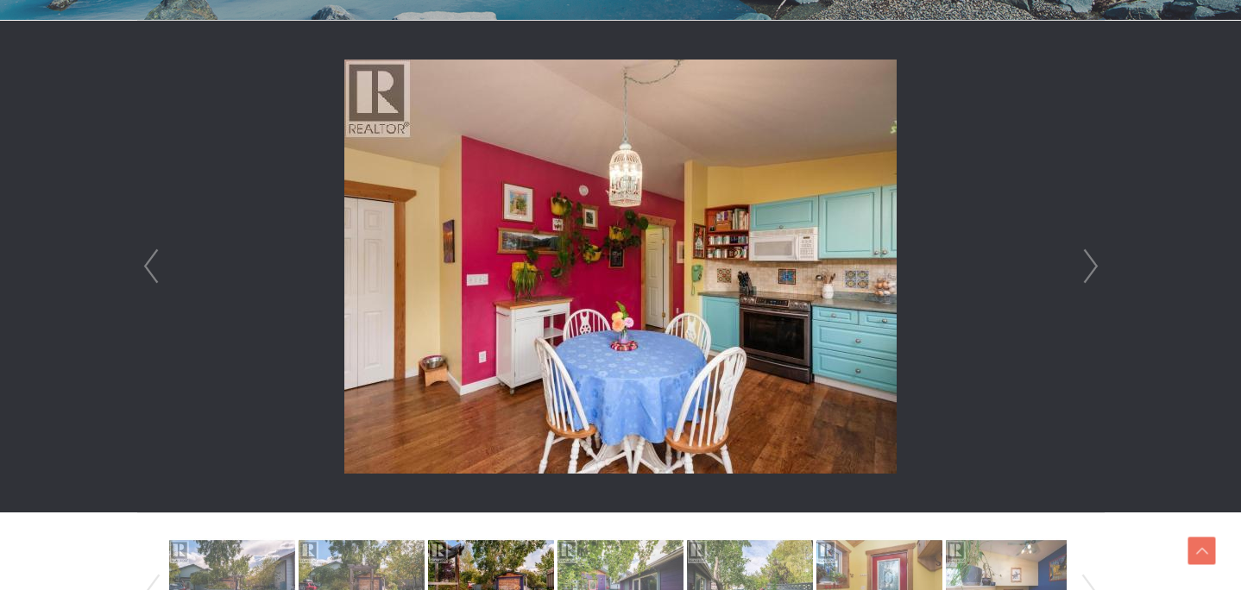
click at [1091, 273] on link "Next" at bounding box center [1091, 267] width 26 height 492
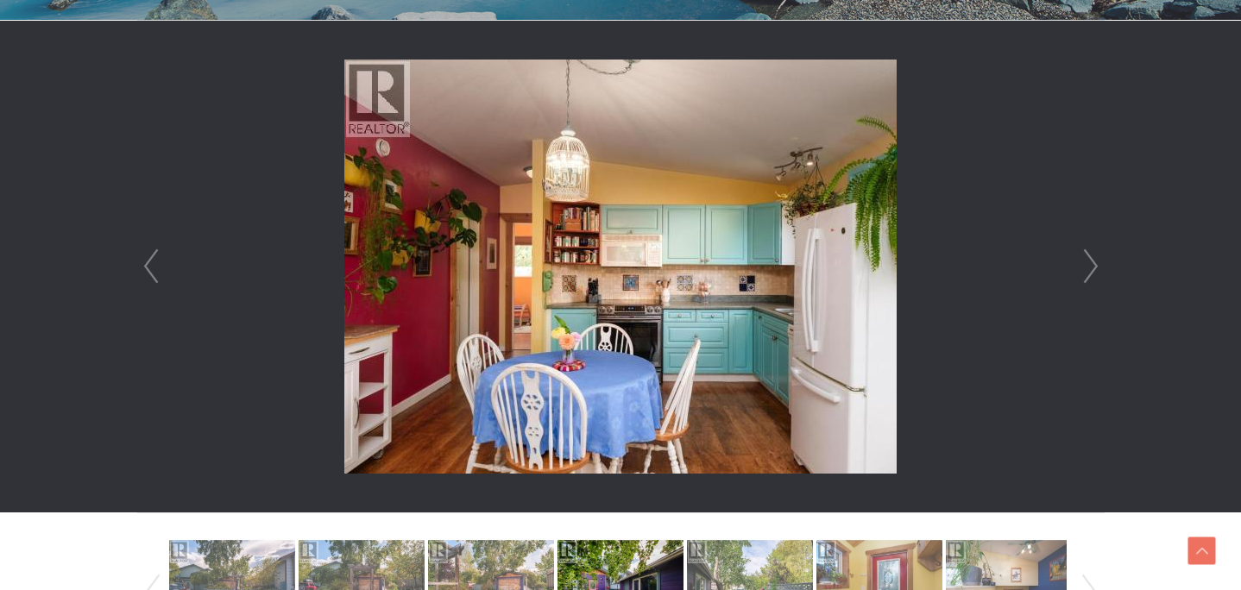
click at [1091, 273] on link "Next" at bounding box center [1091, 267] width 26 height 492
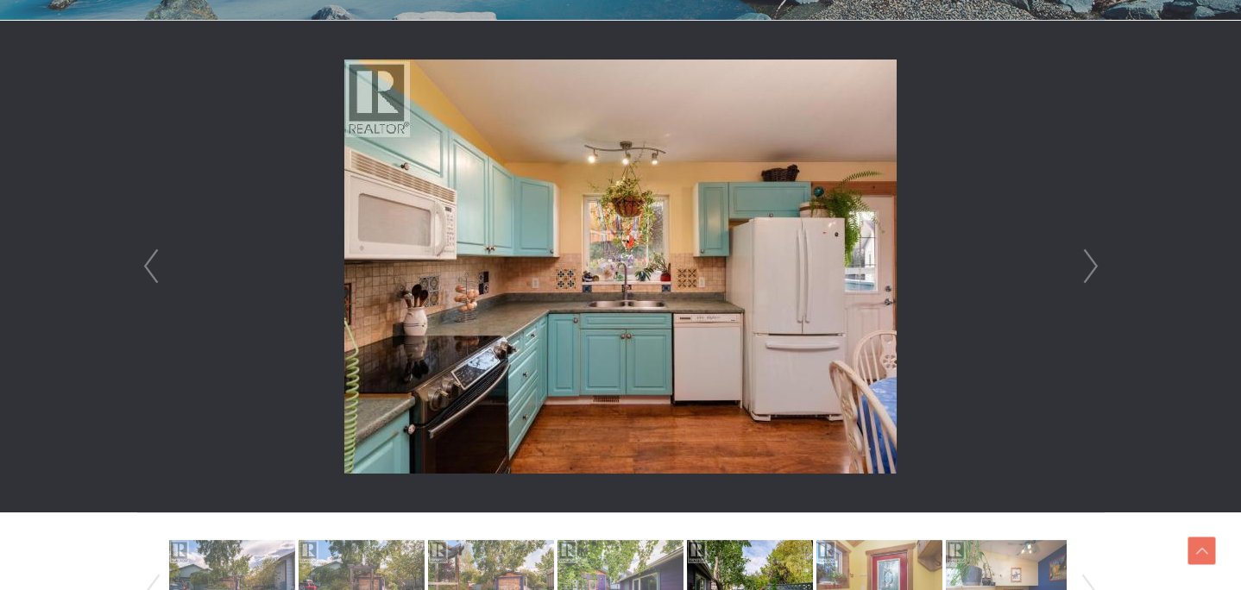
click at [1091, 273] on link "Next" at bounding box center [1091, 267] width 26 height 492
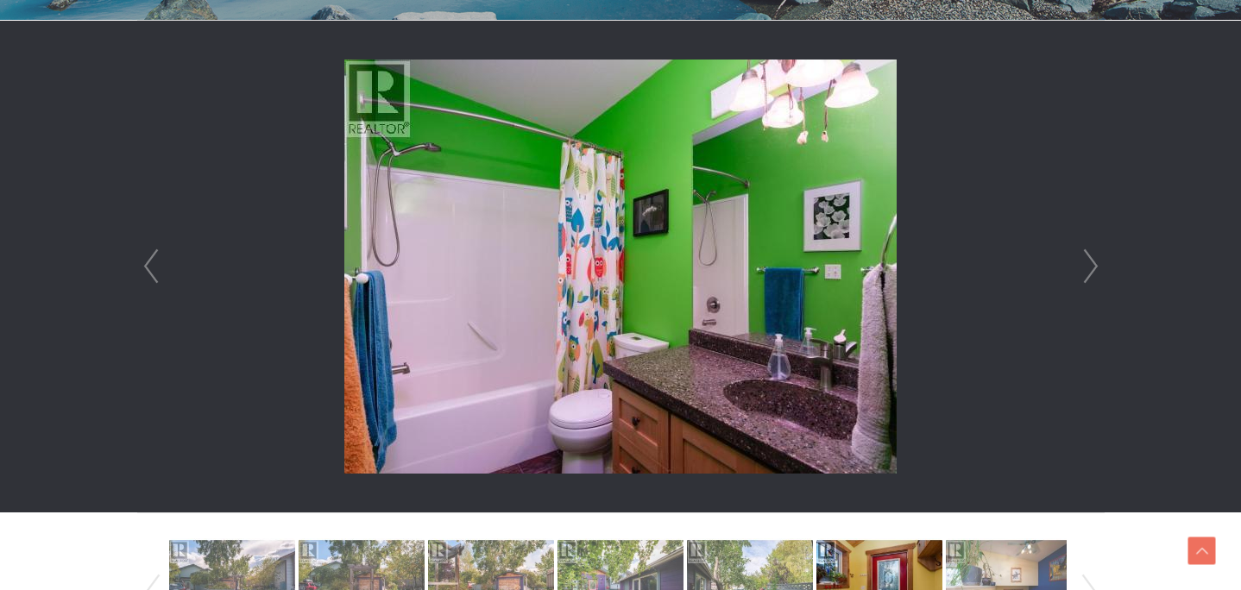
click at [1091, 273] on link "Next" at bounding box center [1091, 267] width 26 height 492
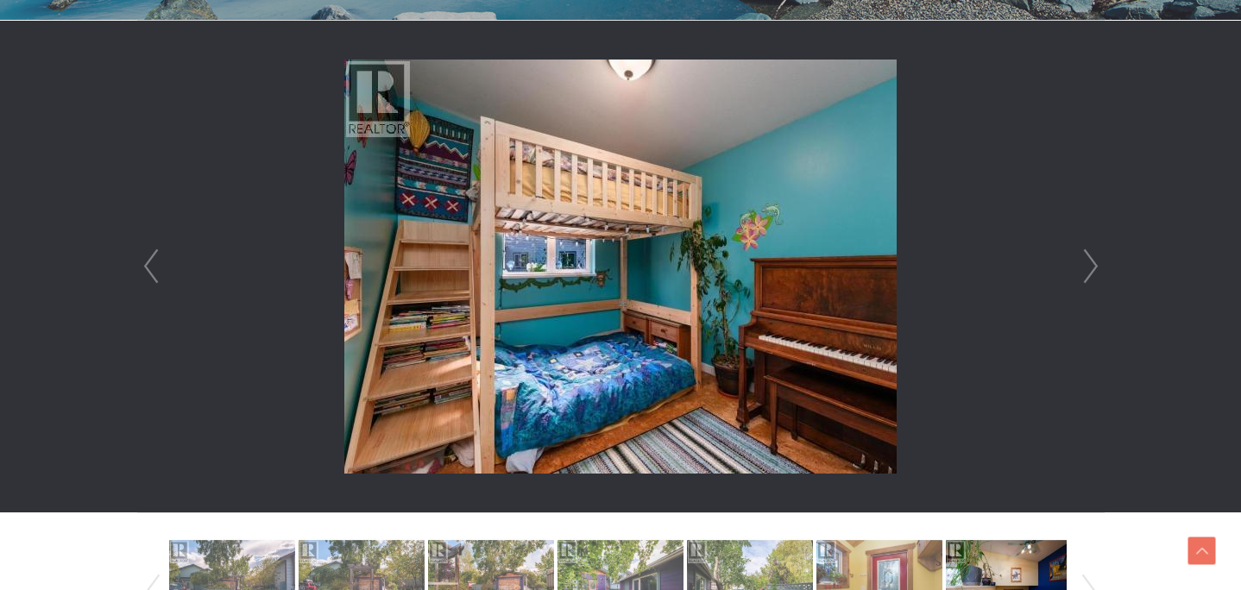
click at [1091, 273] on link "Next" at bounding box center [1091, 267] width 26 height 492
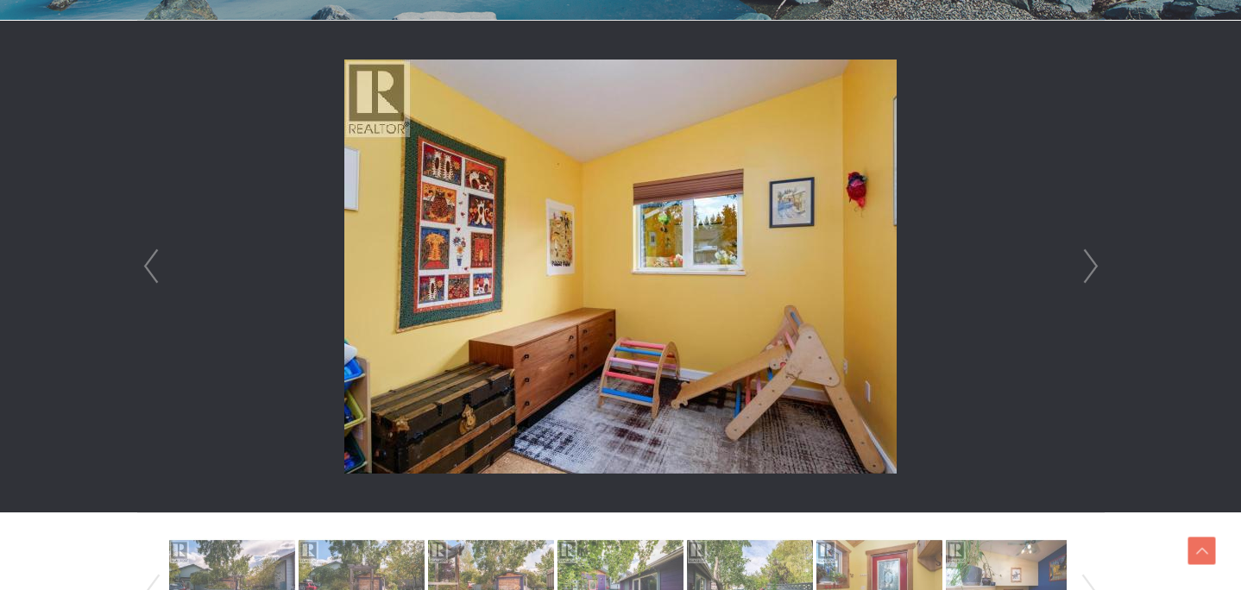
click at [1091, 273] on link "Next" at bounding box center [1091, 267] width 26 height 492
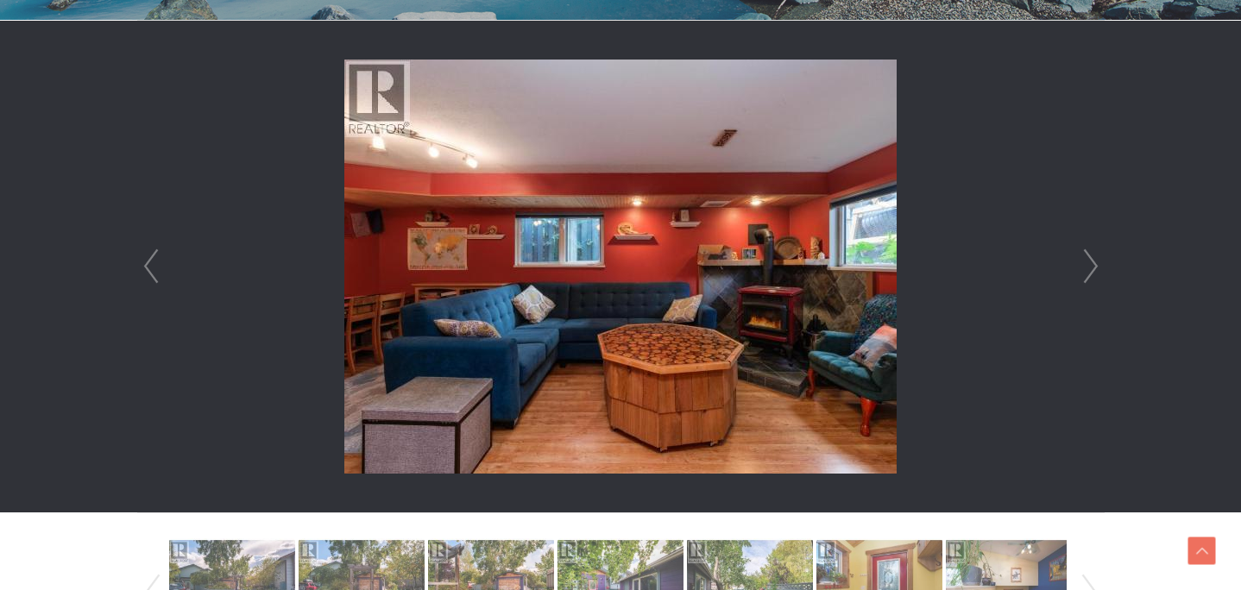
click at [1091, 273] on link "Next" at bounding box center [1091, 267] width 26 height 492
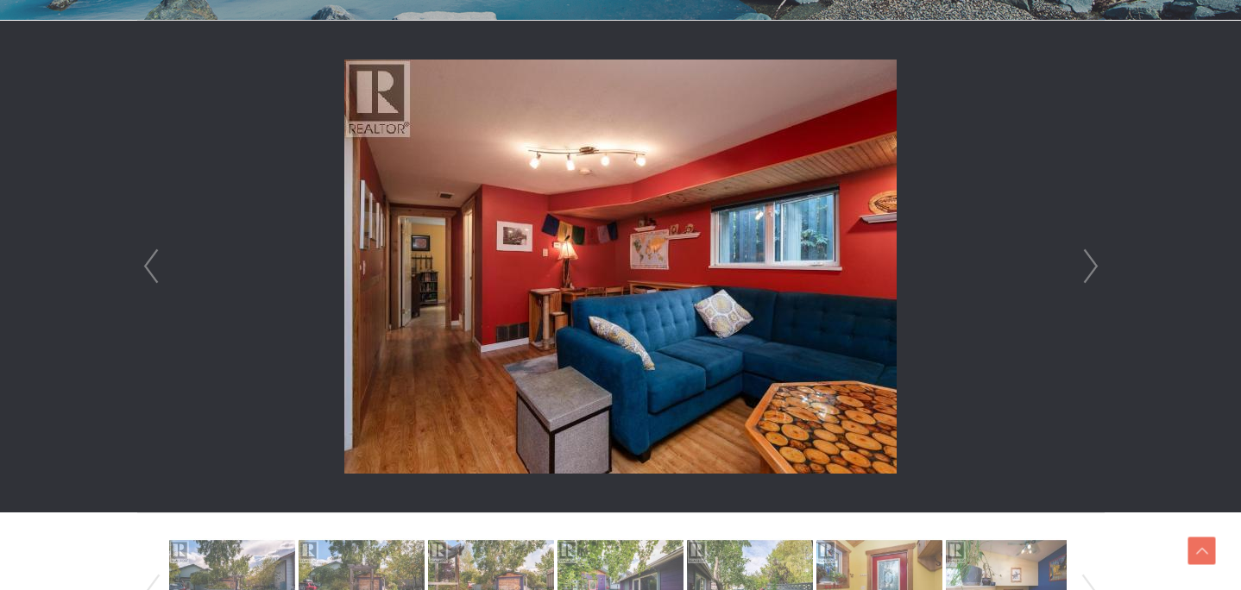
click at [1091, 273] on link "Next" at bounding box center [1091, 267] width 26 height 492
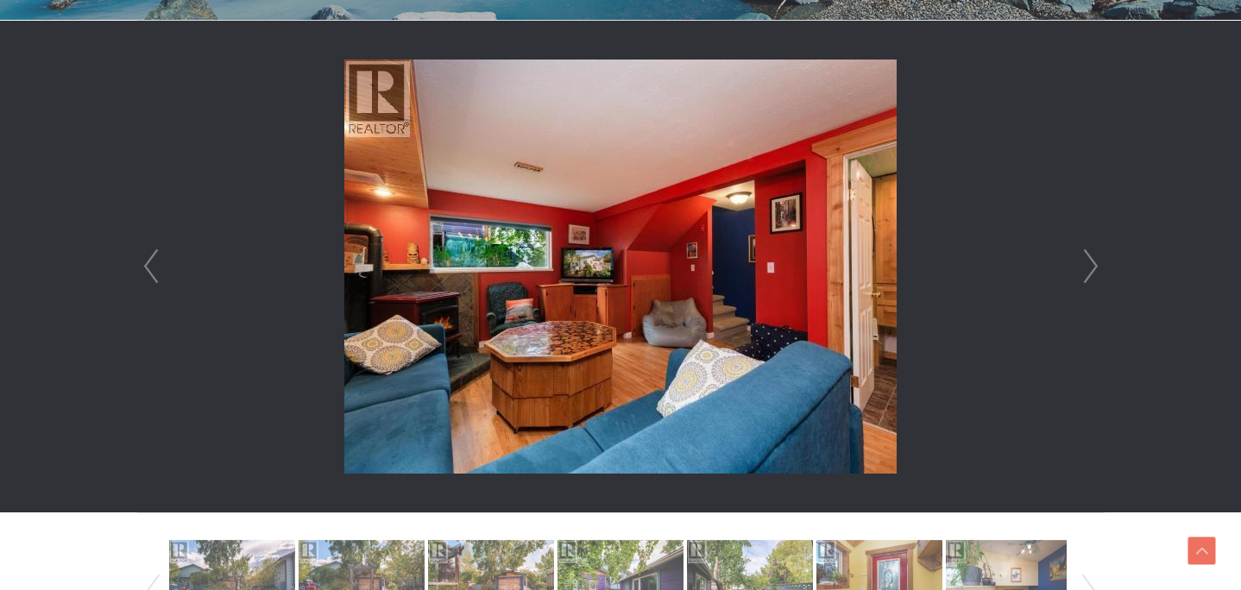
click at [1091, 273] on link "Next" at bounding box center [1091, 267] width 26 height 492
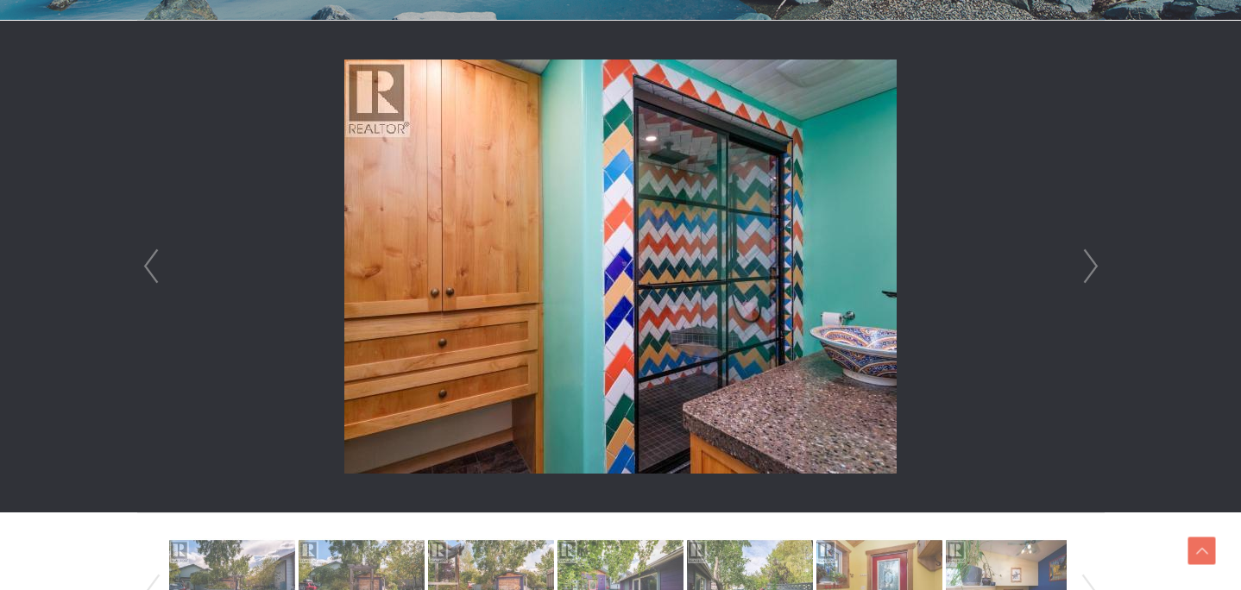
click at [1091, 273] on link "Next" at bounding box center [1091, 267] width 26 height 492
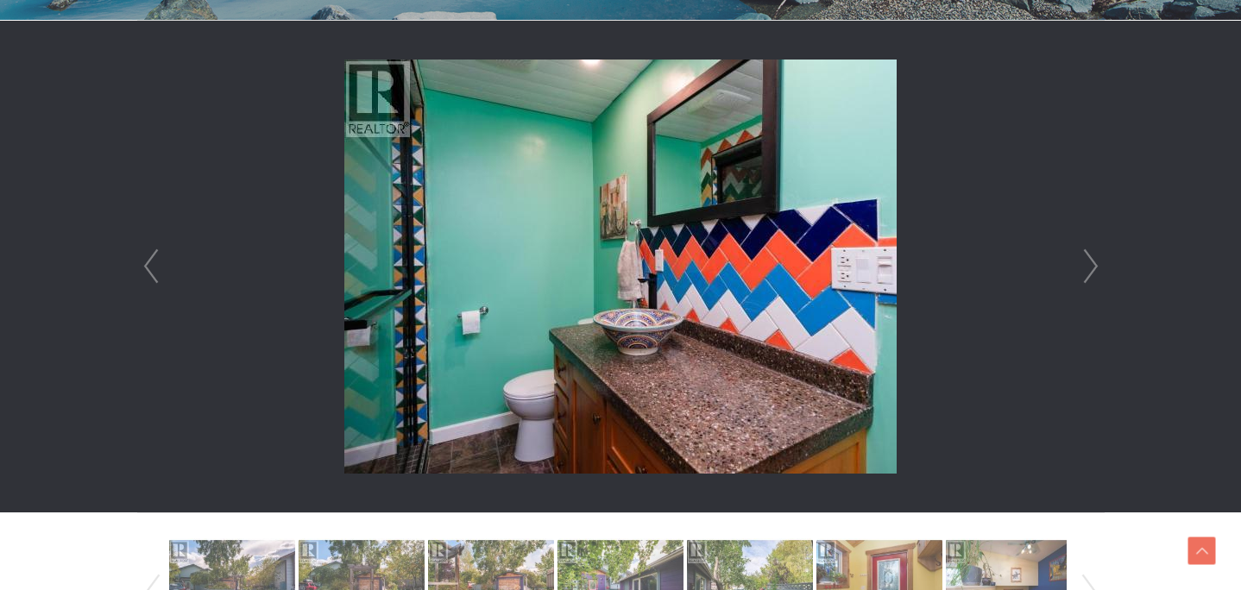
click at [1091, 273] on link "Next" at bounding box center [1091, 267] width 26 height 492
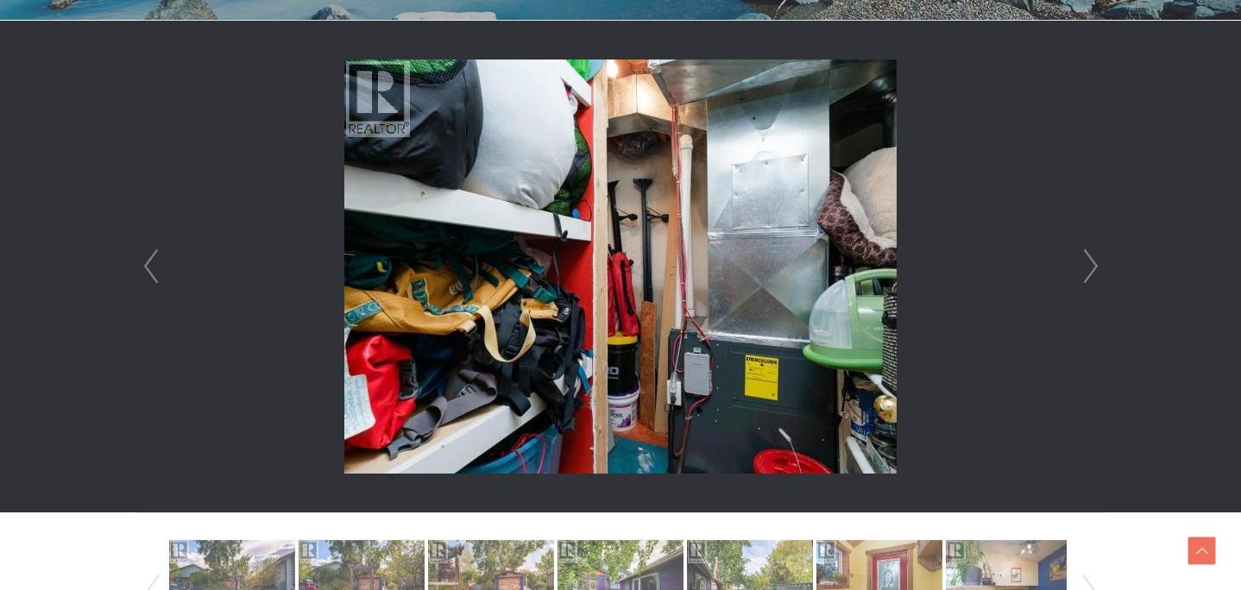
click at [1091, 273] on link "Next" at bounding box center [1091, 267] width 26 height 492
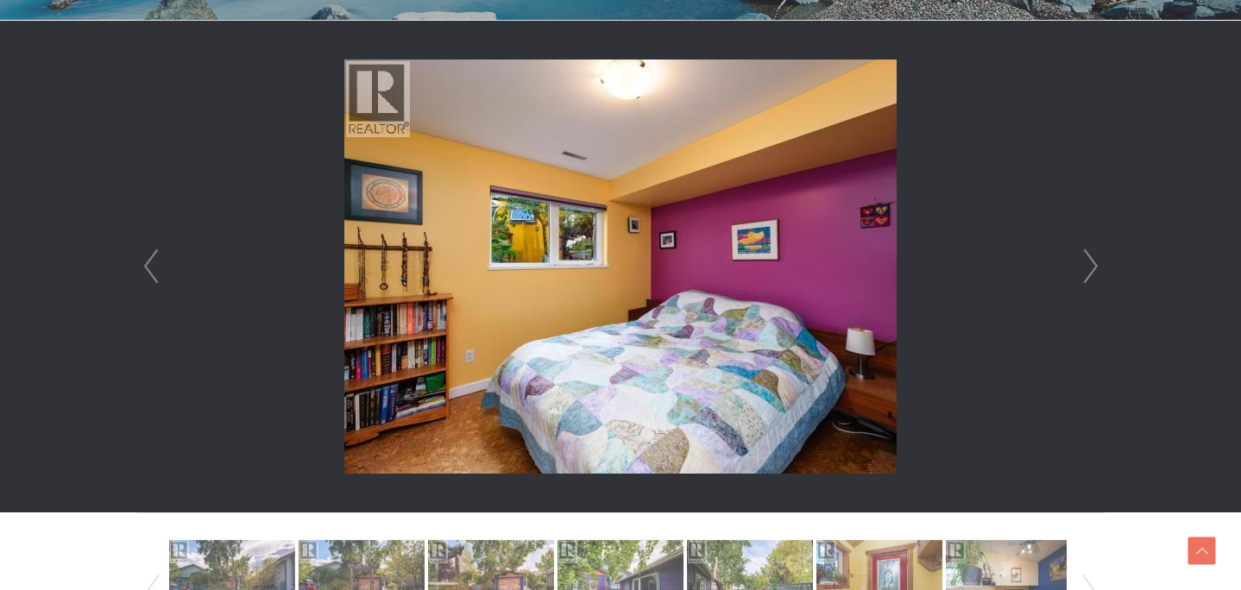
click at [1091, 273] on link "Next" at bounding box center [1091, 267] width 26 height 492
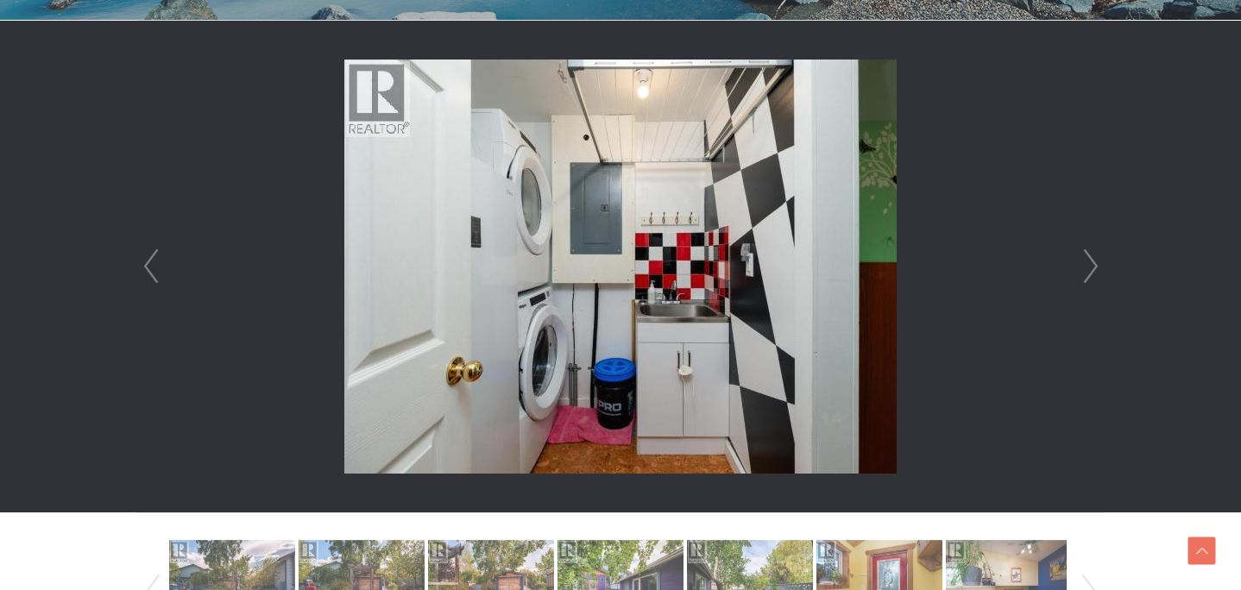
click at [1091, 273] on link "Next" at bounding box center [1091, 267] width 26 height 492
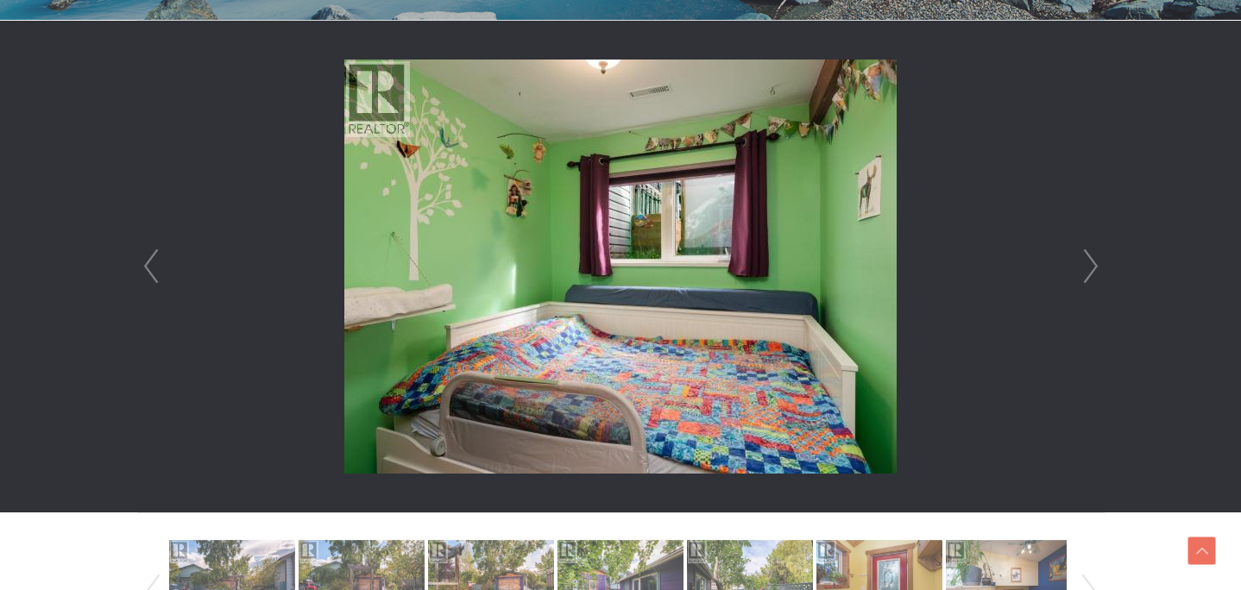
click at [1091, 273] on link "Next" at bounding box center [1091, 267] width 26 height 492
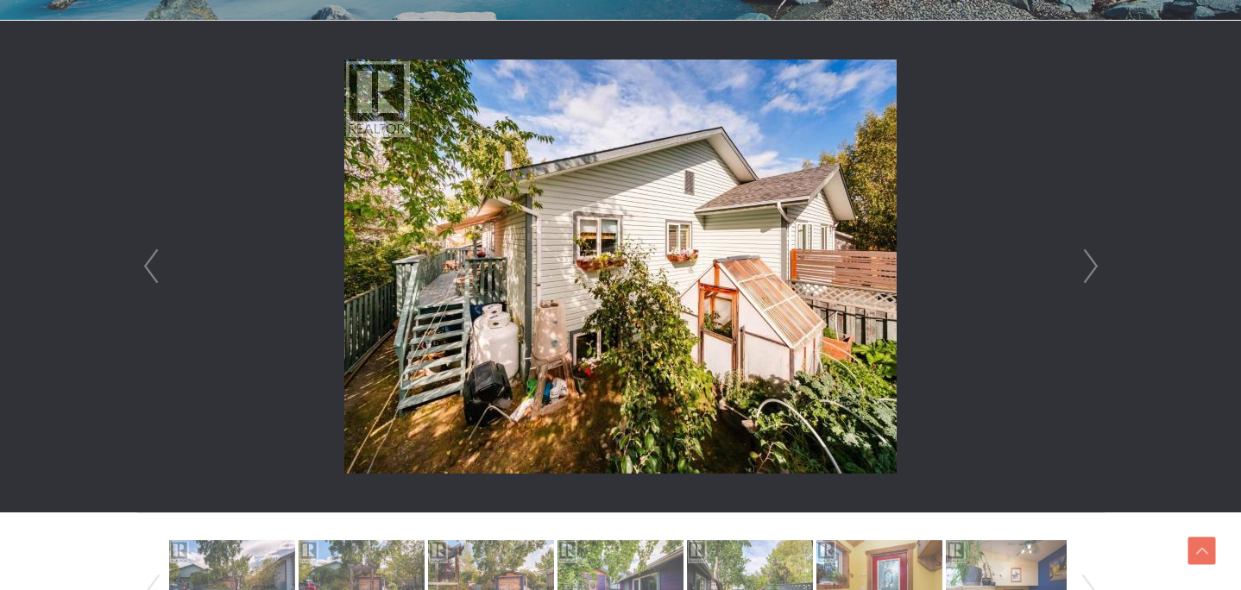
click at [1091, 273] on link "Next" at bounding box center [1091, 267] width 26 height 492
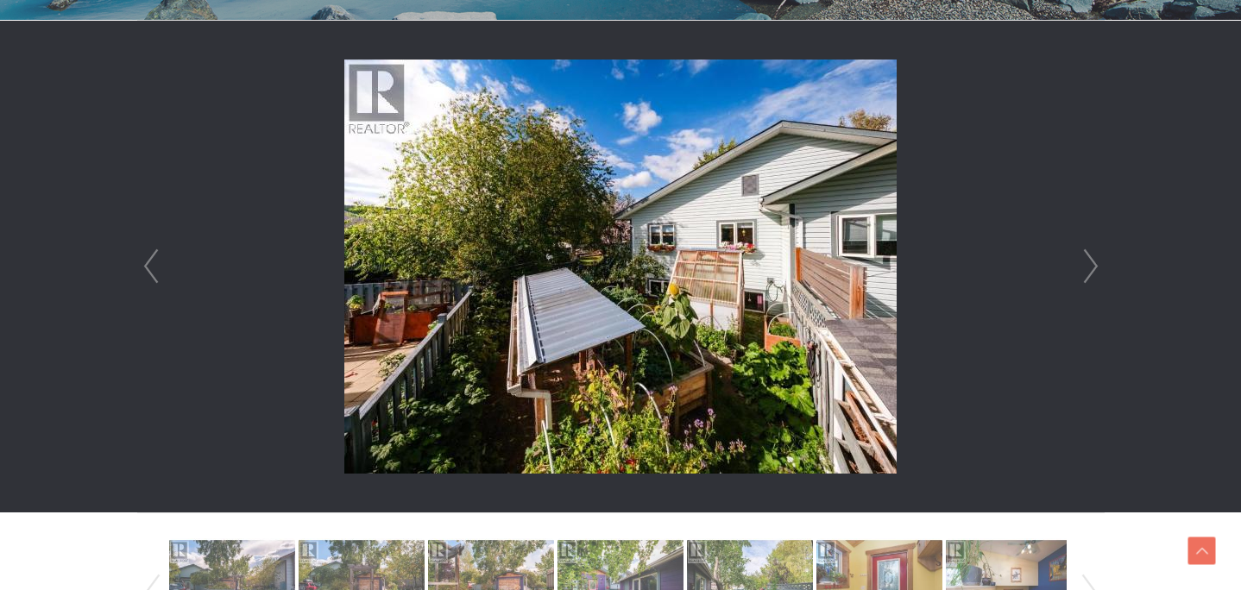
click at [1091, 273] on link "Next" at bounding box center [1091, 267] width 26 height 492
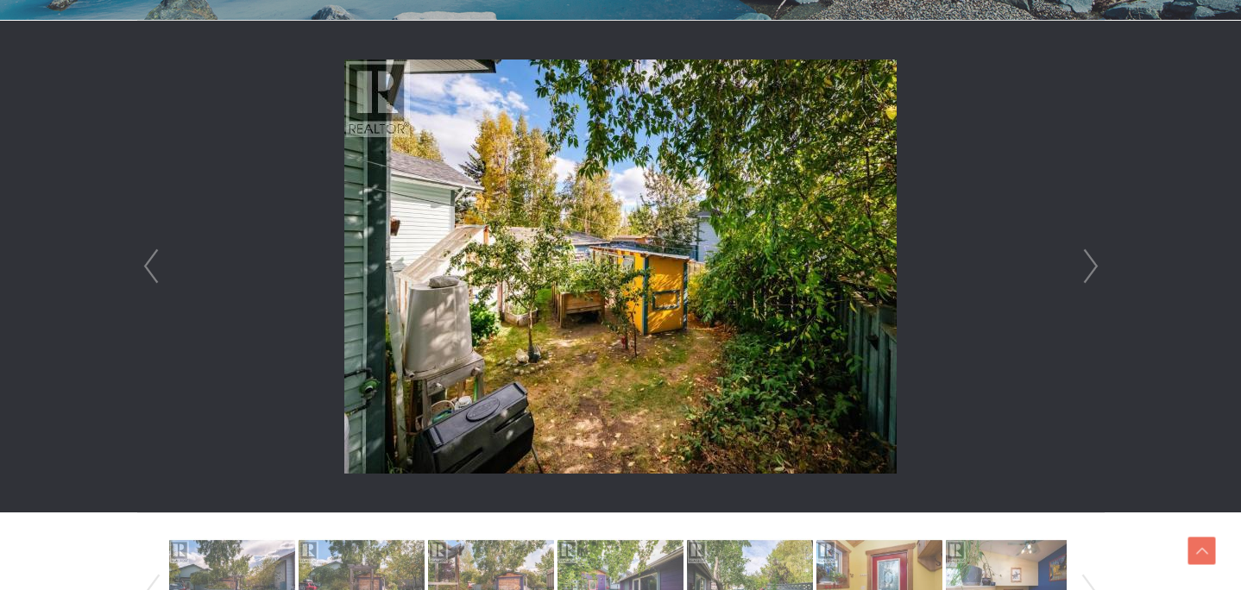
click at [1091, 273] on link "Next" at bounding box center [1091, 267] width 26 height 492
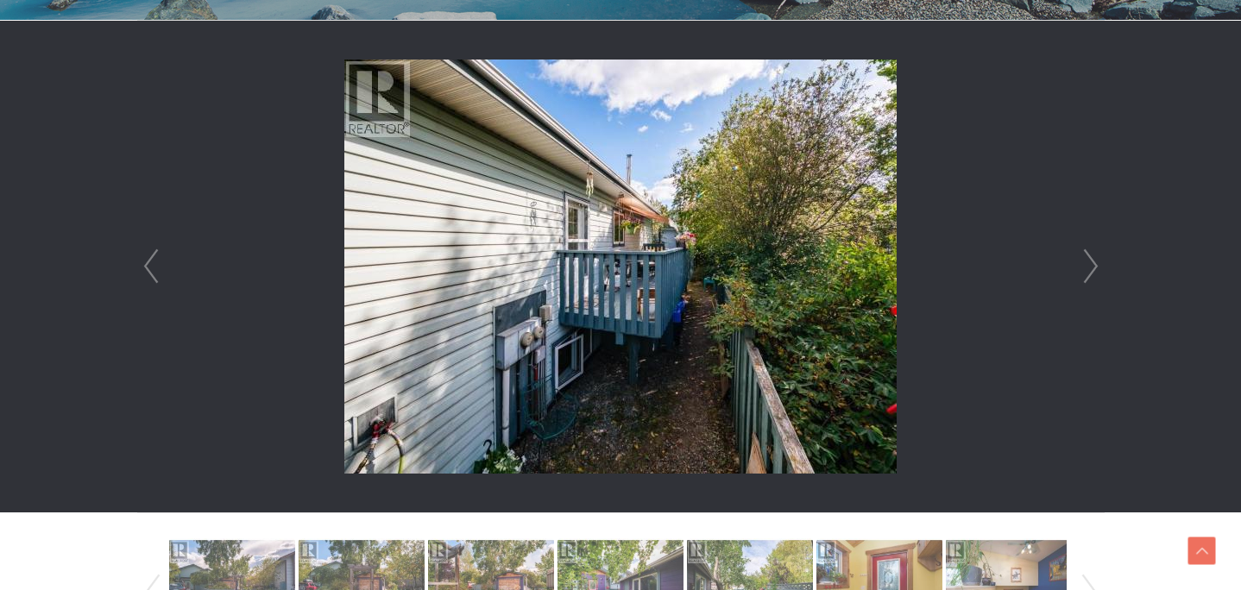
click at [1091, 273] on link "Next" at bounding box center [1091, 267] width 26 height 492
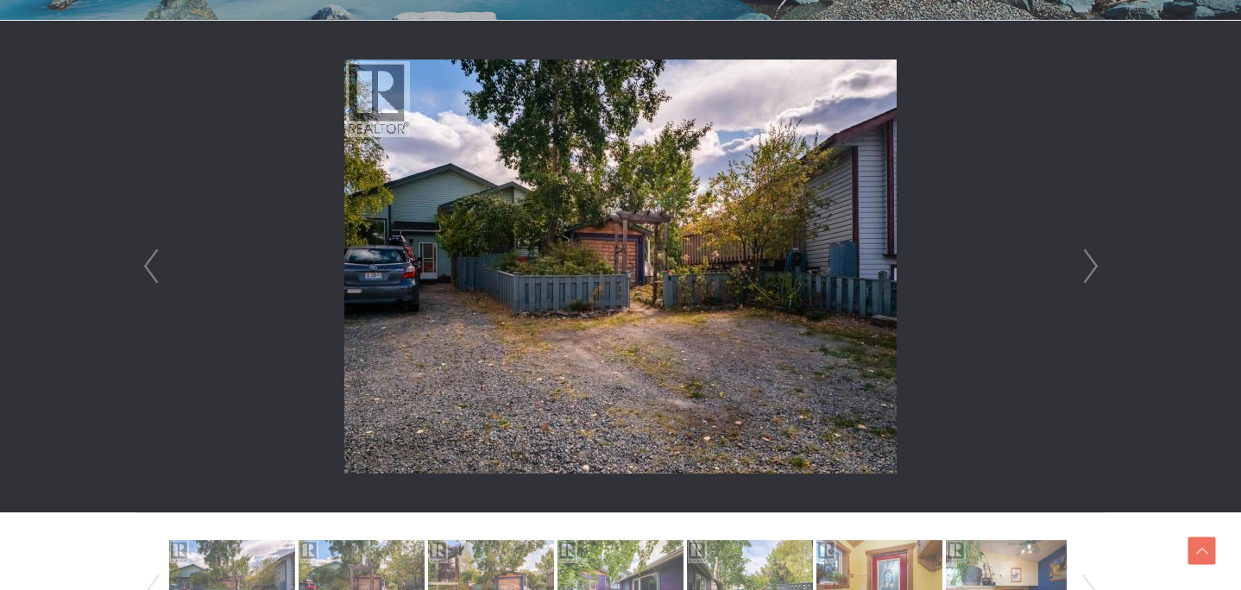
click at [1091, 273] on link "Next" at bounding box center [1091, 267] width 26 height 492
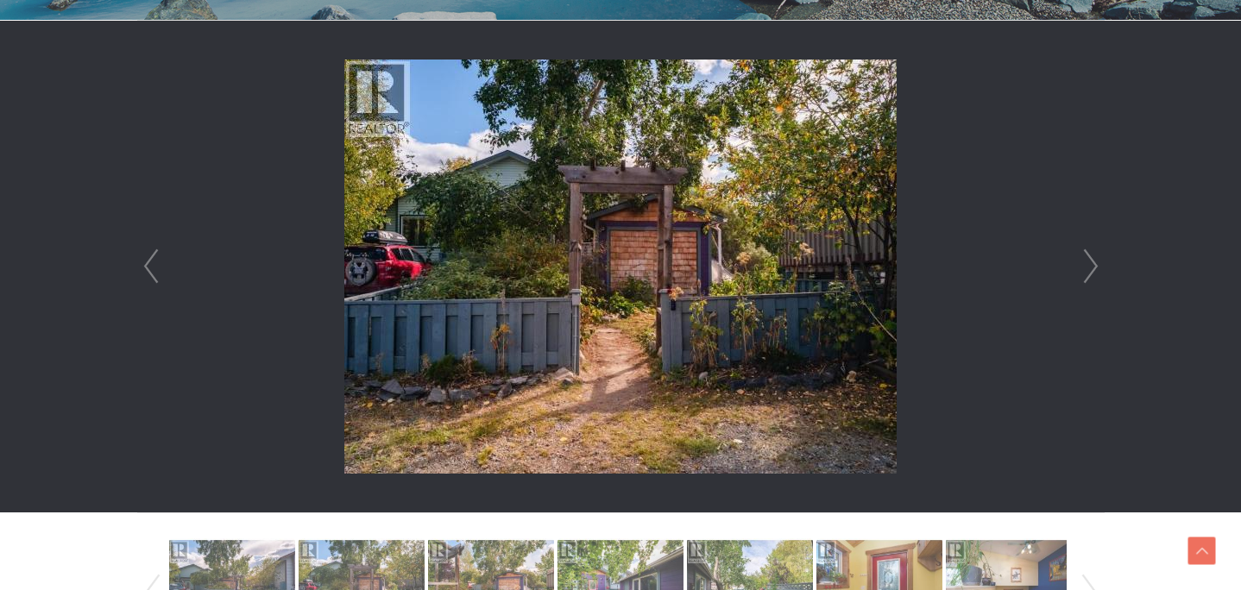
click at [1091, 273] on link "Next" at bounding box center [1091, 267] width 26 height 492
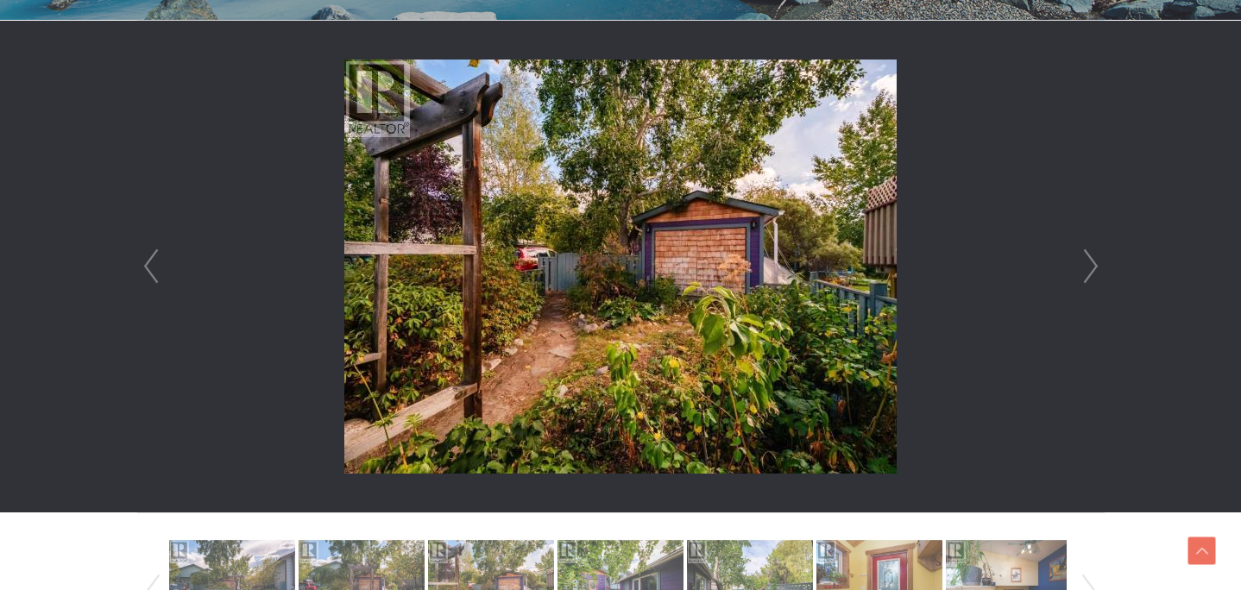
click at [1091, 273] on link "Next" at bounding box center [1091, 267] width 26 height 492
